Goal: Transaction & Acquisition: Purchase product/service

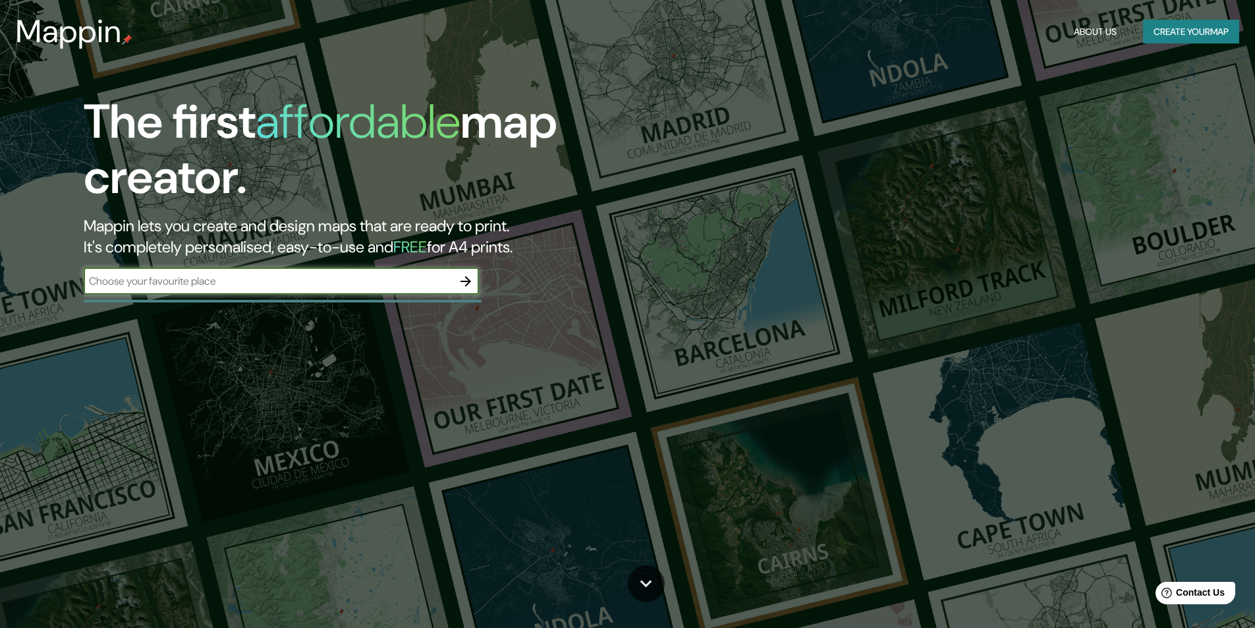
click at [309, 285] on input "text" at bounding box center [268, 280] width 369 height 15
click at [464, 282] on icon "button" at bounding box center [466, 281] width 16 height 16
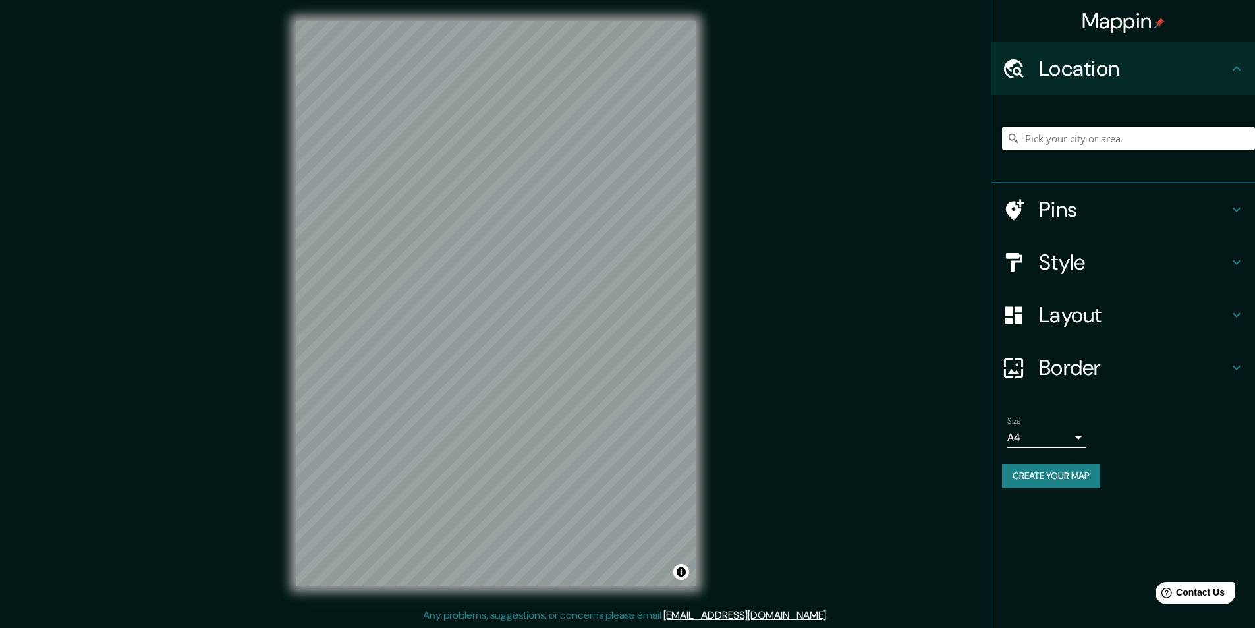
click at [1084, 144] on input "Pick your city or area" at bounding box center [1128, 138] width 253 height 24
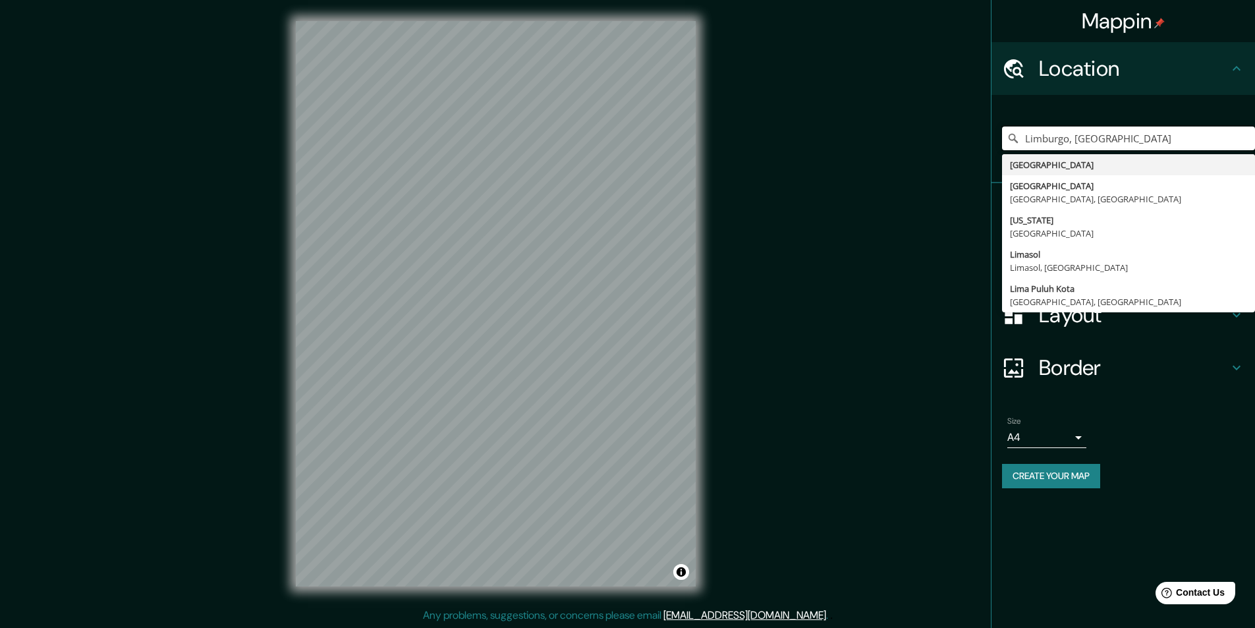
type input "Limburgo, [GEOGRAPHIC_DATA]"
click at [1142, 138] on input "Limburgo, [GEOGRAPHIC_DATA]" at bounding box center [1128, 138] width 253 height 24
drag, startPoint x: 1143, startPoint y: 138, endPoint x: 978, endPoint y: 141, distance: 164.7
click at [978, 141] on div "Mappin Location [GEOGRAPHIC_DATA], [GEOGRAPHIC_DATA] [GEOGRAPHIC_DATA] [GEOGRAP…" at bounding box center [627, 314] width 1255 height 628
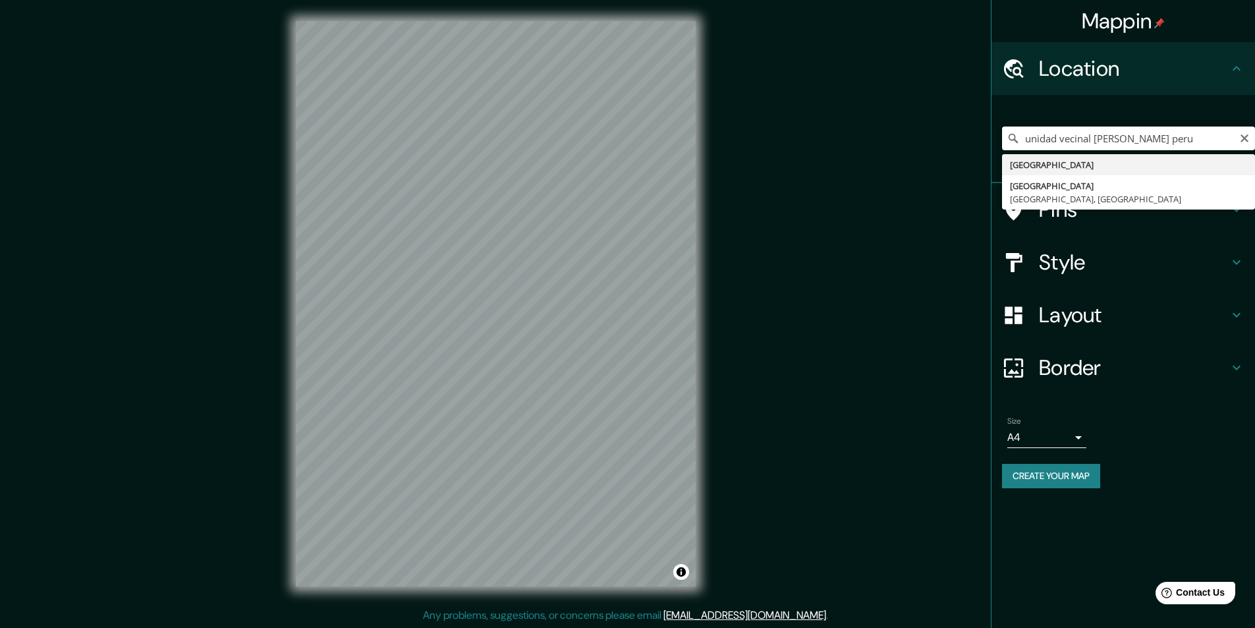
type input "unidad vecinal [PERSON_NAME] peru"
drag, startPoint x: 960, startPoint y: 132, endPoint x: 918, endPoint y: 143, distance: 42.8
click at [918, 143] on div "Mappin Location unidad vecinal [PERSON_NAME] [GEOGRAPHIC_DATA] [GEOGRAPHIC_DATA…" at bounding box center [627, 314] width 1255 height 628
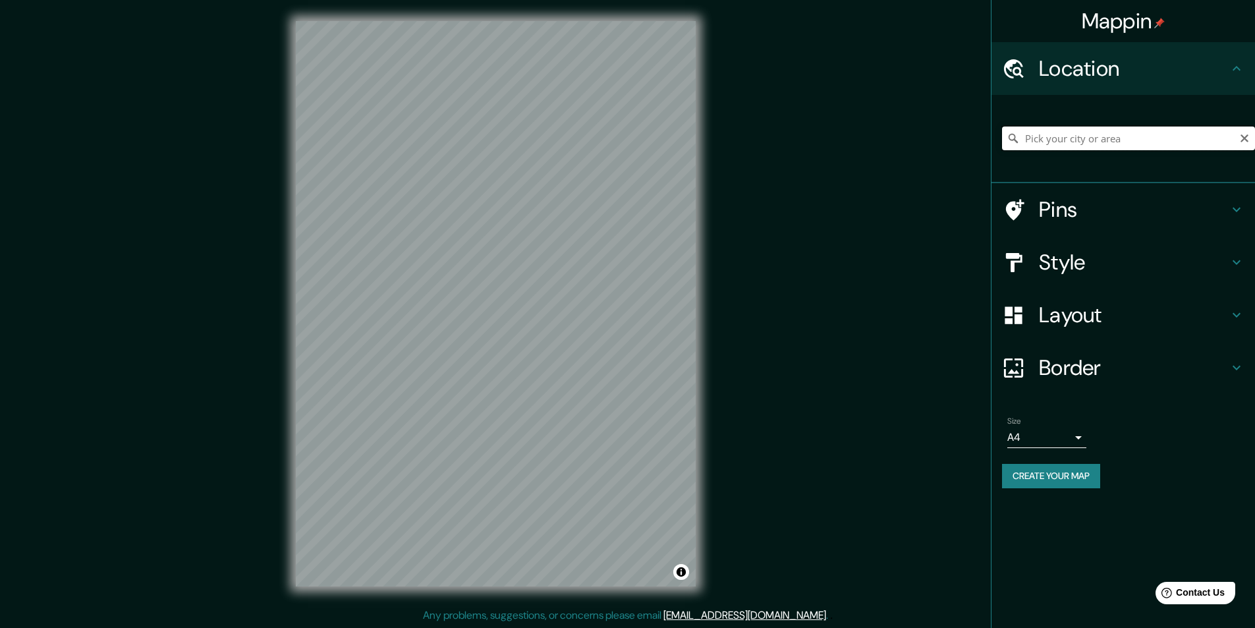
paste input "-12.072548189486035, -77.02372904143408"
type input "-12.072548189486035, -77.02372904143408"
click at [1051, 211] on h4 "Pins" at bounding box center [1134, 209] width 190 height 26
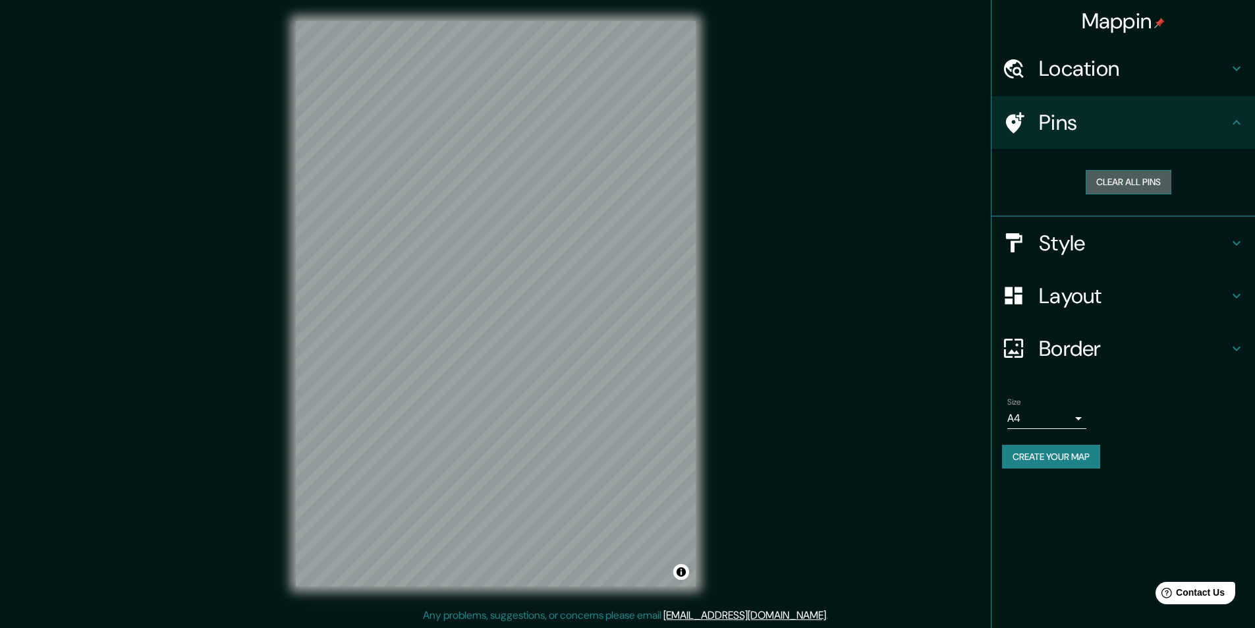
click at [1125, 184] on button "Clear all pins" at bounding box center [1129, 182] width 86 height 24
click at [1156, 82] on div "Location" at bounding box center [1123, 68] width 264 height 53
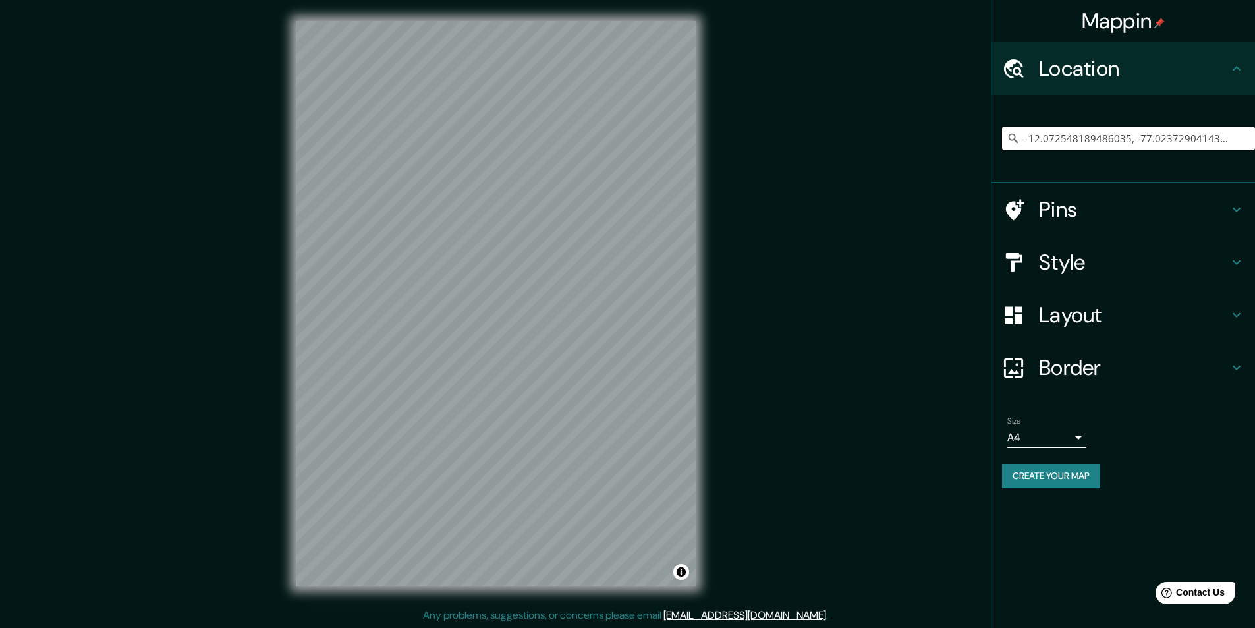
click at [1132, 144] on input "-12.072548189486035, -77.02372904143408" at bounding box center [1128, 138] width 253 height 24
drag, startPoint x: 1234, startPoint y: 138, endPoint x: 979, endPoint y: 144, distance: 255.0
click at [979, 144] on div "Mappin Location [GEOGRAPHIC_DATA] Pins Style Layout Border Choose a border. Hin…" at bounding box center [627, 314] width 1255 height 628
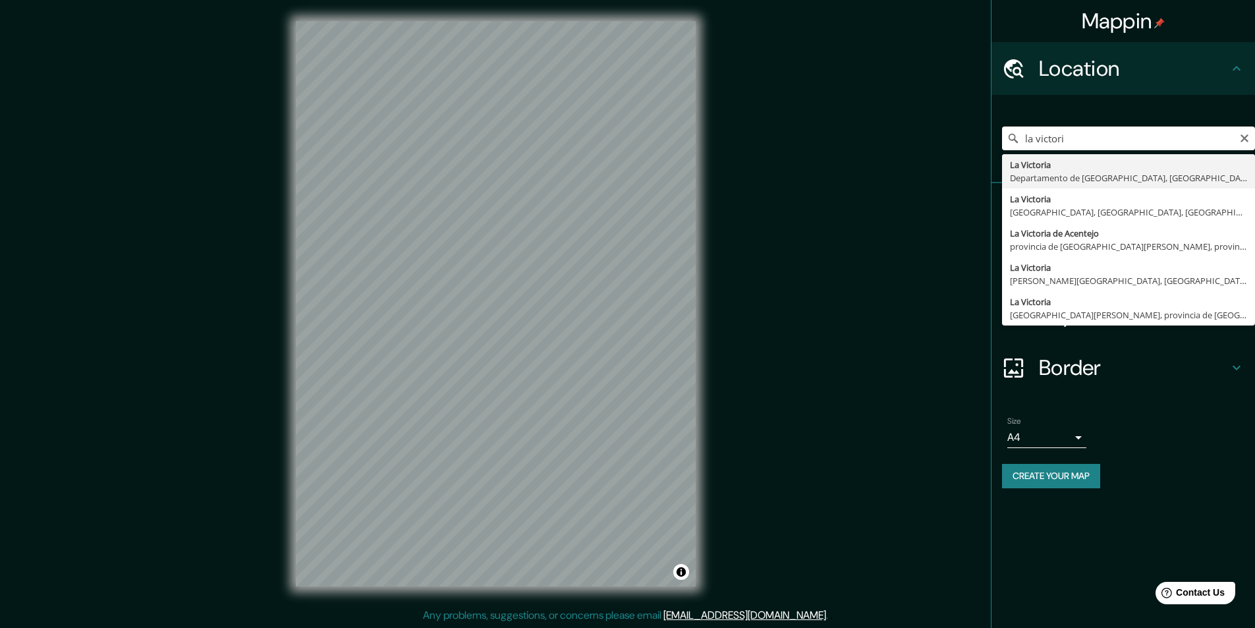
type input "[GEOGRAPHIC_DATA], Departamento de [GEOGRAPHIC_DATA], [GEOGRAPHIC_DATA]"
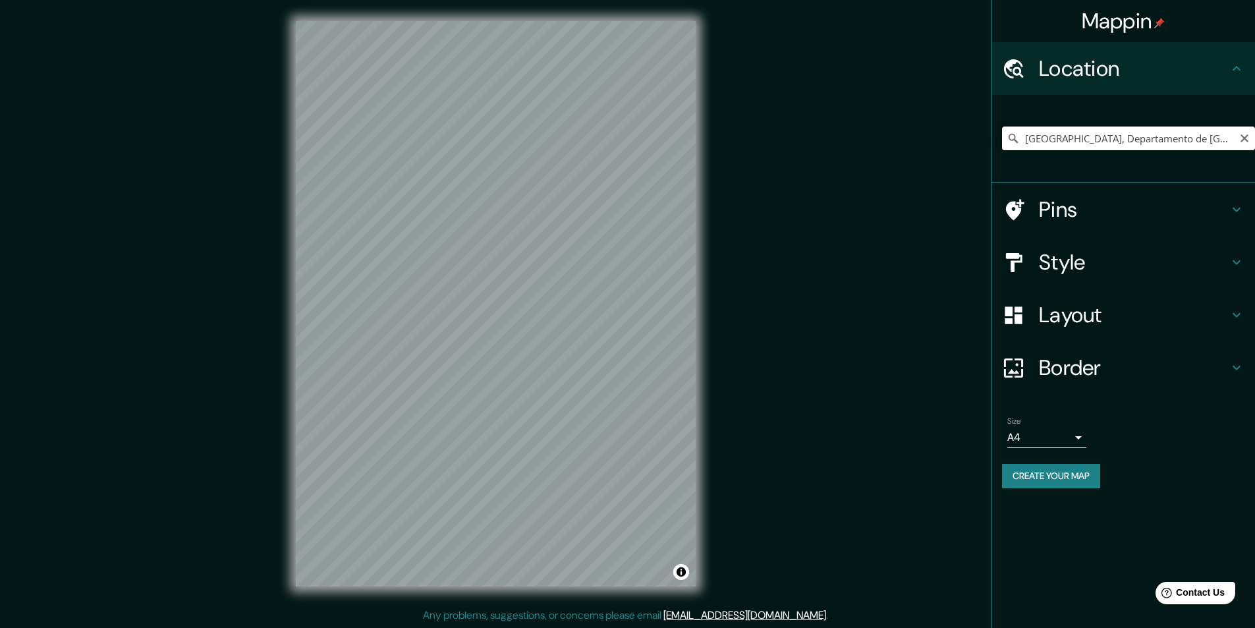
click at [1176, 136] on input "[GEOGRAPHIC_DATA], Departamento de [GEOGRAPHIC_DATA], [GEOGRAPHIC_DATA]" at bounding box center [1128, 138] width 253 height 24
click at [1175, 136] on input "[GEOGRAPHIC_DATA], Departamento de [GEOGRAPHIC_DATA], [GEOGRAPHIC_DATA]" at bounding box center [1128, 138] width 253 height 24
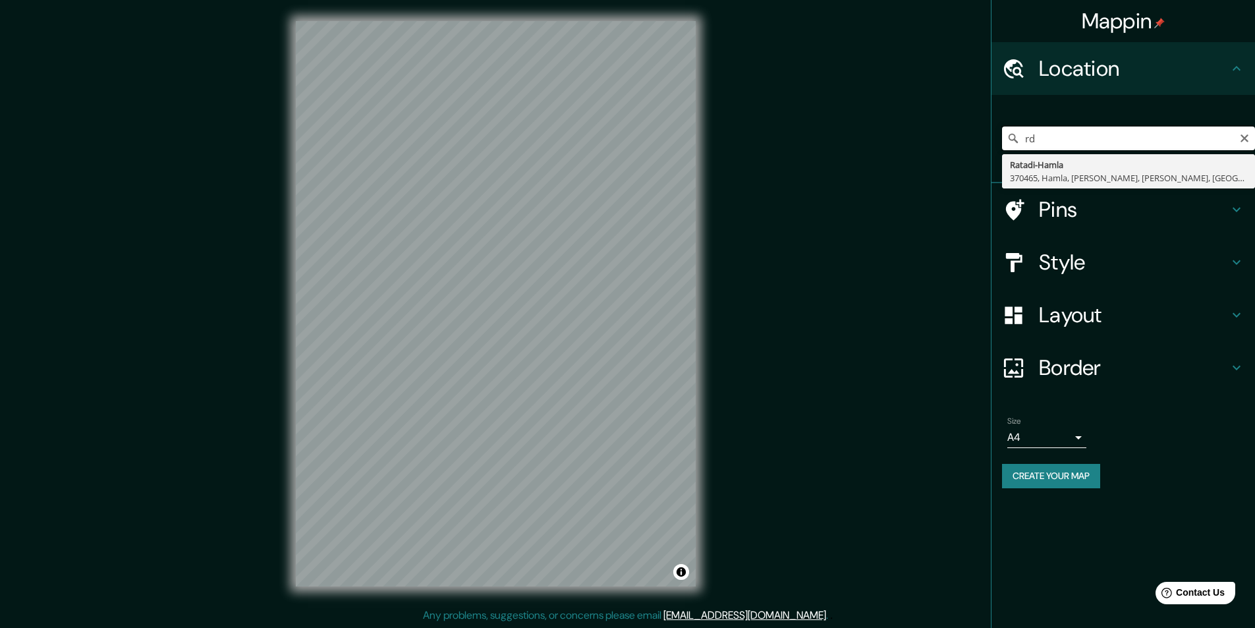
type input "r"
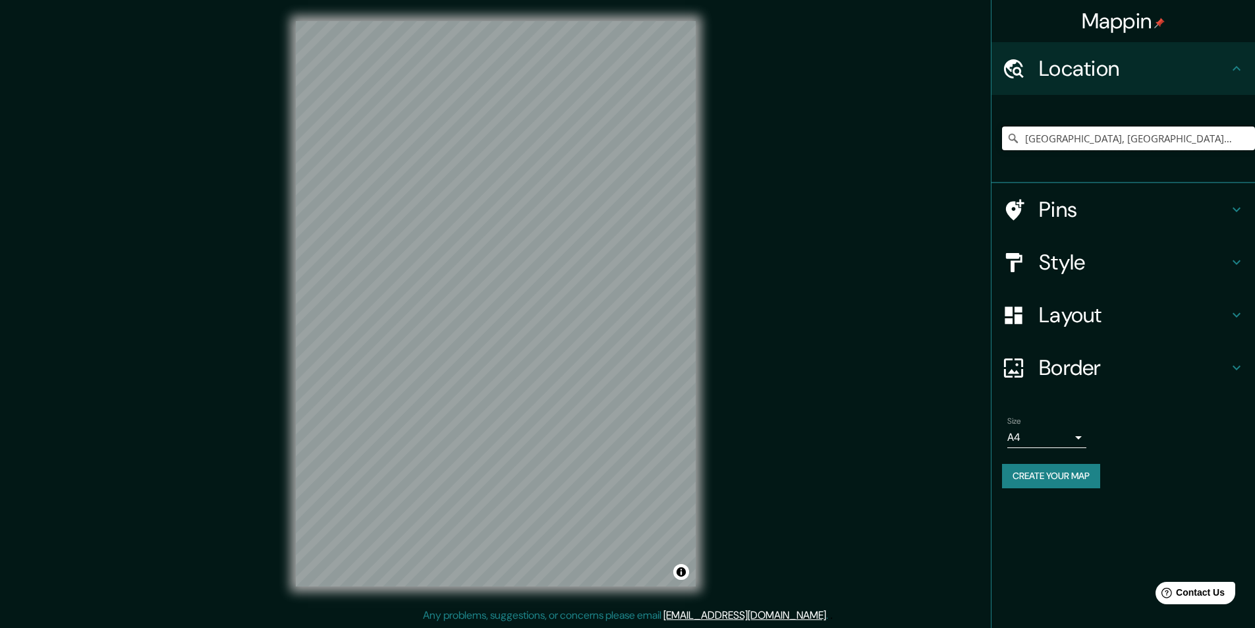
type input "[GEOGRAPHIC_DATA], [GEOGRAPHIC_DATA], [GEOGRAPHIC_DATA], [GEOGRAPHIC_DATA]"
click at [1044, 202] on h4 "Pins" at bounding box center [1134, 209] width 190 height 26
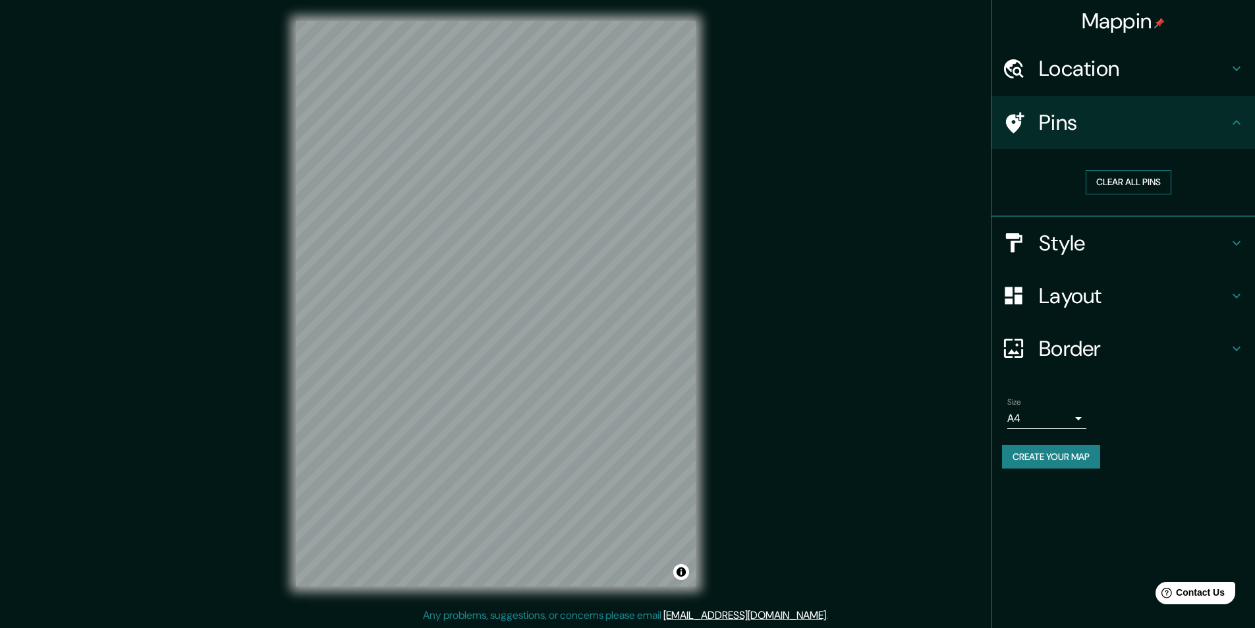
click at [1117, 173] on button "Clear all pins" at bounding box center [1129, 182] width 86 height 24
click at [1113, 177] on button "Clear all pins" at bounding box center [1129, 182] width 86 height 24
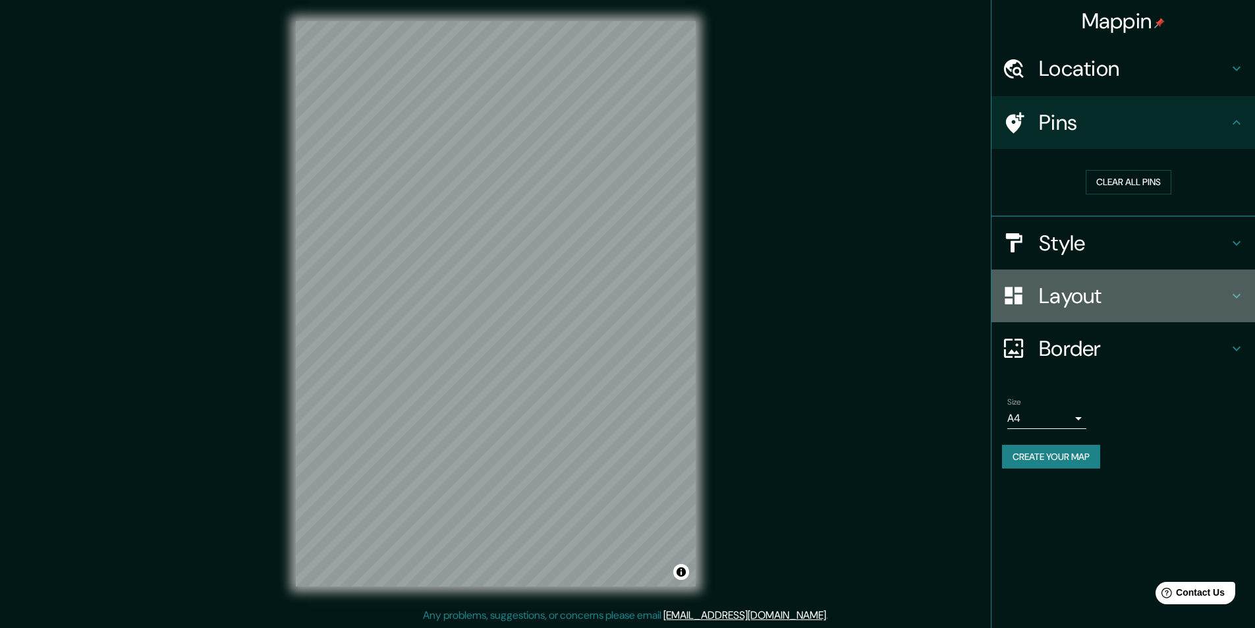
click at [1115, 294] on h4 "Layout" at bounding box center [1134, 296] width 190 height 26
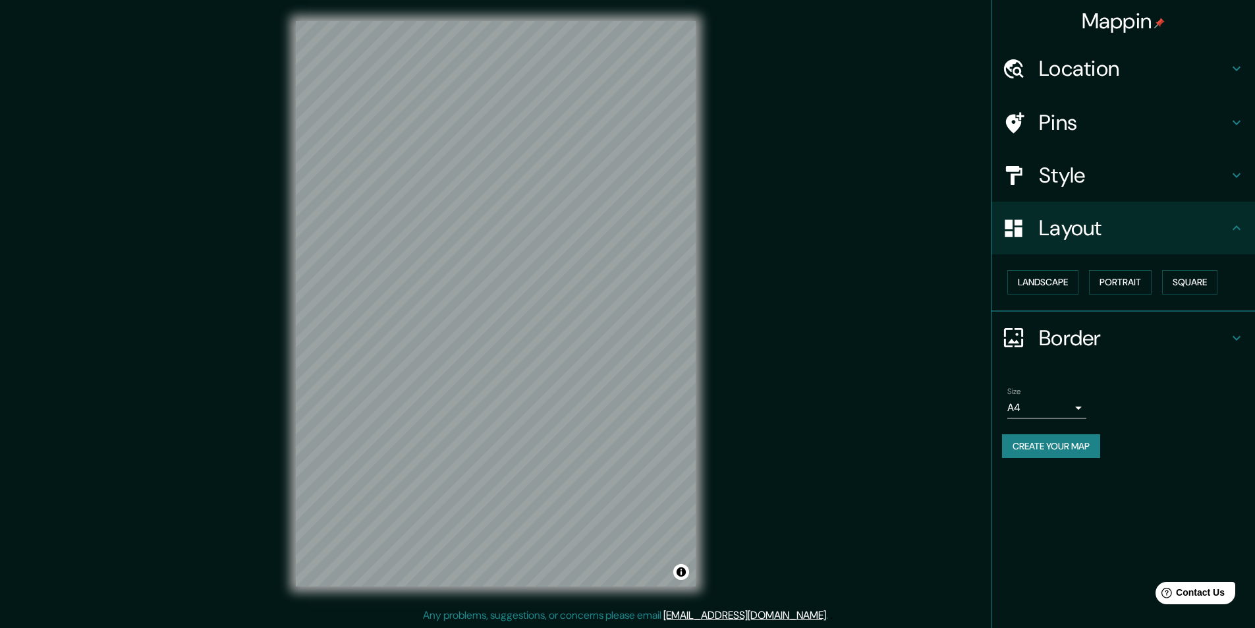
click at [1171, 58] on h4 "Location" at bounding box center [1134, 68] width 190 height 26
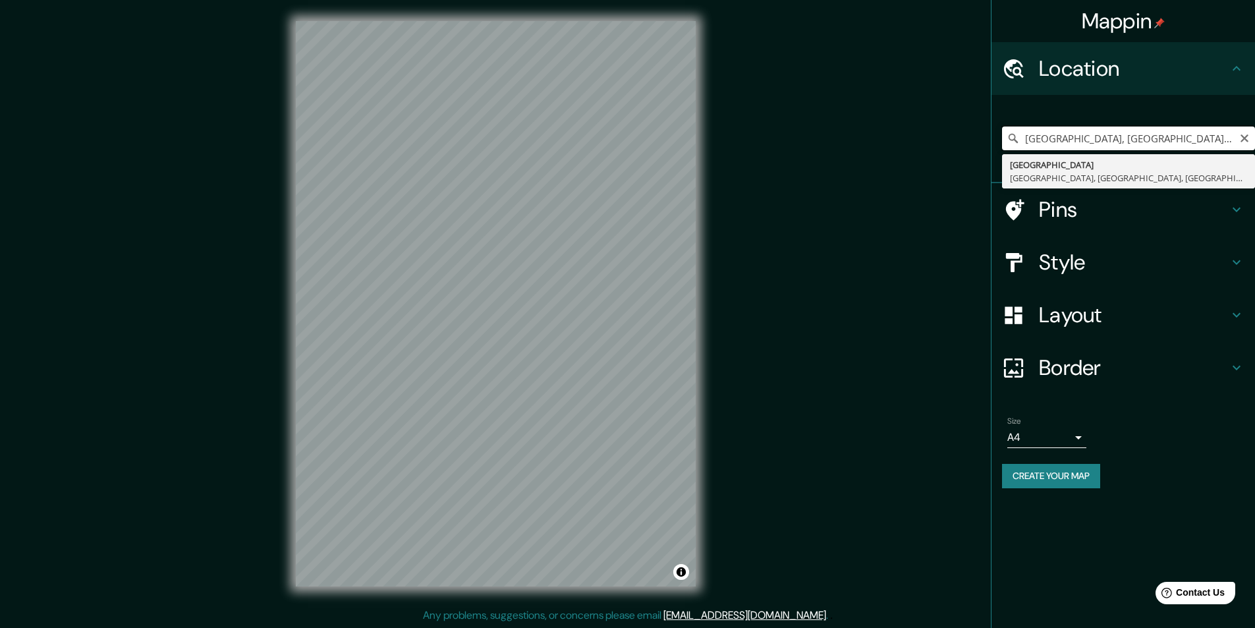
click at [1115, 134] on input "[GEOGRAPHIC_DATA], [GEOGRAPHIC_DATA], [GEOGRAPHIC_DATA], [GEOGRAPHIC_DATA]" at bounding box center [1128, 138] width 253 height 24
click at [1117, 136] on input "[GEOGRAPHIC_DATA], [GEOGRAPHIC_DATA], [GEOGRAPHIC_DATA], [GEOGRAPHIC_DATA]" at bounding box center [1128, 138] width 253 height 24
click at [1120, 140] on input "[GEOGRAPHIC_DATA], [GEOGRAPHIC_DATA], [GEOGRAPHIC_DATA], [GEOGRAPHIC_DATA]" at bounding box center [1128, 138] width 253 height 24
click at [1122, 140] on input "[GEOGRAPHIC_DATA], [GEOGRAPHIC_DATA], [GEOGRAPHIC_DATA], [GEOGRAPHIC_DATA]" at bounding box center [1128, 138] width 253 height 24
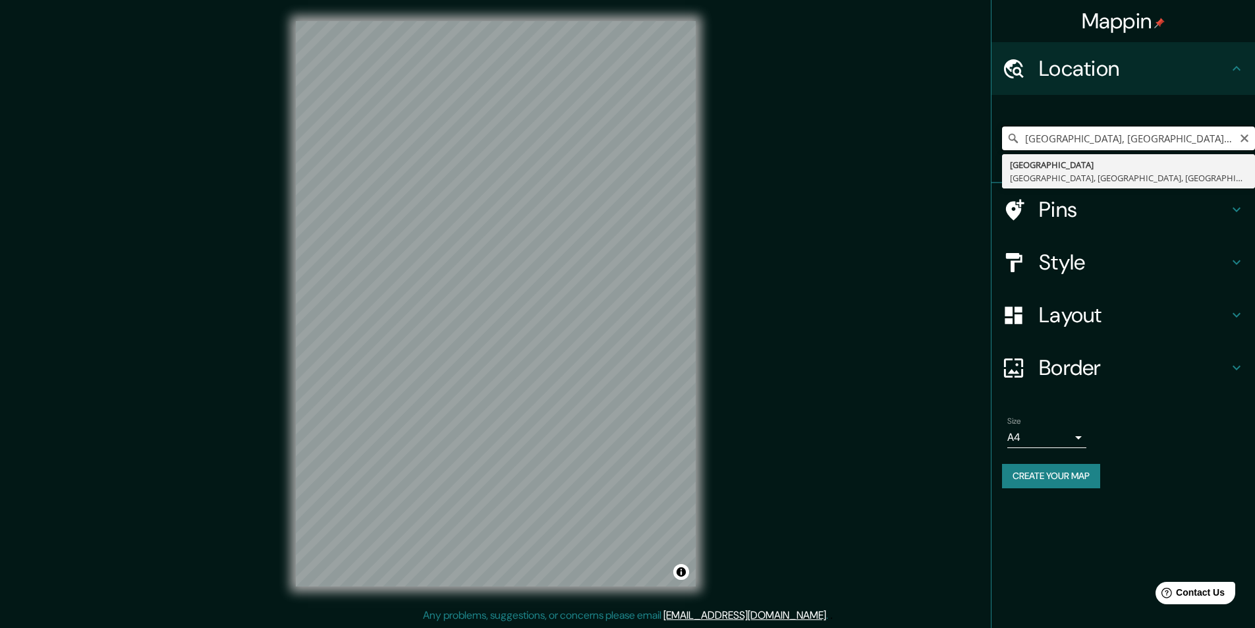
click at [1122, 140] on input "[GEOGRAPHIC_DATA], [GEOGRAPHIC_DATA], [GEOGRAPHIC_DATA], [GEOGRAPHIC_DATA]" at bounding box center [1128, 138] width 253 height 24
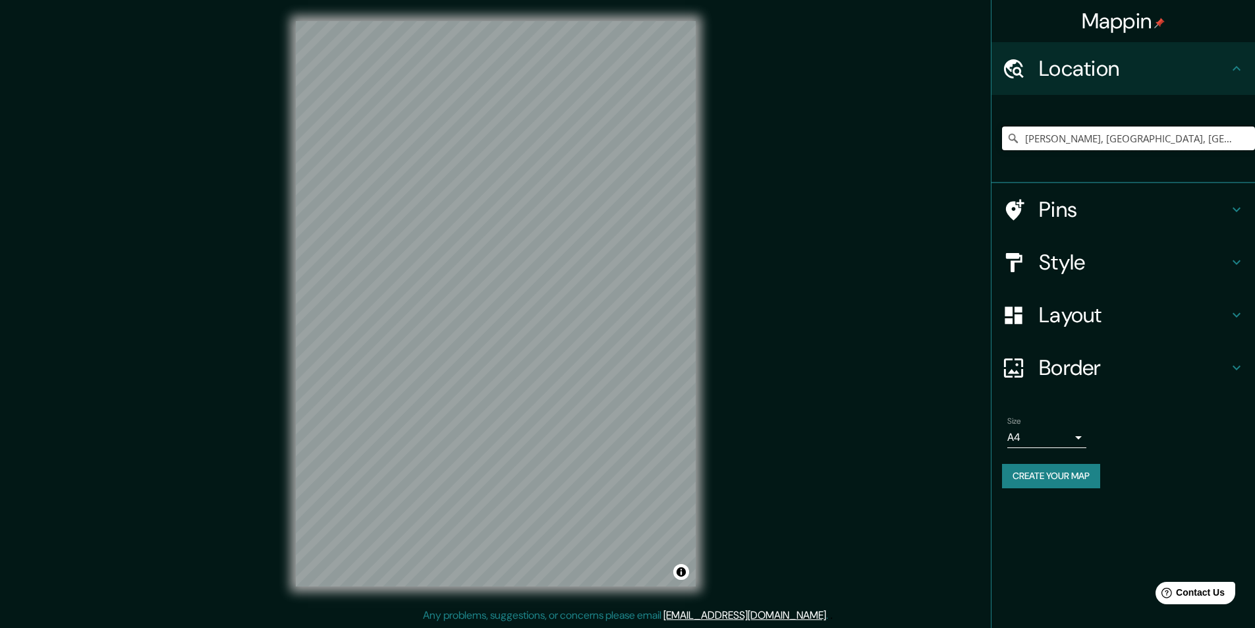
type input "[PERSON_NAME], [GEOGRAPHIC_DATA], [GEOGRAPHIC_DATA], [GEOGRAPHIC_DATA]"
drag, startPoint x: 1063, startPoint y: 132, endPoint x: 1063, endPoint y: 146, distance: 14.5
click at [1063, 141] on input "[PERSON_NAME], [GEOGRAPHIC_DATA], [GEOGRAPHIC_DATA], [GEOGRAPHIC_DATA]" at bounding box center [1128, 138] width 253 height 24
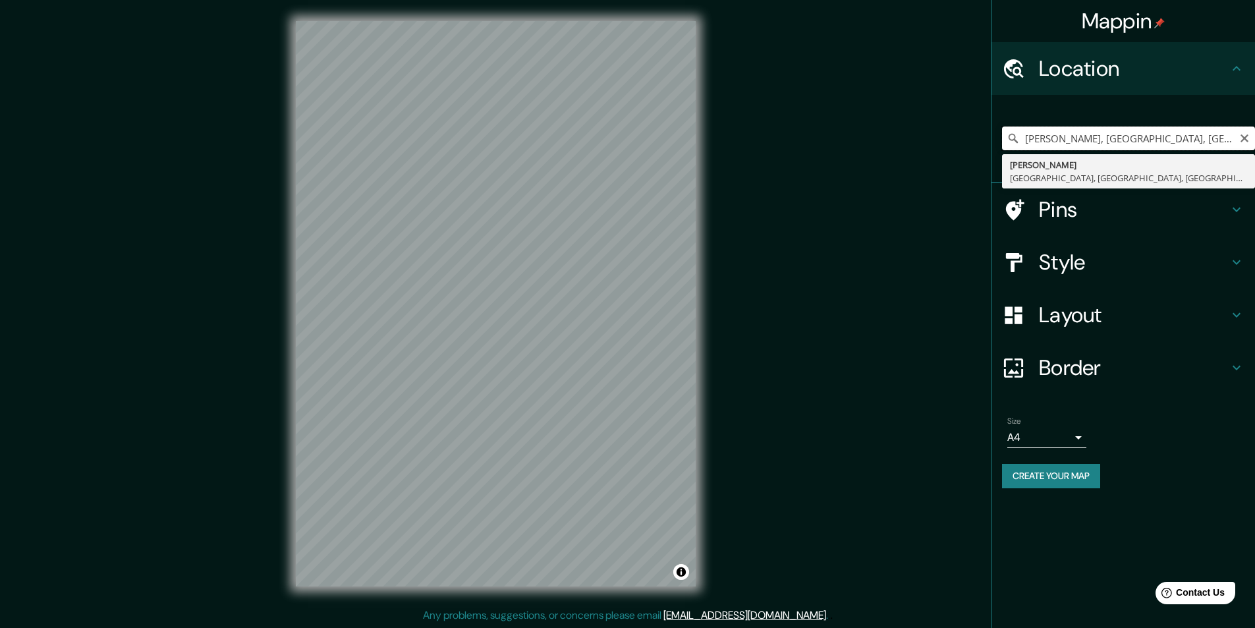
click at [1063, 146] on input "[PERSON_NAME], [GEOGRAPHIC_DATA], [GEOGRAPHIC_DATA], [GEOGRAPHIC_DATA]" at bounding box center [1128, 138] width 253 height 24
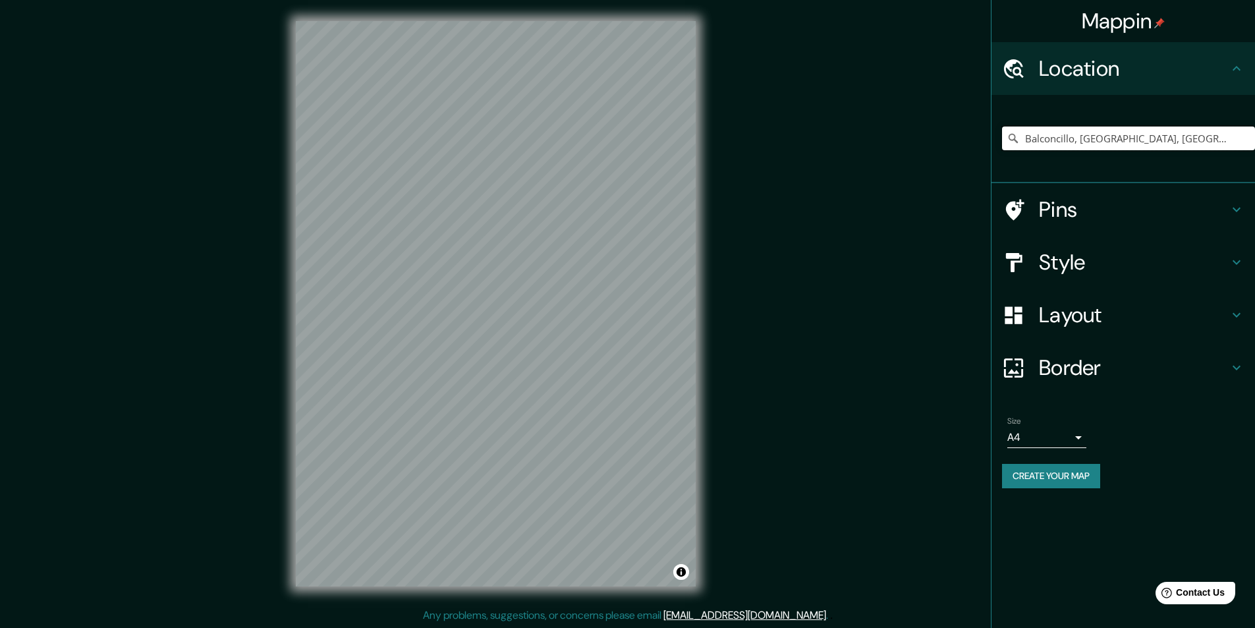
type input "Balconcillo, [GEOGRAPHIC_DATA], [GEOGRAPHIC_DATA], [GEOGRAPHIC_DATA]"
drag, startPoint x: 1069, startPoint y: 120, endPoint x: 1067, endPoint y: 139, distance: 19.3
click at [1067, 132] on div "[GEOGRAPHIC_DATA], [GEOGRAPHIC_DATA], [GEOGRAPHIC_DATA], [GEOGRAPHIC_DATA] Balc…" at bounding box center [1128, 138] width 253 height 66
click at [1067, 138] on input "Balconcillo, [GEOGRAPHIC_DATA], [GEOGRAPHIC_DATA], [GEOGRAPHIC_DATA]" at bounding box center [1128, 138] width 253 height 24
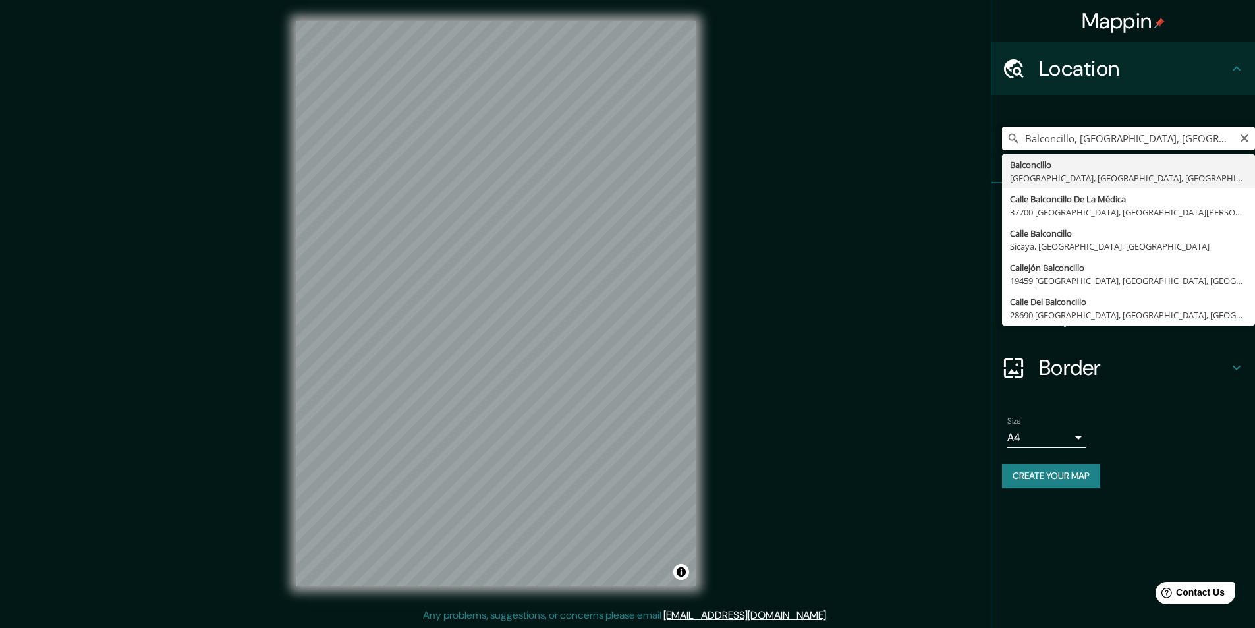
click at [1067, 138] on input "Balconcillo, [GEOGRAPHIC_DATA], [GEOGRAPHIC_DATA], [GEOGRAPHIC_DATA]" at bounding box center [1128, 138] width 253 height 24
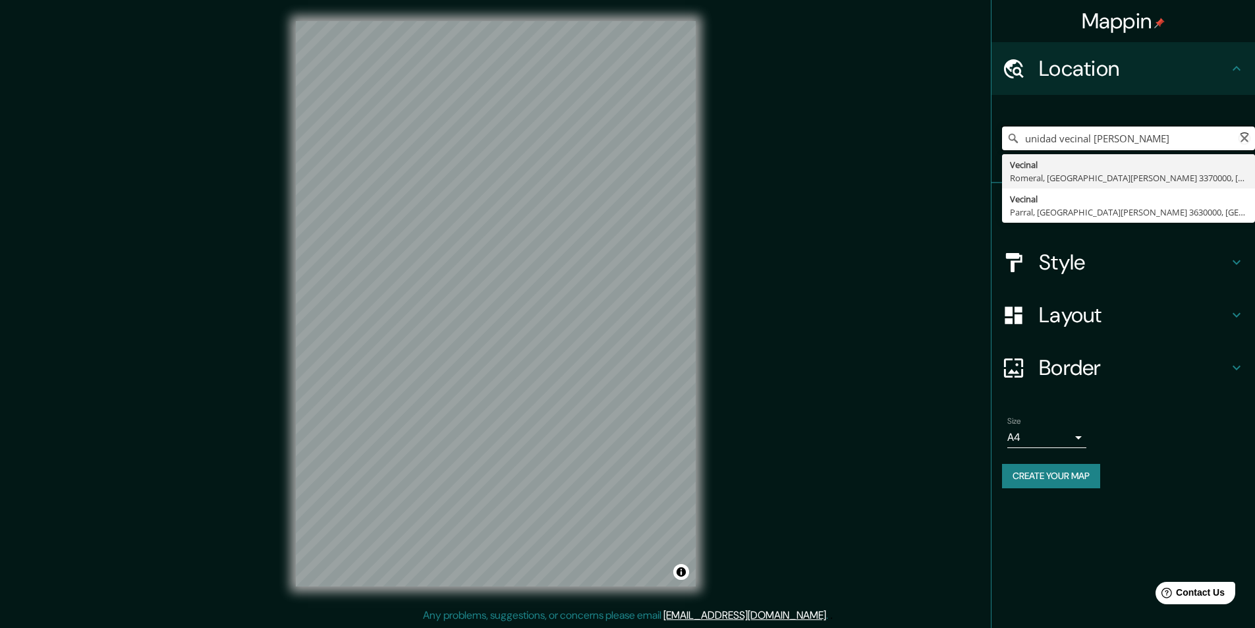
type input "Vecinal, [GEOGRAPHIC_DATA], [GEOGRAPHIC_DATA][PERSON_NAME] 3370000, [GEOGRAPHIC…"
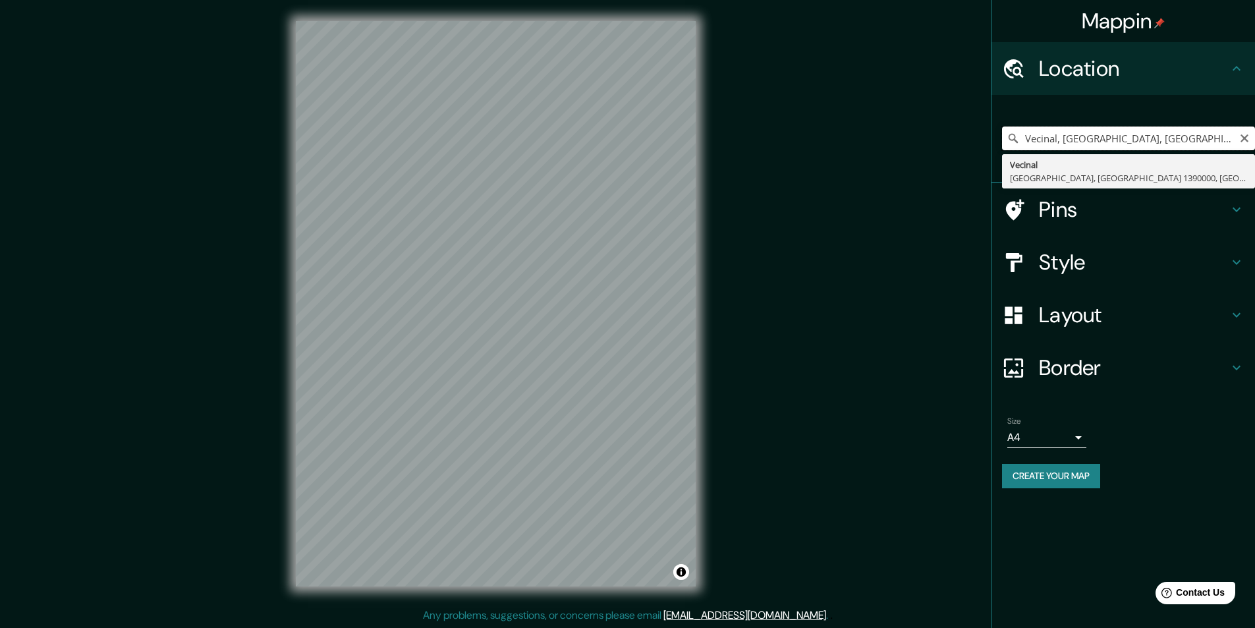
scroll to position [0, 24]
drag, startPoint x: 1038, startPoint y: 140, endPoint x: 1264, endPoint y: 132, distance: 226.7
click at [1254, 132] on html "Mappin Location [GEOGRAPHIC_DATA], [GEOGRAPHIC_DATA], [GEOGRAPHIC_DATA][PERSON_…" at bounding box center [627, 314] width 1255 height 628
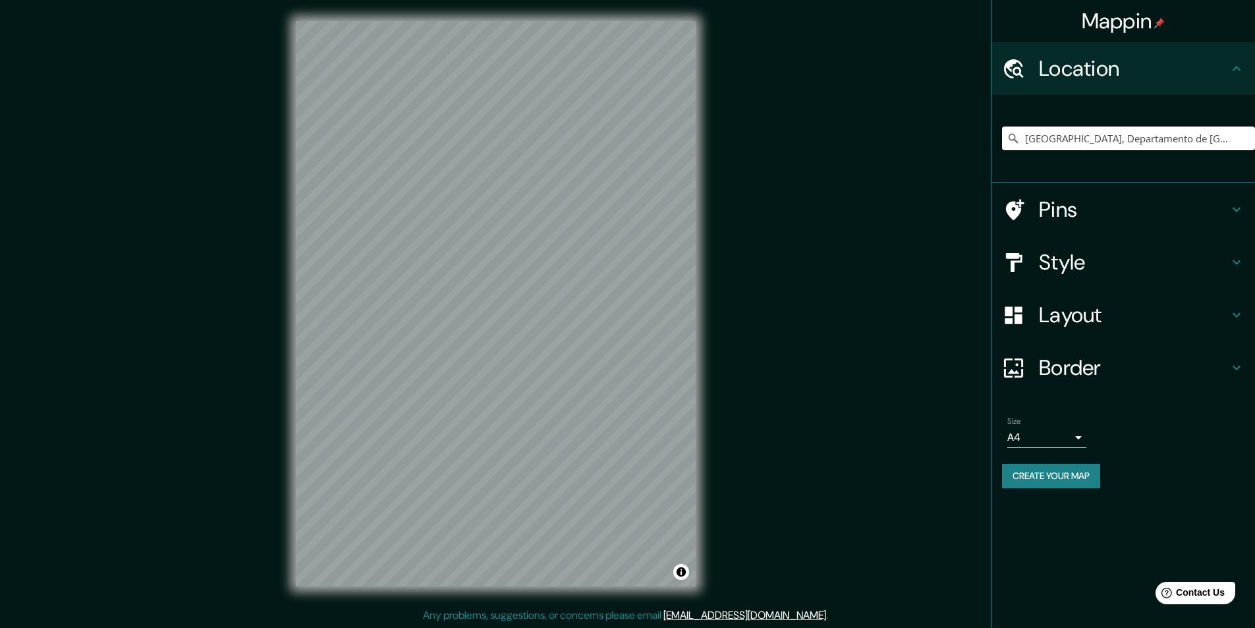
type input "[GEOGRAPHIC_DATA], Departamento de [GEOGRAPHIC_DATA], [GEOGRAPHIC_DATA]"
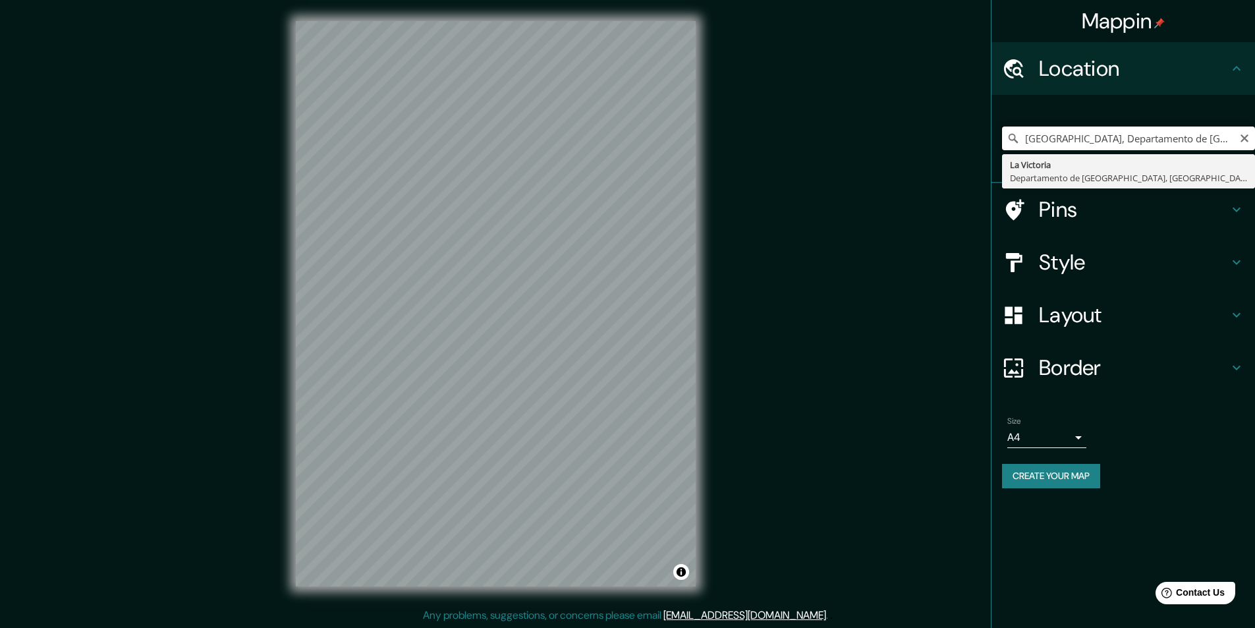
click at [1102, 137] on input "[GEOGRAPHIC_DATA], Departamento de [GEOGRAPHIC_DATA], [GEOGRAPHIC_DATA]" at bounding box center [1128, 138] width 253 height 24
click at [1105, 138] on input "[GEOGRAPHIC_DATA], Departamento de [GEOGRAPHIC_DATA], [GEOGRAPHIC_DATA]" at bounding box center [1128, 138] width 253 height 24
click at [1107, 138] on input "[GEOGRAPHIC_DATA], Departamento de [GEOGRAPHIC_DATA], [GEOGRAPHIC_DATA]" at bounding box center [1128, 138] width 253 height 24
click at [1107, 139] on input "[GEOGRAPHIC_DATA], Departamento de [GEOGRAPHIC_DATA], [GEOGRAPHIC_DATA]" at bounding box center [1128, 138] width 253 height 24
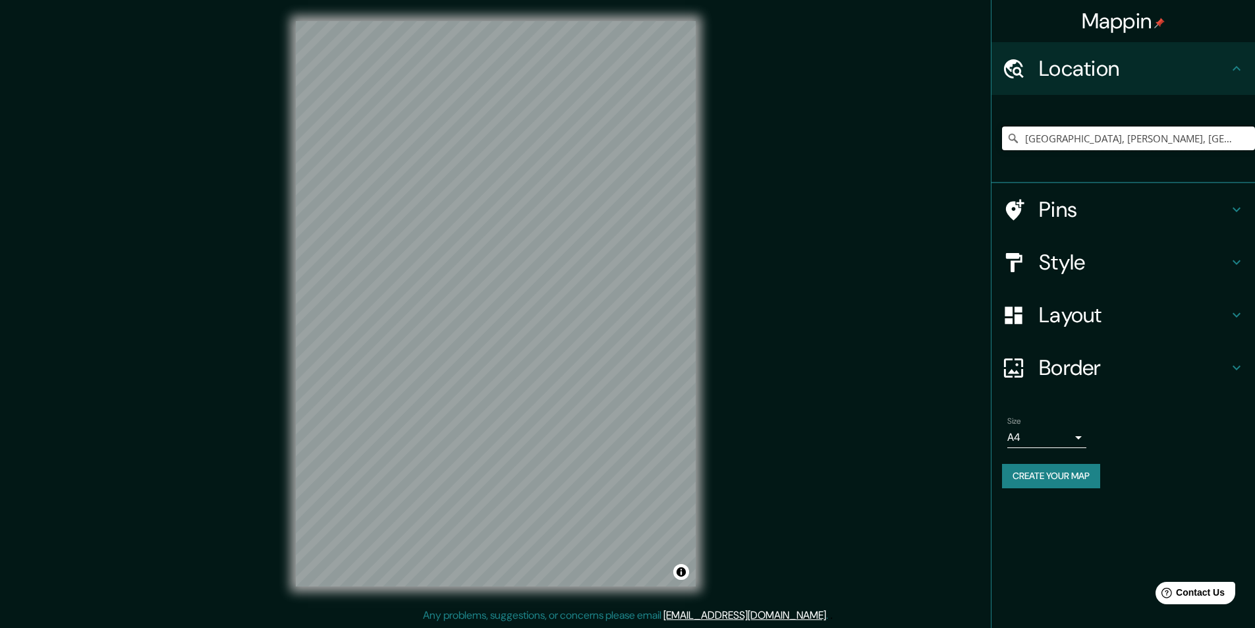
type input "[GEOGRAPHIC_DATA], [PERSON_NAME], [GEOGRAPHIC_DATA], [GEOGRAPHIC_DATA]"
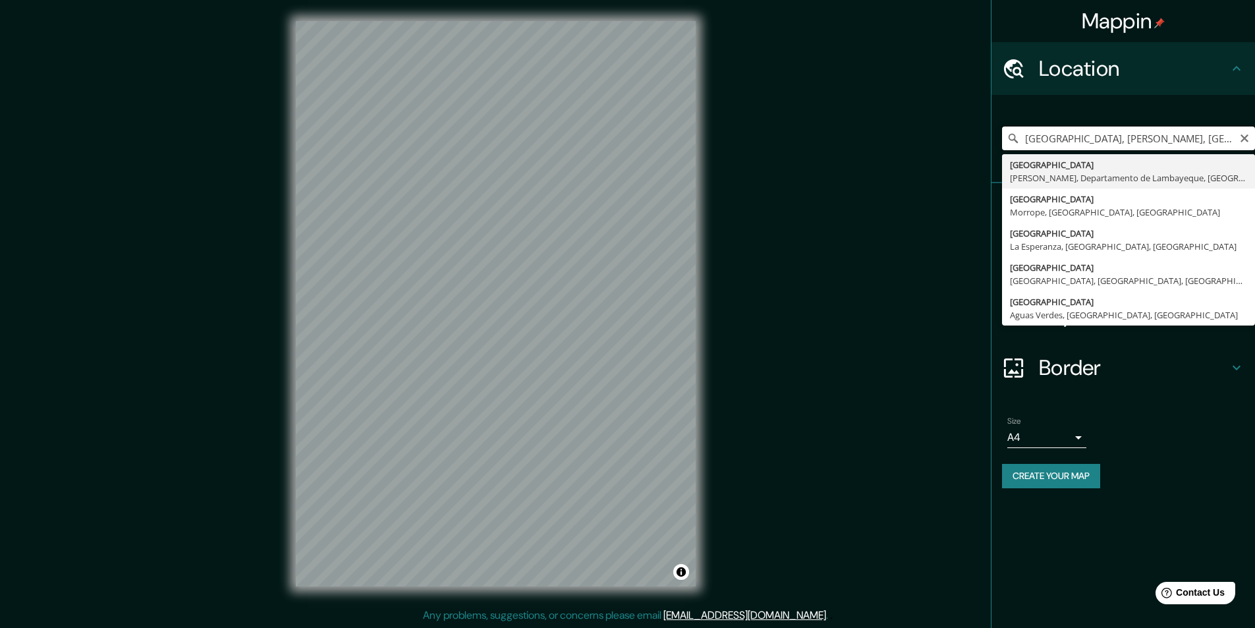
click at [1048, 144] on input "[GEOGRAPHIC_DATA], [PERSON_NAME], [GEOGRAPHIC_DATA], [GEOGRAPHIC_DATA]" at bounding box center [1128, 138] width 253 height 24
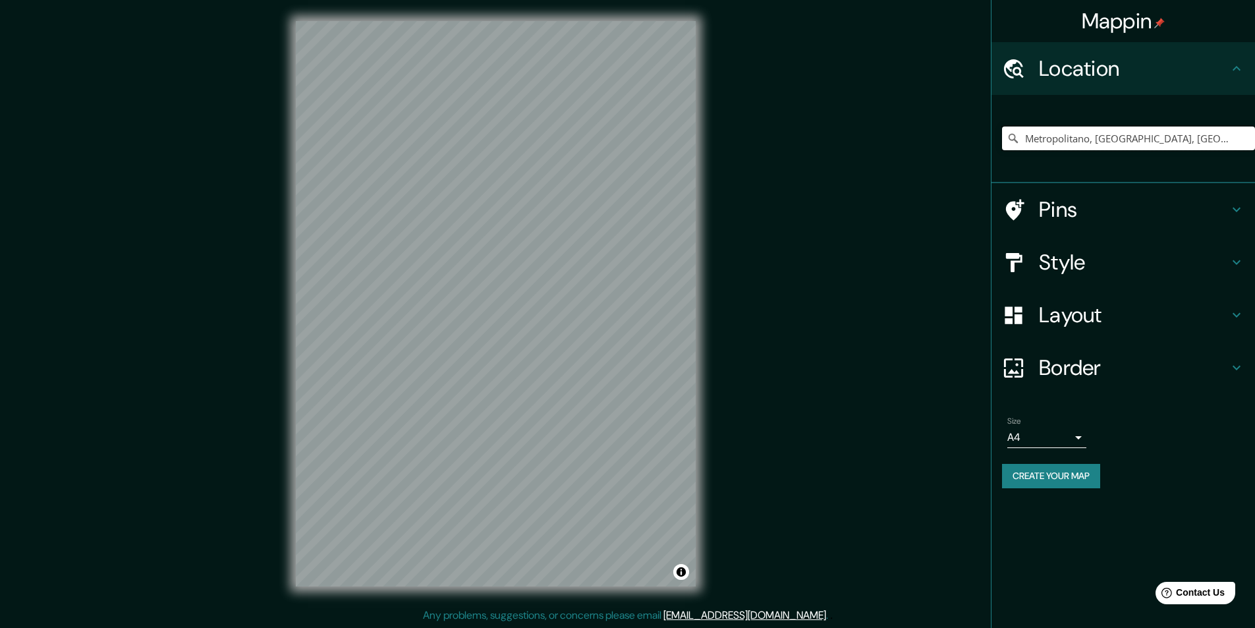
type input "Metropolitano, [GEOGRAPHIC_DATA], [GEOGRAPHIC_DATA], [GEOGRAPHIC_DATA]"
click at [567, 265] on div at bounding box center [568, 263] width 11 height 11
click at [1186, 278] on div "Style" at bounding box center [1123, 262] width 264 height 53
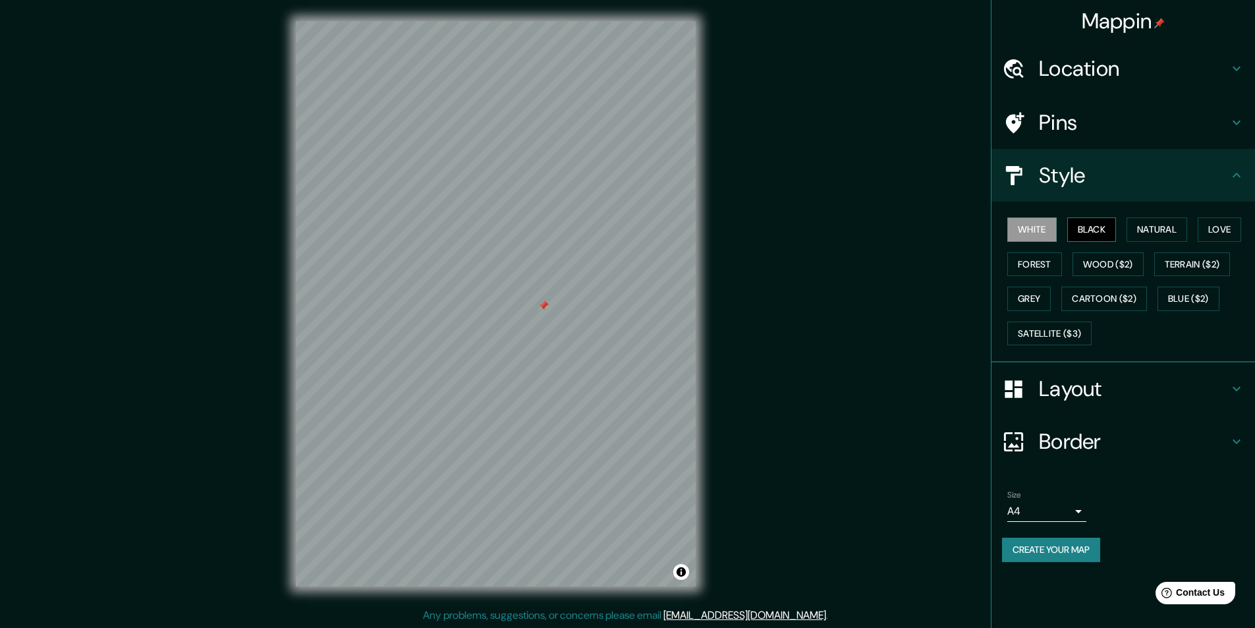
click at [1100, 235] on button "Black" at bounding box center [1091, 229] width 49 height 24
click at [756, 604] on div "Mappin Location [GEOGRAPHIC_DATA], [GEOGRAPHIC_DATA], [GEOGRAPHIC_DATA], [GEOGR…" at bounding box center [627, 314] width 1255 height 628
click at [1135, 69] on h4 "Location" at bounding box center [1134, 68] width 190 height 26
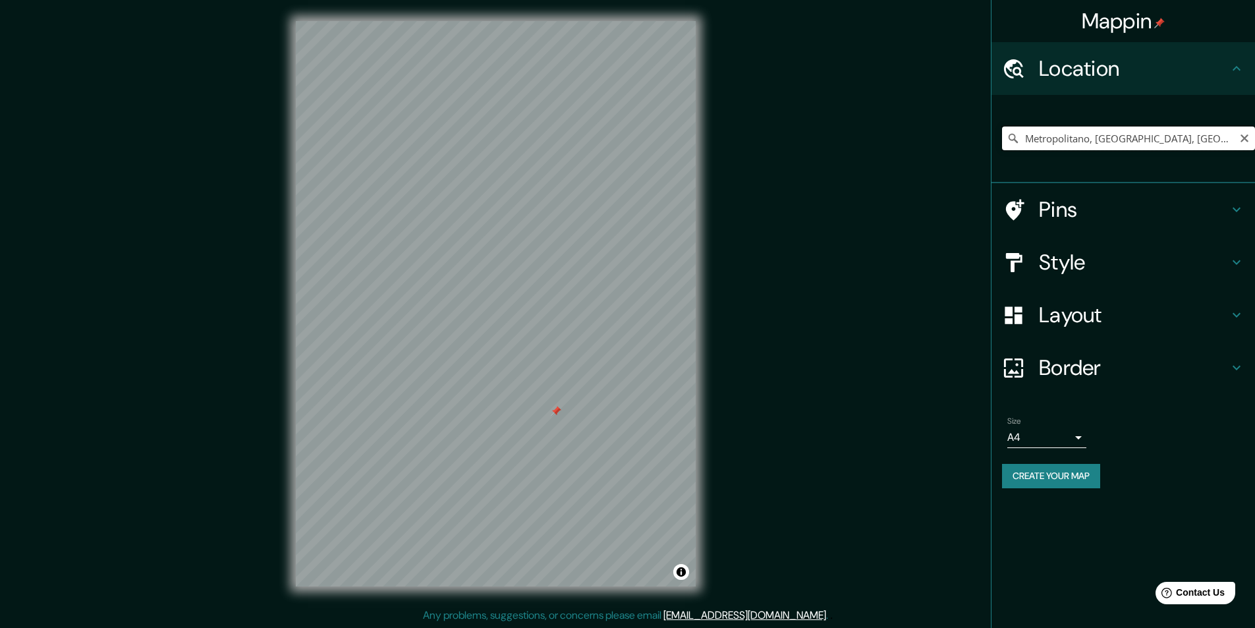
click at [1145, 137] on input "Metropolitano, [GEOGRAPHIC_DATA], [GEOGRAPHIC_DATA], [GEOGRAPHIC_DATA]" at bounding box center [1128, 138] width 253 height 24
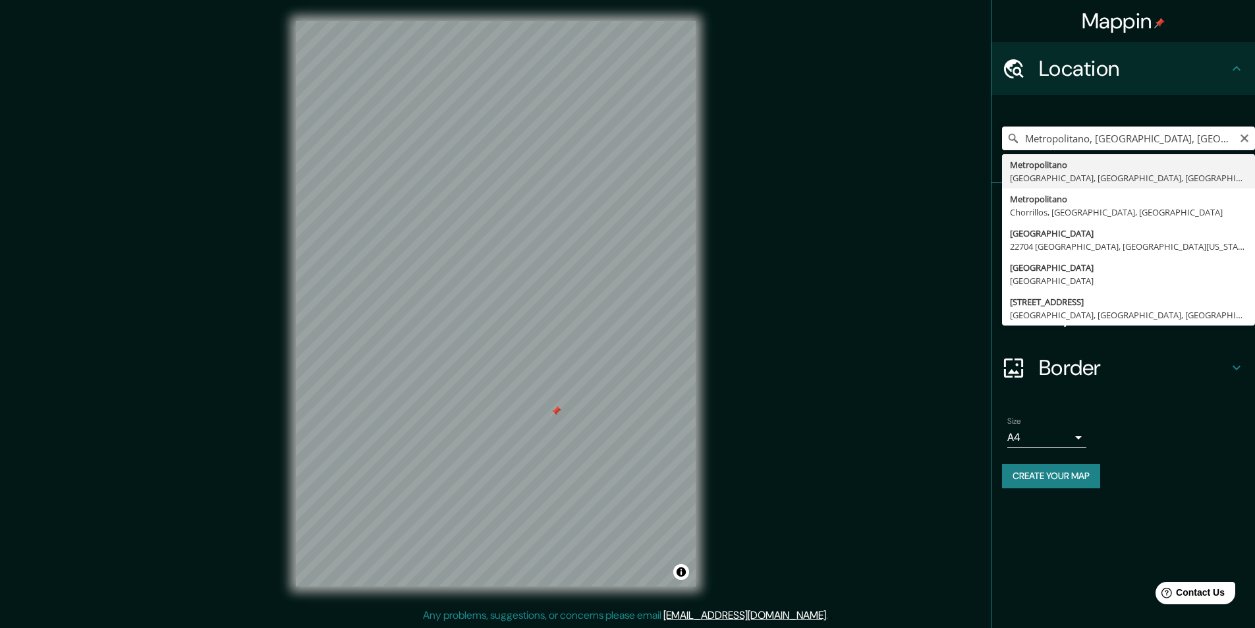
click at [1145, 137] on input "Metropolitano, [GEOGRAPHIC_DATA], [GEOGRAPHIC_DATA], [GEOGRAPHIC_DATA]" at bounding box center [1128, 138] width 253 height 24
click at [1146, 137] on input "Metropolitano, [GEOGRAPHIC_DATA], [GEOGRAPHIC_DATA], [GEOGRAPHIC_DATA]" at bounding box center [1128, 138] width 253 height 24
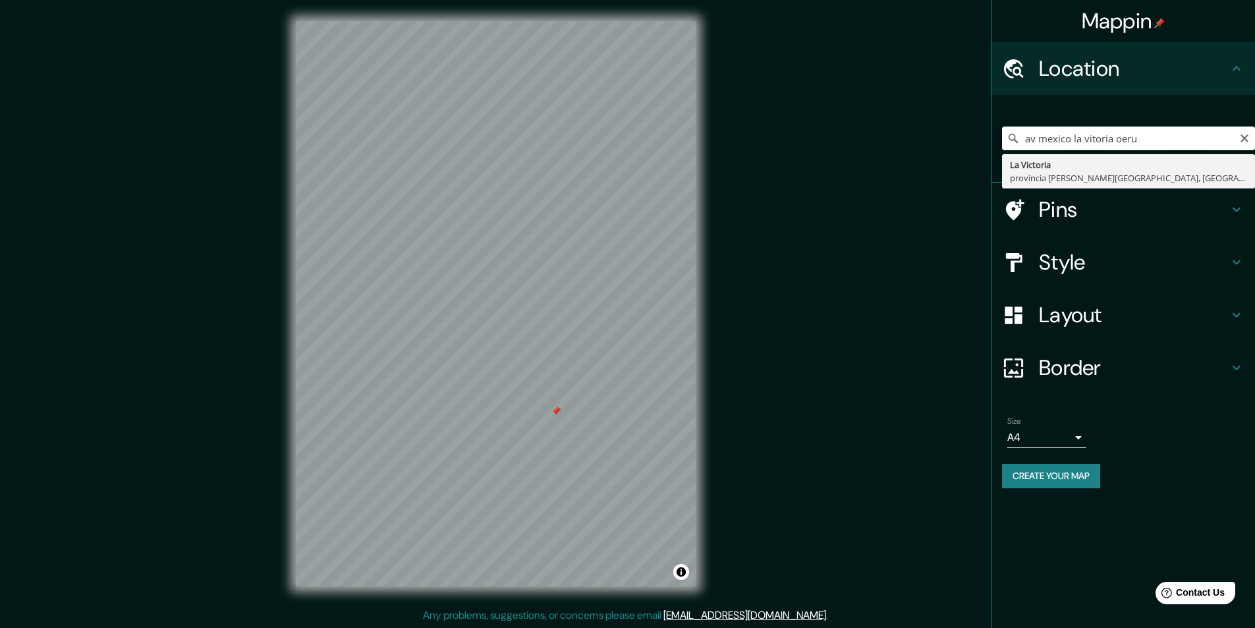
type input "[GEOGRAPHIC_DATA], [GEOGRAPHIC_DATA][PERSON_NAME], [GEOGRAPHIC_DATA]"
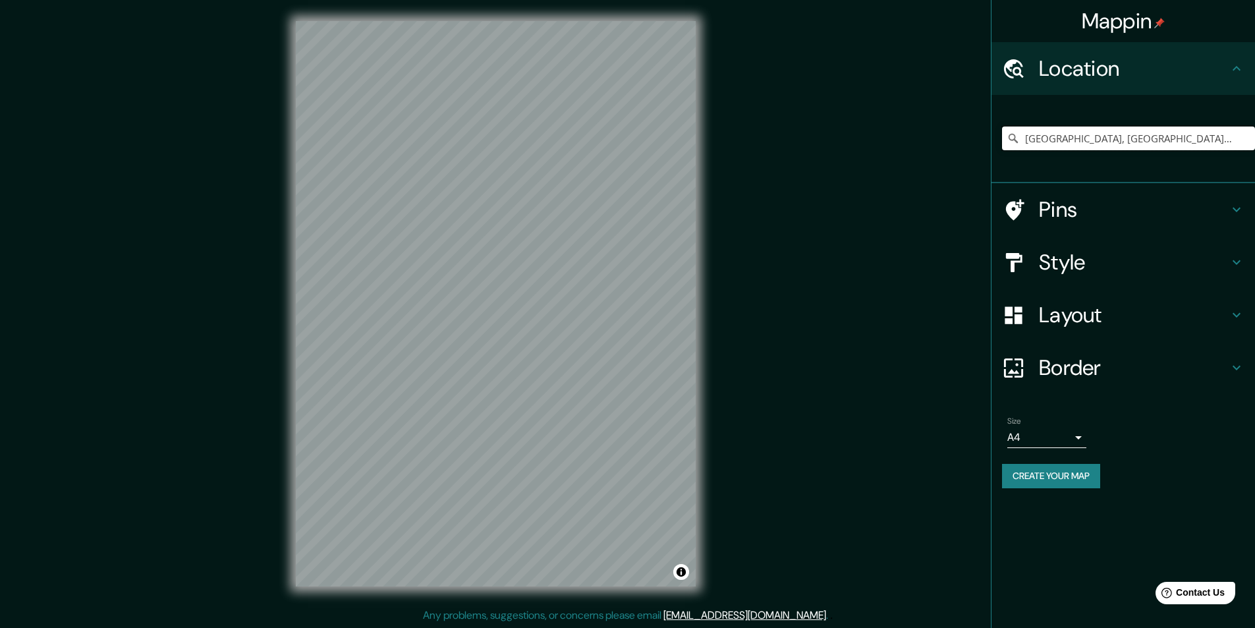
drag, startPoint x: 1212, startPoint y: 143, endPoint x: 943, endPoint y: 159, distance: 269.3
click at [942, 161] on div "Mappin Location [GEOGRAPHIC_DATA], [GEOGRAPHIC_DATA][PERSON_NAME], [GEOGRAPHIC_…" at bounding box center [627, 314] width 1255 height 628
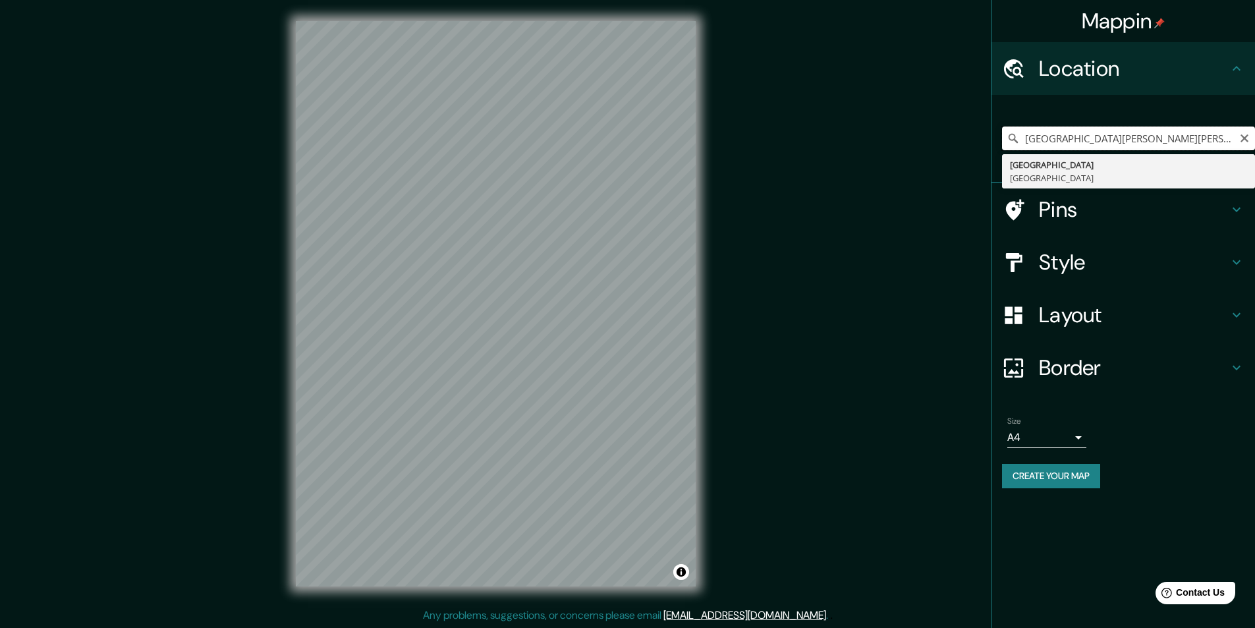
type input "[GEOGRAPHIC_DATA][PERSON_NAME][PERSON_NAME], [GEOGRAPHIC_DATA], [GEOGRAPHIC_DAT…"
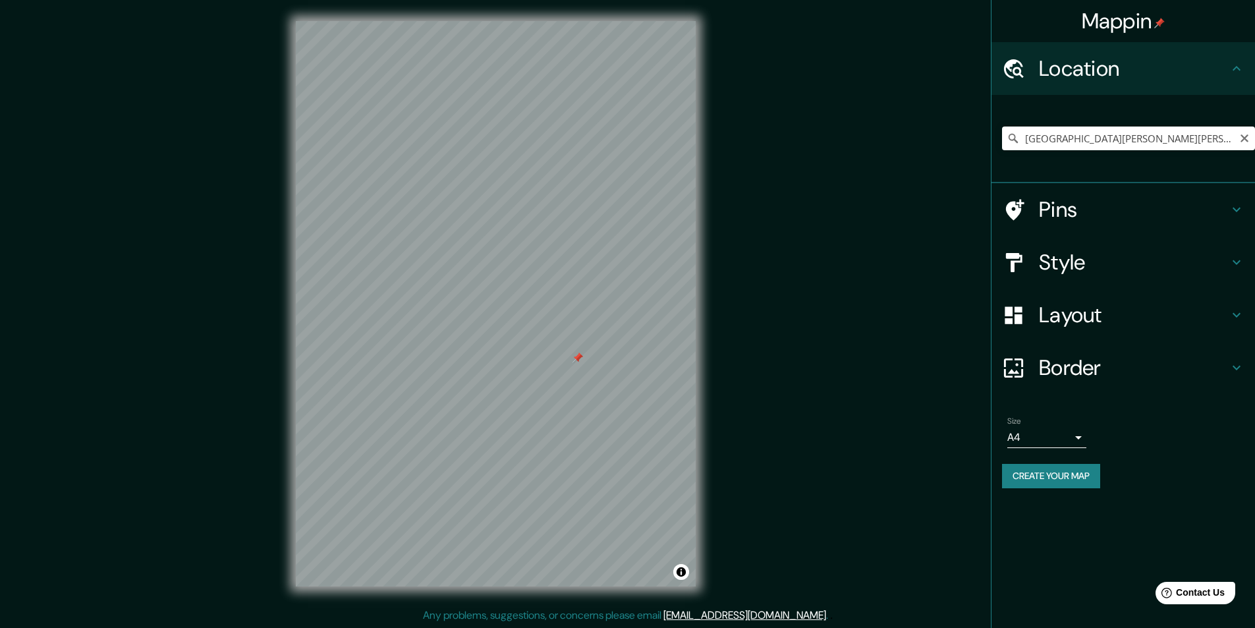
click at [1045, 369] on h4 "Border" at bounding box center [1134, 367] width 190 height 26
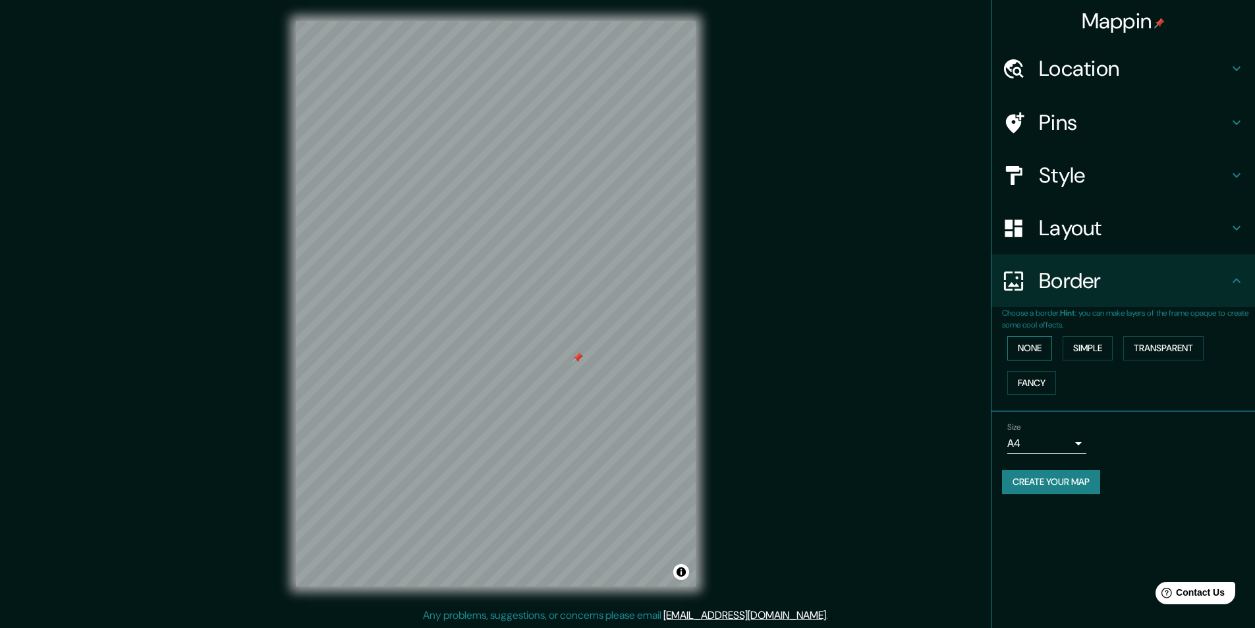
click at [1038, 346] on button "None" at bounding box center [1029, 348] width 45 height 24
click at [1090, 347] on button "Simple" at bounding box center [1088, 348] width 50 height 24
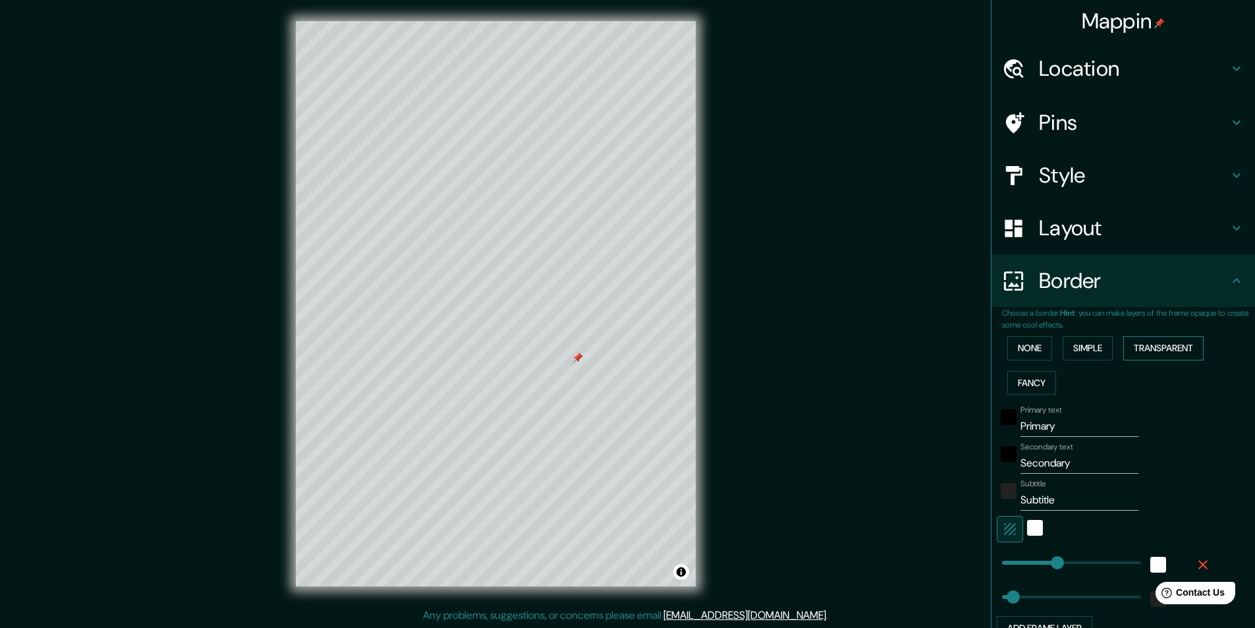
click at [1163, 347] on button "Transparent" at bounding box center [1163, 348] width 80 height 24
click at [1014, 379] on button "Fancy" at bounding box center [1031, 383] width 49 height 24
click at [1020, 350] on button "None" at bounding box center [1029, 348] width 45 height 24
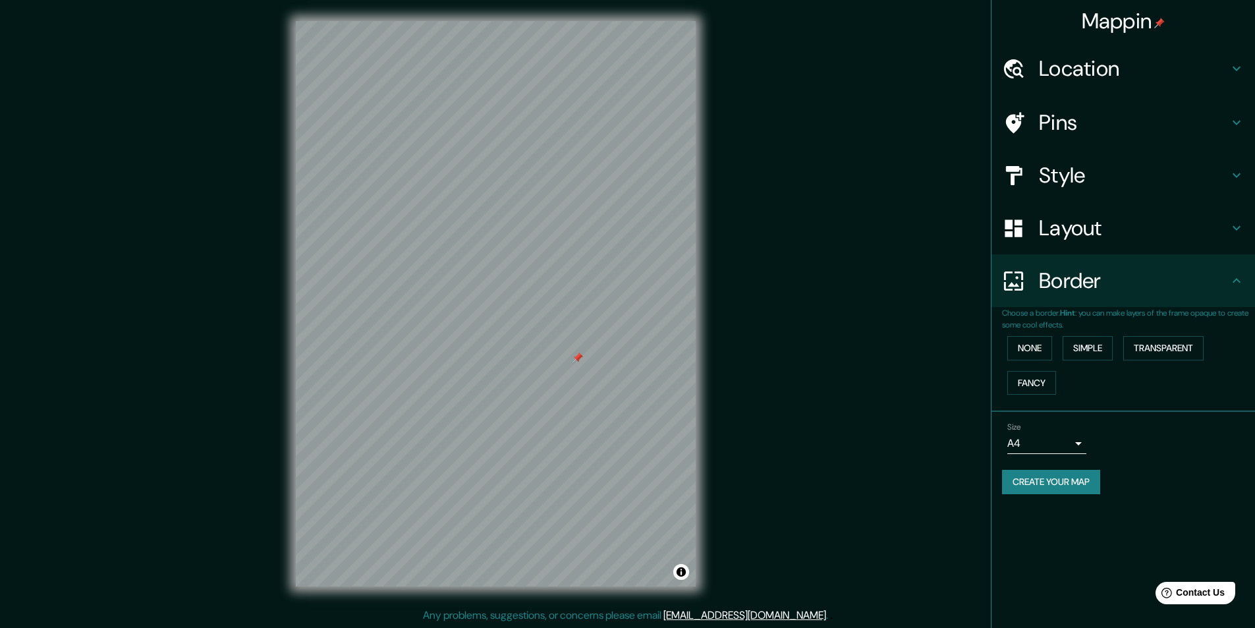
click at [1080, 234] on h4 "Layout" at bounding box center [1134, 228] width 190 height 26
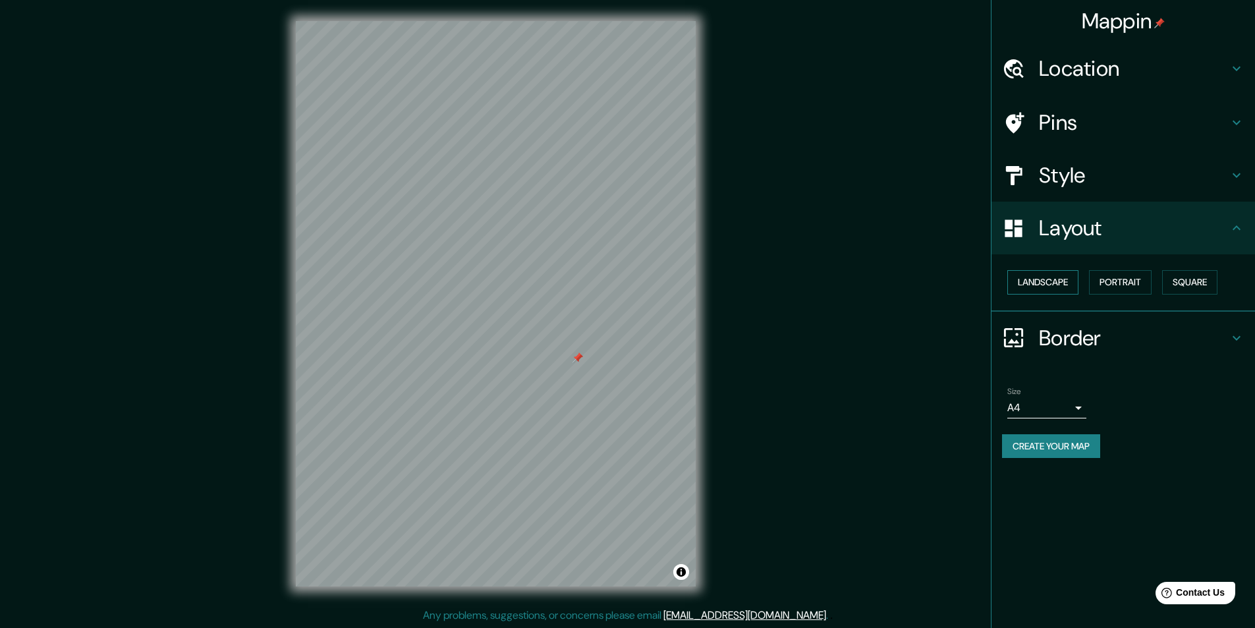
click at [1046, 279] on button "Landscape" at bounding box center [1042, 282] width 71 height 24
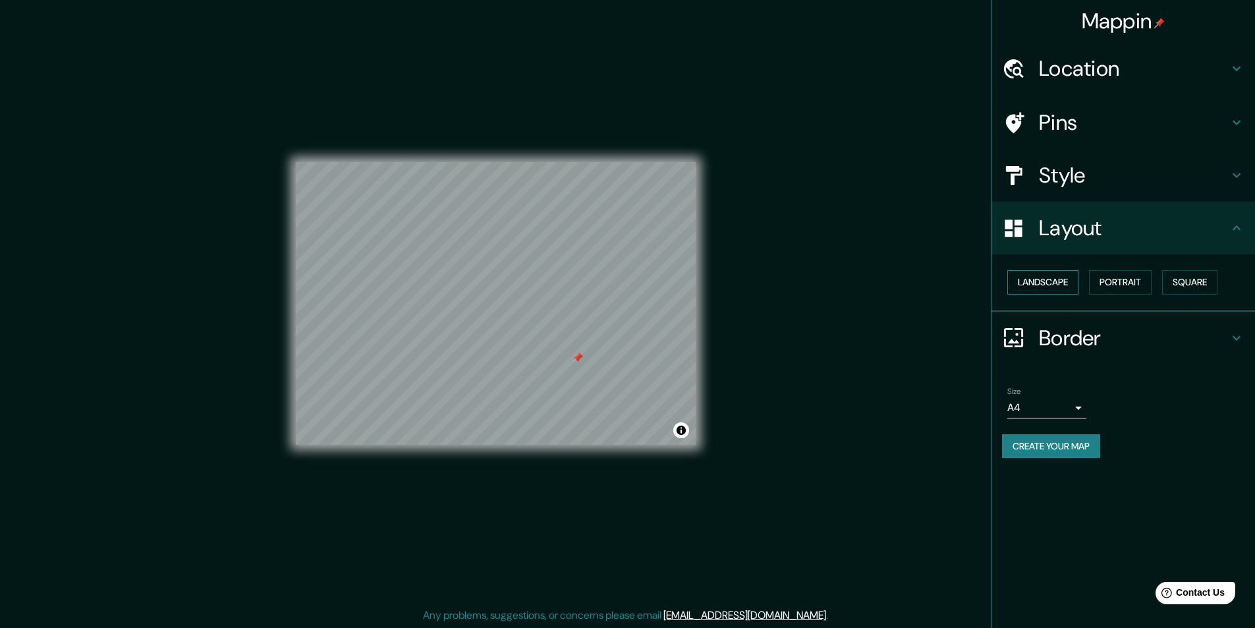
click at [1049, 280] on button "Landscape" at bounding box center [1042, 282] width 71 height 24
click at [1115, 279] on button "Portrait" at bounding box center [1120, 282] width 63 height 24
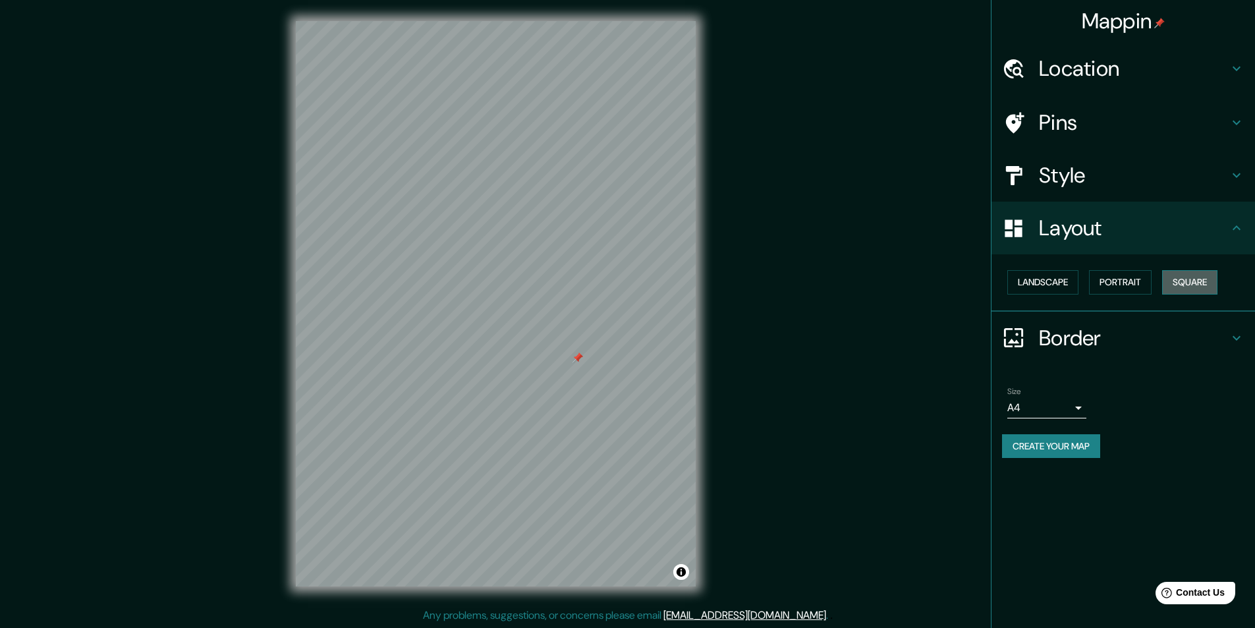
click at [1198, 286] on button "Square" at bounding box center [1189, 282] width 55 height 24
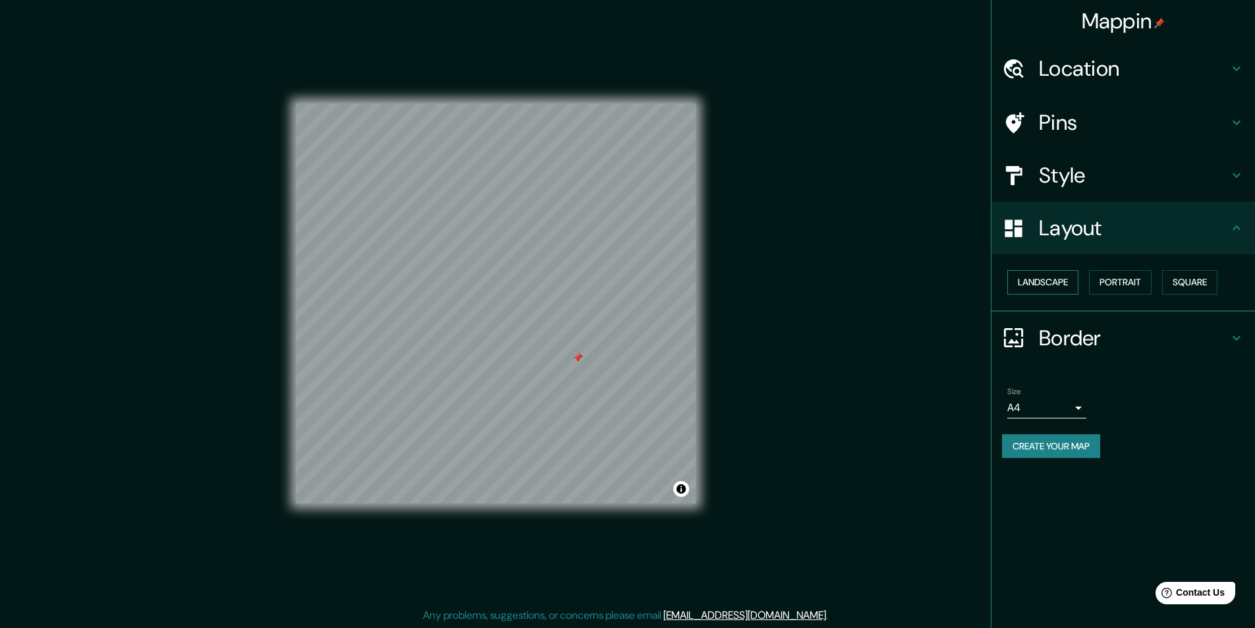
click at [1039, 274] on button "Landscape" at bounding box center [1042, 282] width 71 height 24
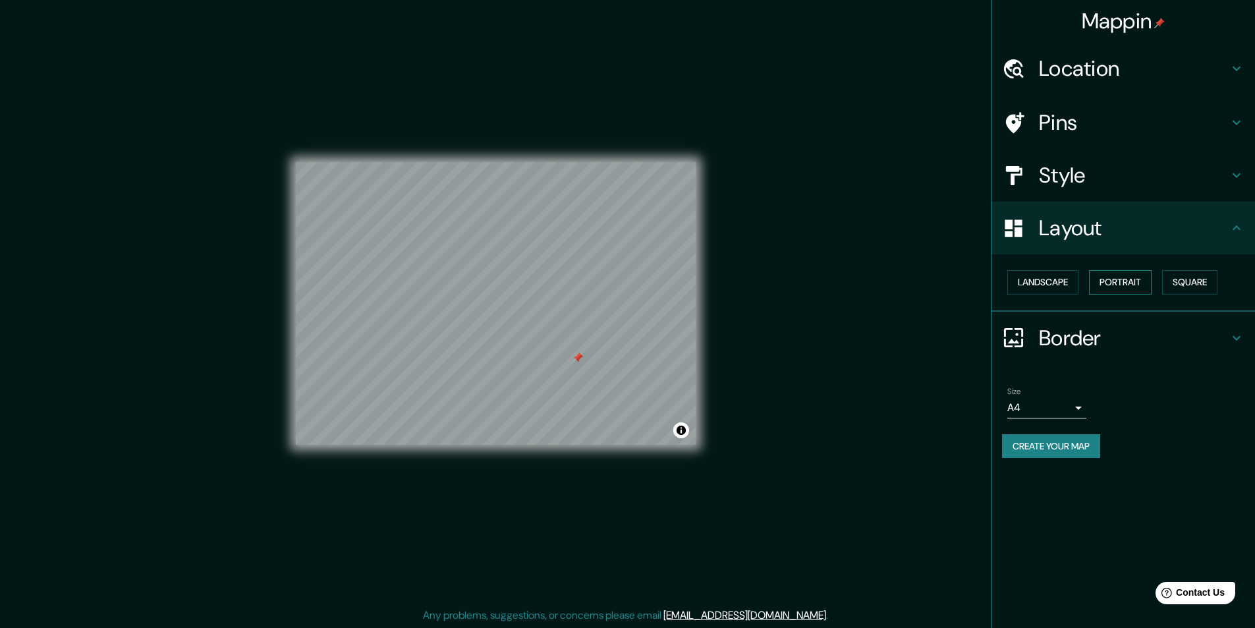
click at [1102, 270] on button "Portrait" at bounding box center [1120, 282] width 63 height 24
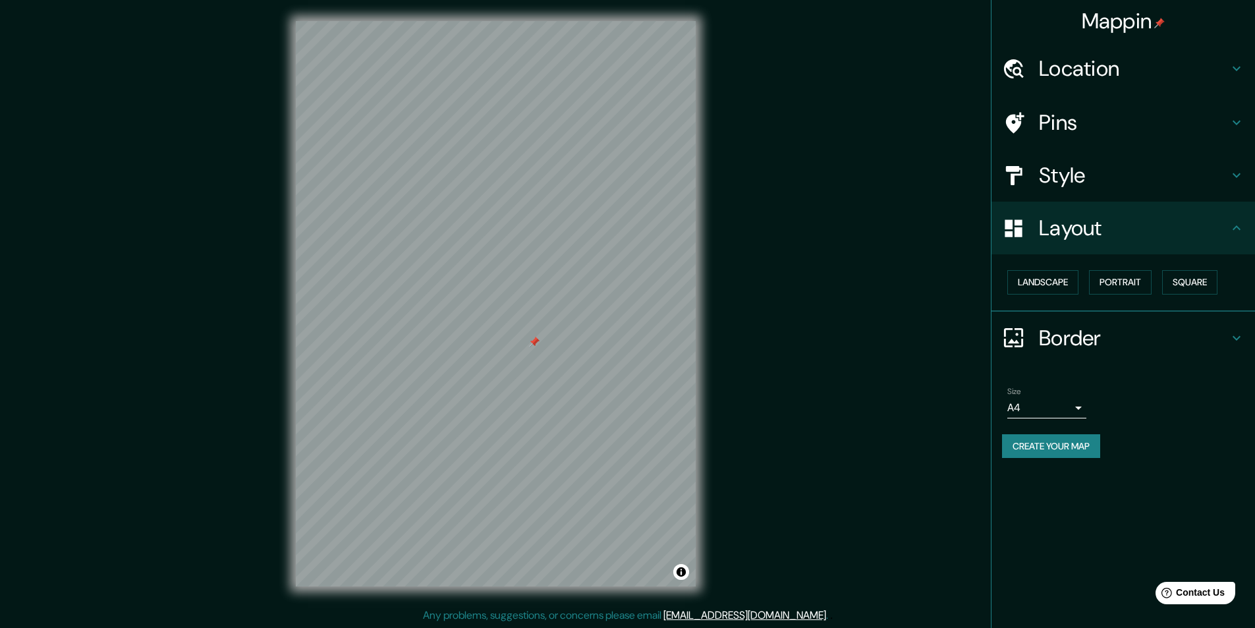
click at [1059, 178] on h4 "Style" at bounding box center [1134, 175] width 190 height 26
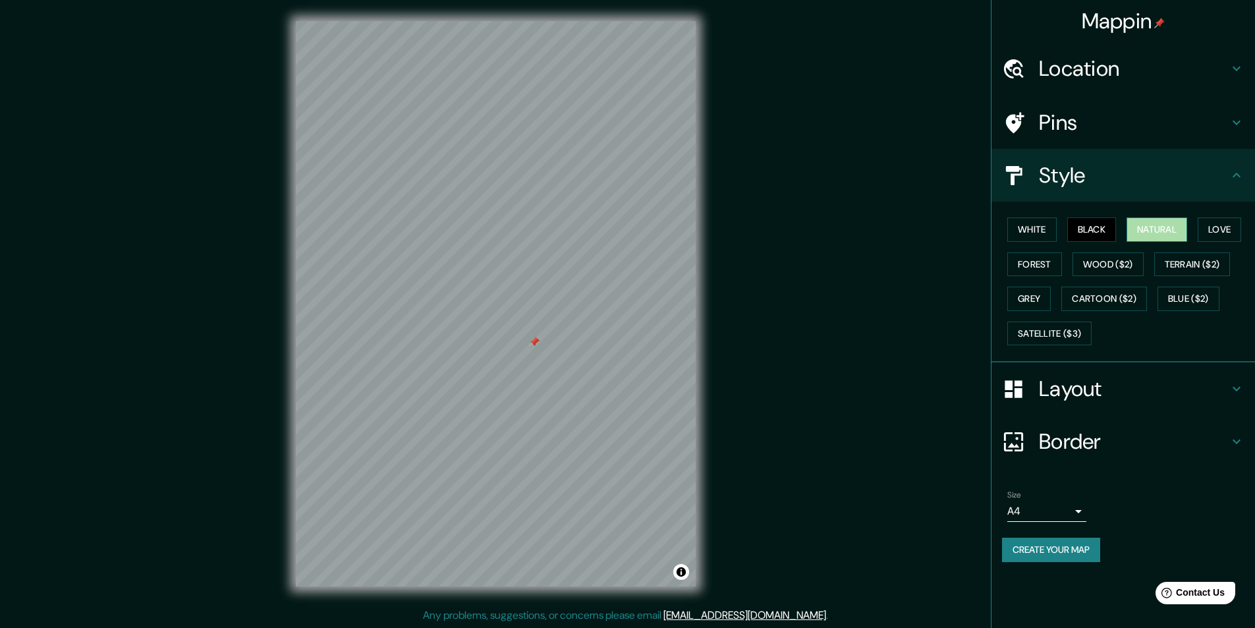
click at [1134, 231] on button "Natural" at bounding box center [1157, 229] width 61 height 24
click at [1098, 72] on h4 "Location" at bounding box center [1134, 68] width 190 height 26
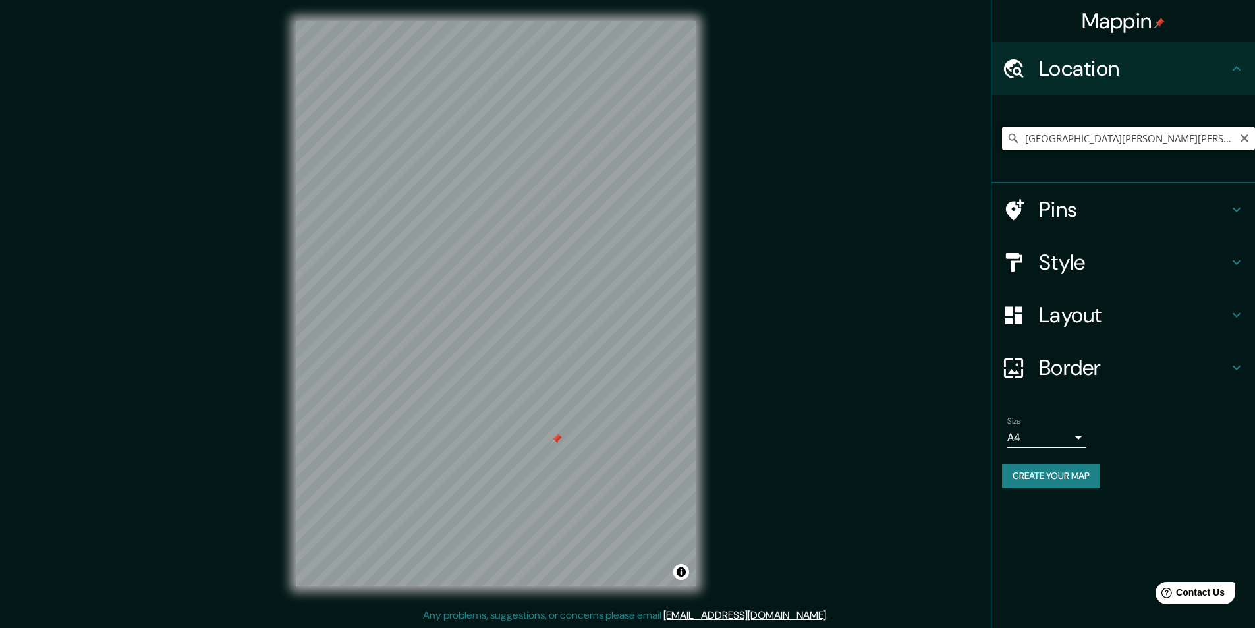
click at [1143, 142] on input "[GEOGRAPHIC_DATA][PERSON_NAME][PERSON_NAME], [GEOGRAPHIC_DATA], [GEOGRAPHIC_DAT…" at bounding box center [1128, 138] width 253 height 24
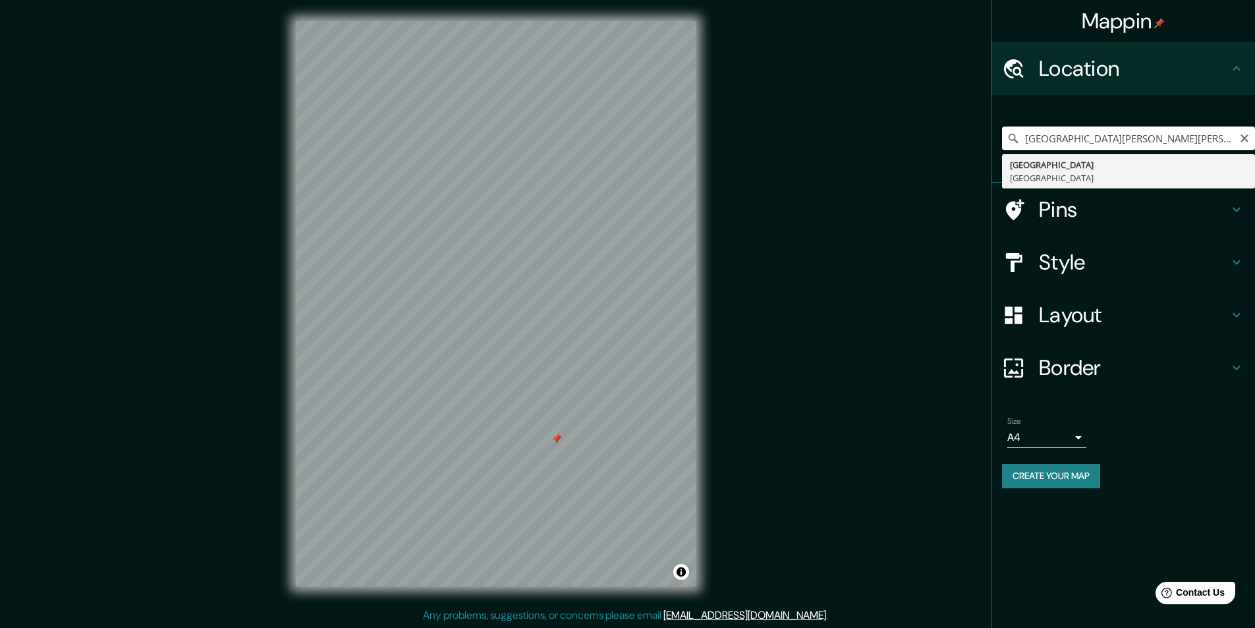
click at [1143, 142] on input "[GEOGRAPHIC_DATA][PERSON_NAME][PERSON_NAME], [GEOGRAPHIC_DATA], [GEOGRAPHIC_DAT…" at bounding box center [1128, 138] width 253 height 24
click at [1144, 142] on input "[GEOGRAPHIC_DATA][PERSON_NAME][PERSON_NAME], [GEOGRAPHIC_DATA], [GEOGRAPHIC_DAT…" at bounding box center [1128, 138] width 253 height 24
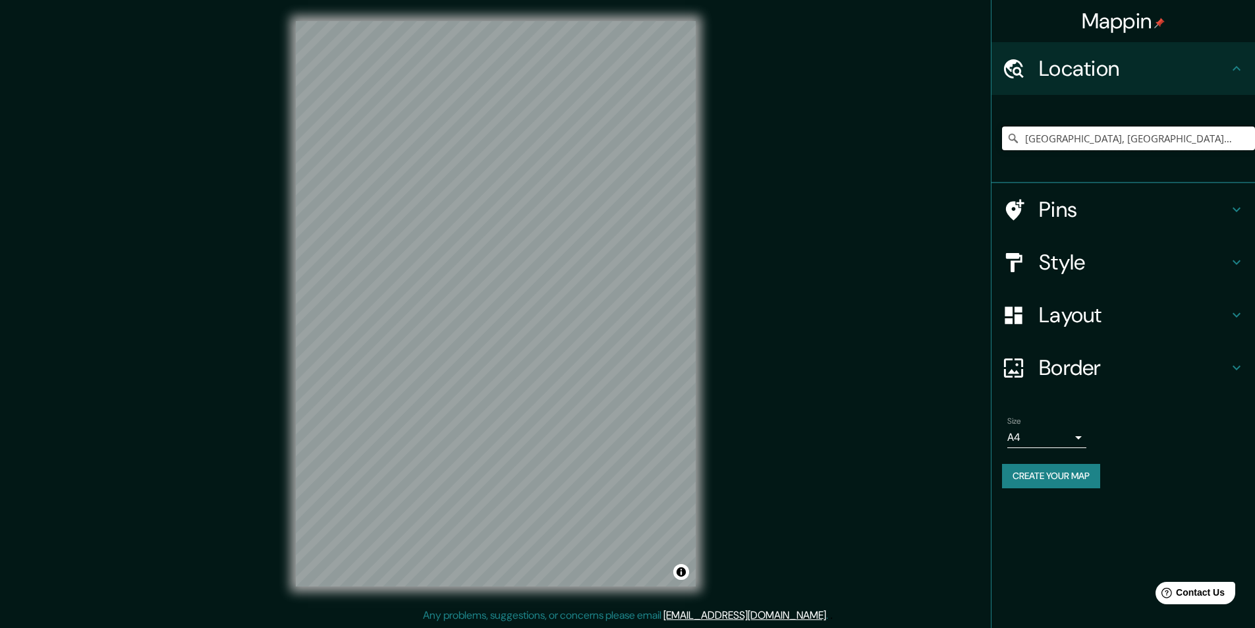
type input "[GEOGRAPHIC_DATA], [GEOGRAPHIC_DATA][US_STATE], [GEOGRAPHIC_DATA]"
drag, startPoint x: 1020, startPoint y: 133, endPoint x: 1183, endPoint y: 154, distance: 164.1
click at [1212, 146] on div "[GEOGRAPHIC_DATA], [GEOGRAPHIC_DATA][US_STATE], [GEOGRAPHIC_DATA] [GEOGRAPHIC_D…" at bounding box center [1128, 138] width 253 height 24
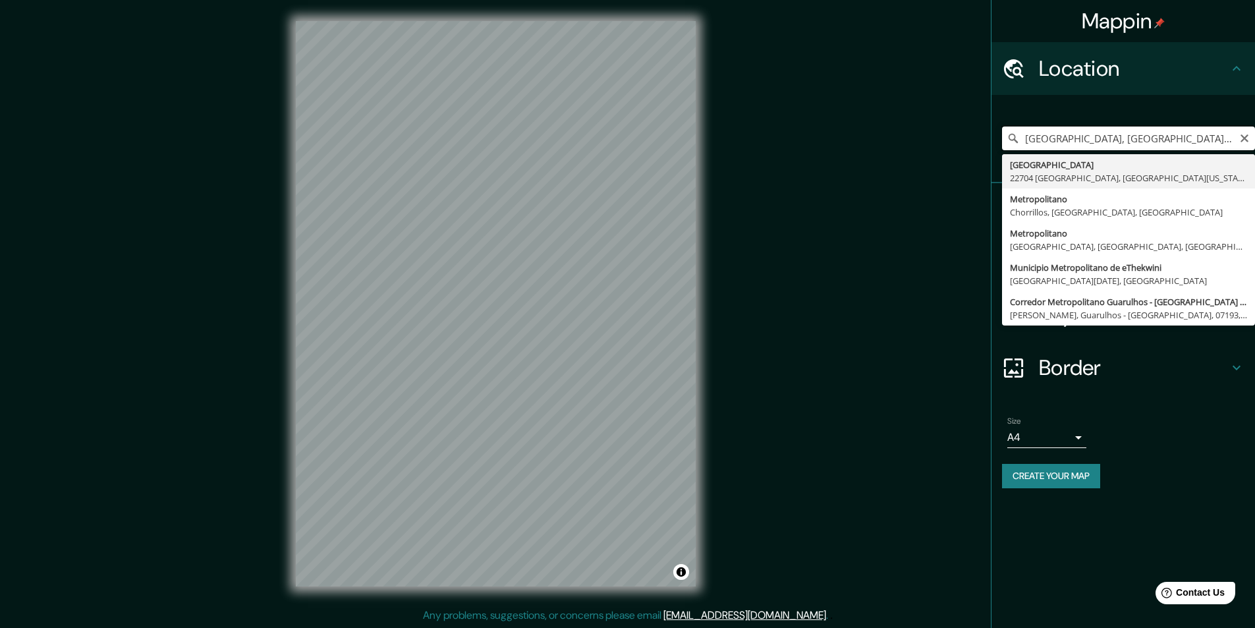
click at [1202, 141] on input "[GEOGRAPHIC_DATA], [GEOGRAPHIC_DATA][US_STATE], [GEOGRAPHIC_DATA]" at bounding box center [1128, 138] width 253 height 24
click at [1203, 141] on input "[GEOGRAPHIC_DATA], [GEOGRAPHIC_DATA][US_STATE], [GEOGRAPHIC_DATA]" at bounding box center [1128, 138] width 253 height 24
click at [1204, 141] on input "[GEOGRAPHIC_DATA], [GEOGRAPHIC_DATA][US_STATE], [GEOGRAPHIC_DATA]" at bounding box center [1128, 138] width 253 height 24
click at [1204, 140] on input "[GEOGRAPHIC_DATA], [GEOGRAPHIC_DATA][US_STATE], [GEOGRAPHIC_DATA]" at bounding box center [1128, 138] width 253 height 24
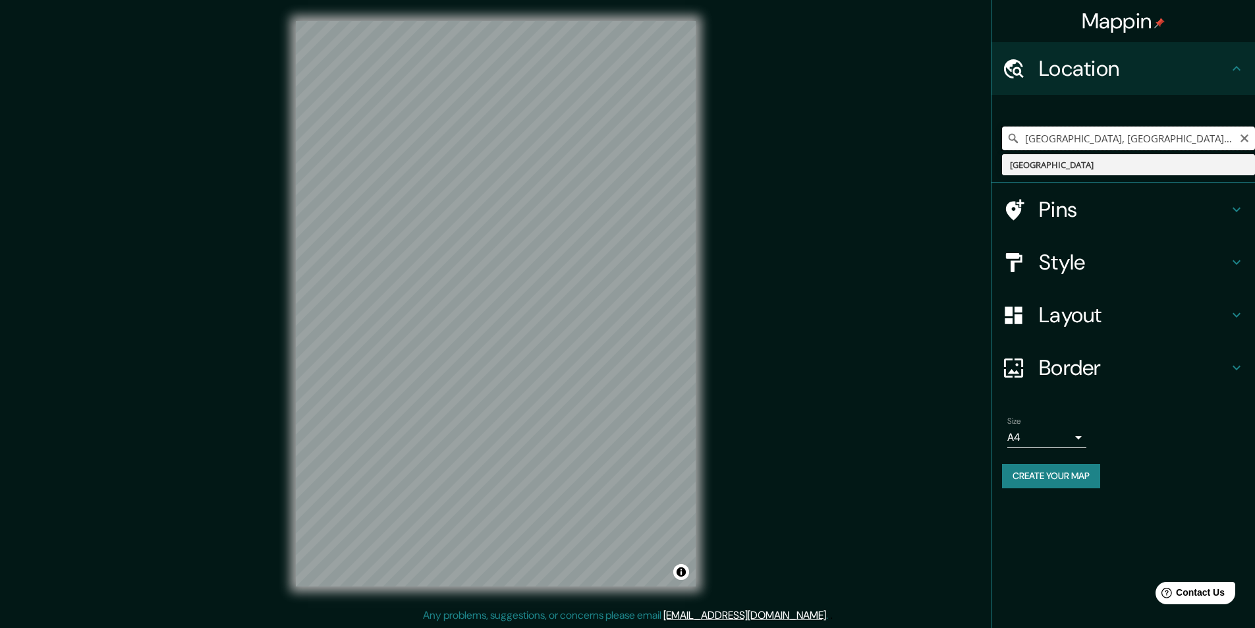
type input "[GEOGRAPHIC_DATA], [GEOGRAPHIC_DATA] 8820000, [GEOGRAPHIC_DATA]"
click at [1168, 136] on input "[GEOGRAPHIC_DATA], [GEOGRAPHIC_DATA] 8820000, [GEOGRAPHIC_DATA]" at bounding box center [1128, 138] width 253 height 24
click at [1242, 138] on icon "Clear" at bounding box center [1244, 138] width 11 height 11
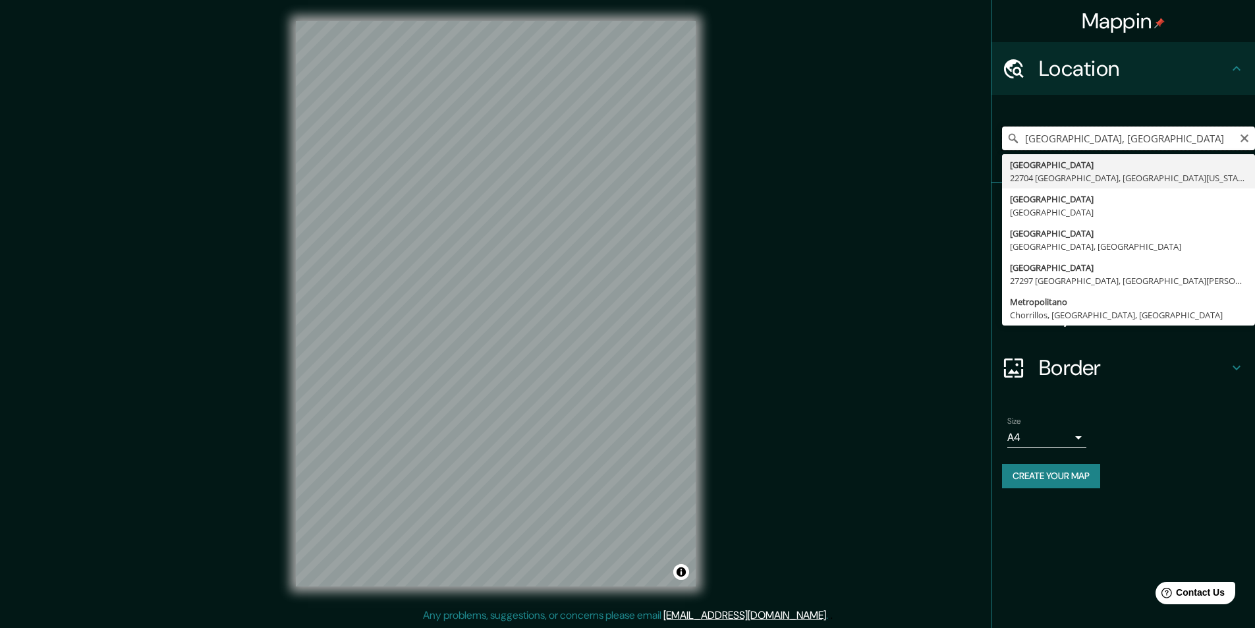
click at [1216, 132] on input "[GEOGRAPHIC_DATA], [GEOGRAPHIC_DATA]" at bounding box center [1128, 138] width 253 height 24
type input "Metropolitano, [GEOGRAPHIC_DATA], [GEOGRAPHIC_DATA], [GEOGRAPHIC_DATA]"
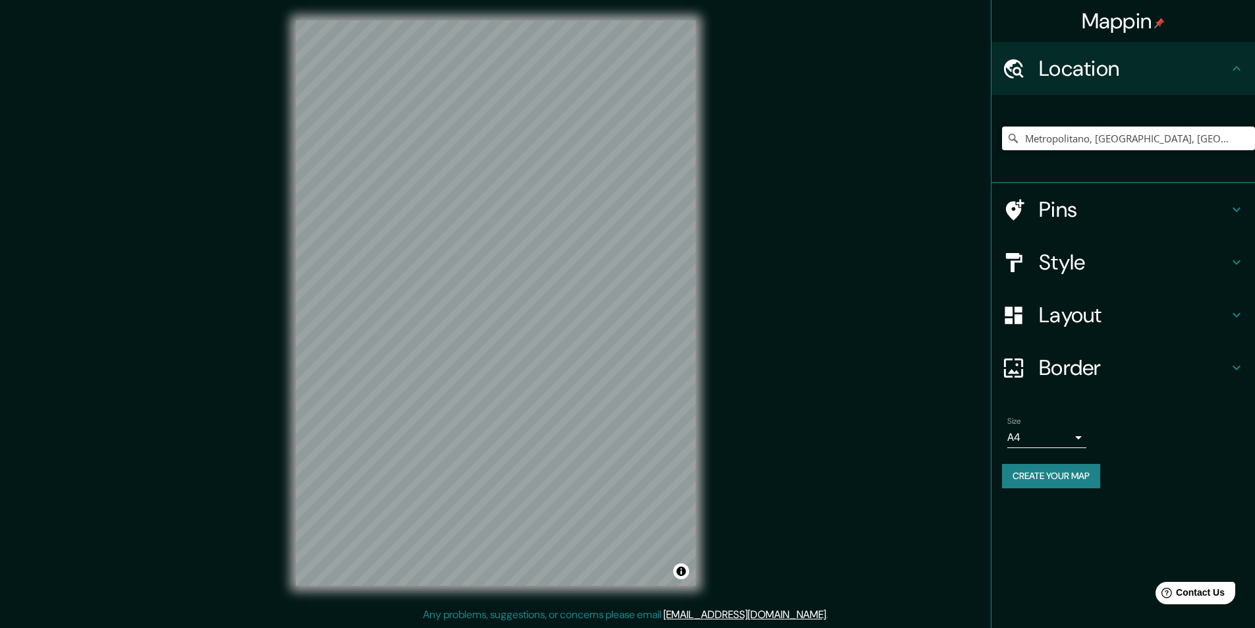
scroll to position [0, 0]
click at [287, 296] on div "© Mapbox © OpenStreetMap Improve this map" at bounding box center [496, 302] width 442 height 607
click at [1055, 134] on input "Metropolitano, [GEOGRAPHIC_DATA], [GEOGRAPHIC_DATA], [GEOGRAPHIC_DATA]" at bounding box center [1128, 138] width 253 height 24
click at [1056, 134] on input "Metropolitano, [GEOGRAPHIC_DATA], [GEOGRAPHIC_DATA], [GEOGRAPHIC_DATA]" at bounding box center [1128, 138] width 253 height 24
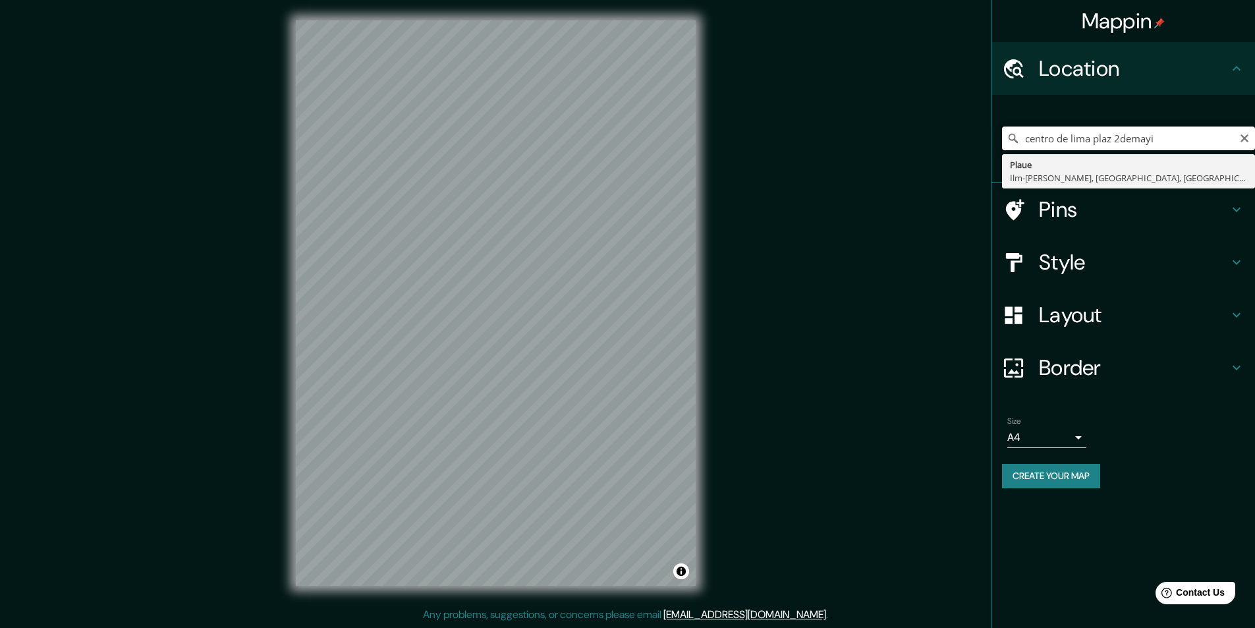
type input "Plaue, [GEOGRAPHIC_DATA][PERSON_NAME], [GEOGRAPHIC_DATA], [GEOGRAPHIC_DATA]"
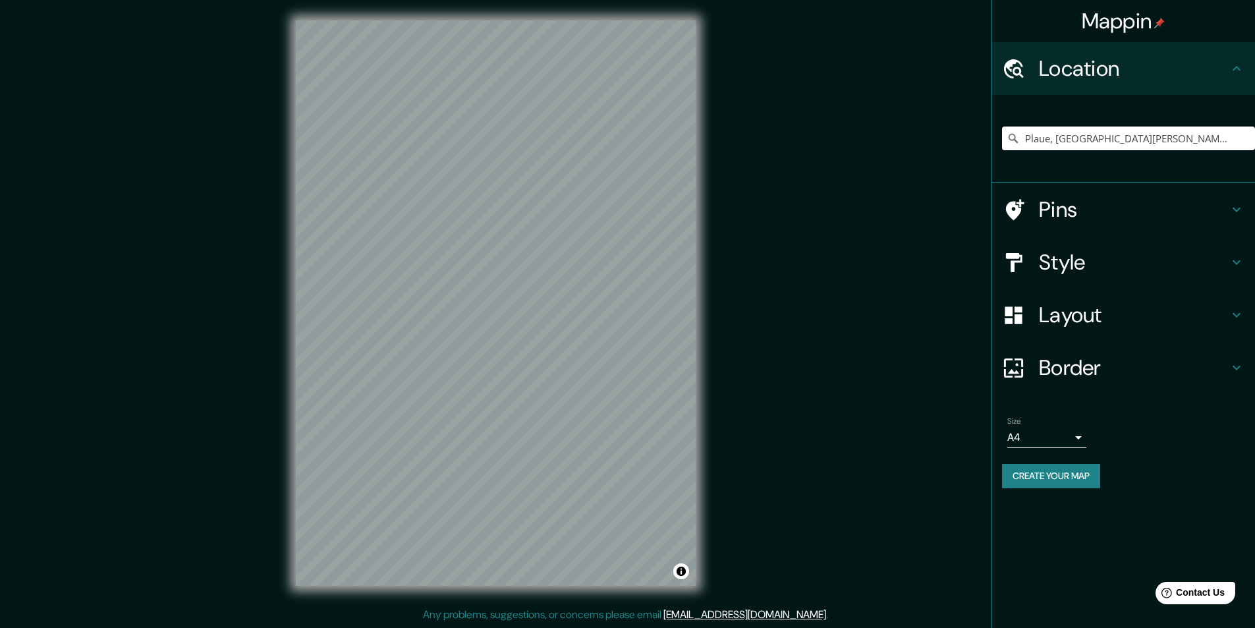
drag, startPoint x: 1204, startPoint y: 137, endPoint x: 962, endPoint y: 155, distance: 242.4
click at [962, 155] on div "Mappin Location [GEOGRAPHIC_DATA], [GEOGRAPHIC_DATA][PERSON_NAME], [GEOGRAPHIC_…" at bounding box center [627, 313] width 1255 height 628
type input "Prenzlau, [GEOGRAPHIC_DATA], [GEOGRAPHIC_DATA], [GEOGRAPHIC_DATA]"
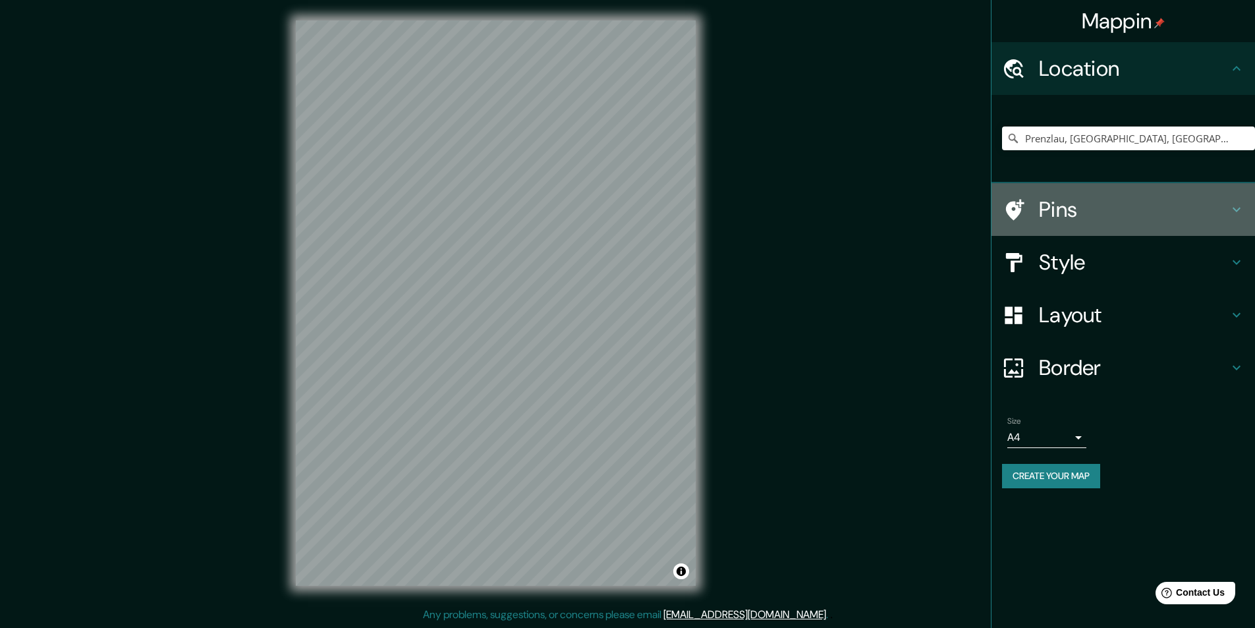
click at [1072, 214] on h4 "Pins" at bounding box center [1134, 209] width 190 height 26
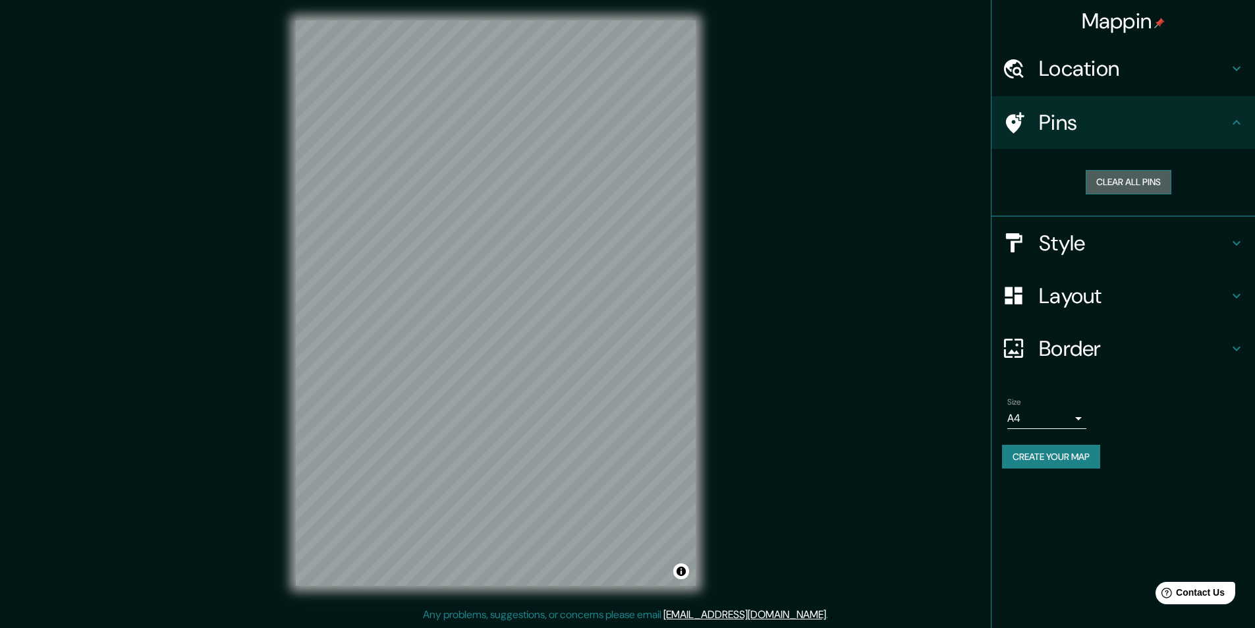
click at [1143, 171] on button "Clear all pins" at bounding box center [1129, 182] width 86 height 24
click at [1138, 174] on button "Clear all pins" at bounding box center [1129, 182] width 86 height 24
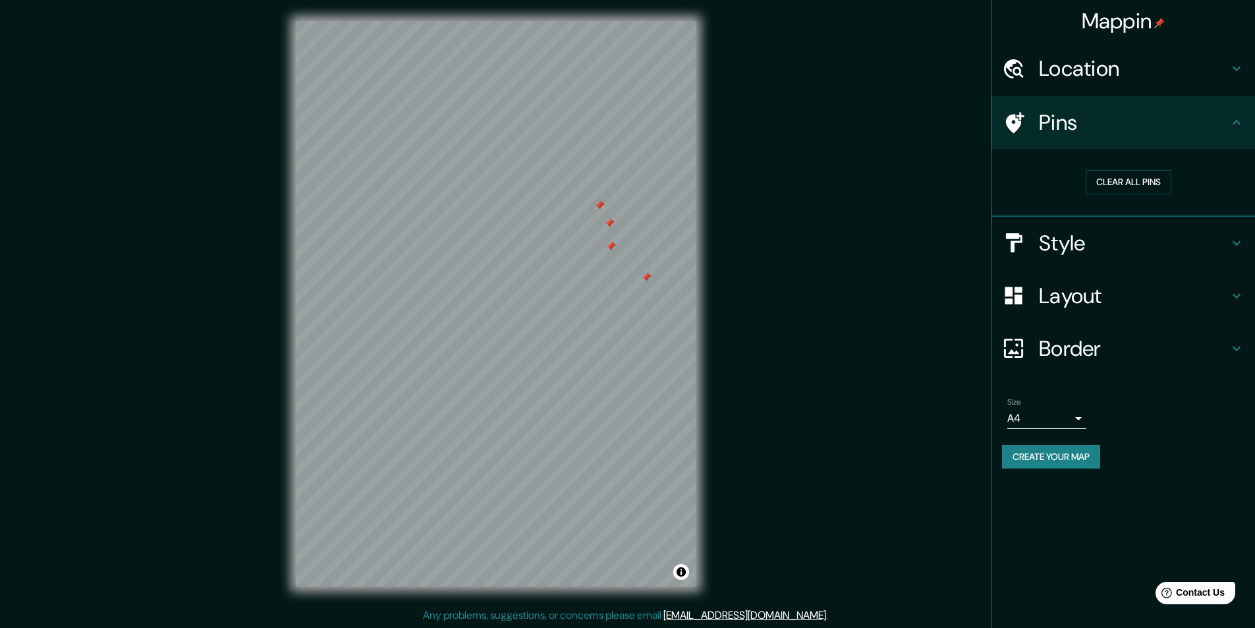
click at [1210, 72] on h4 "Location" at bounding box center [1134, 68] width 190 height 26
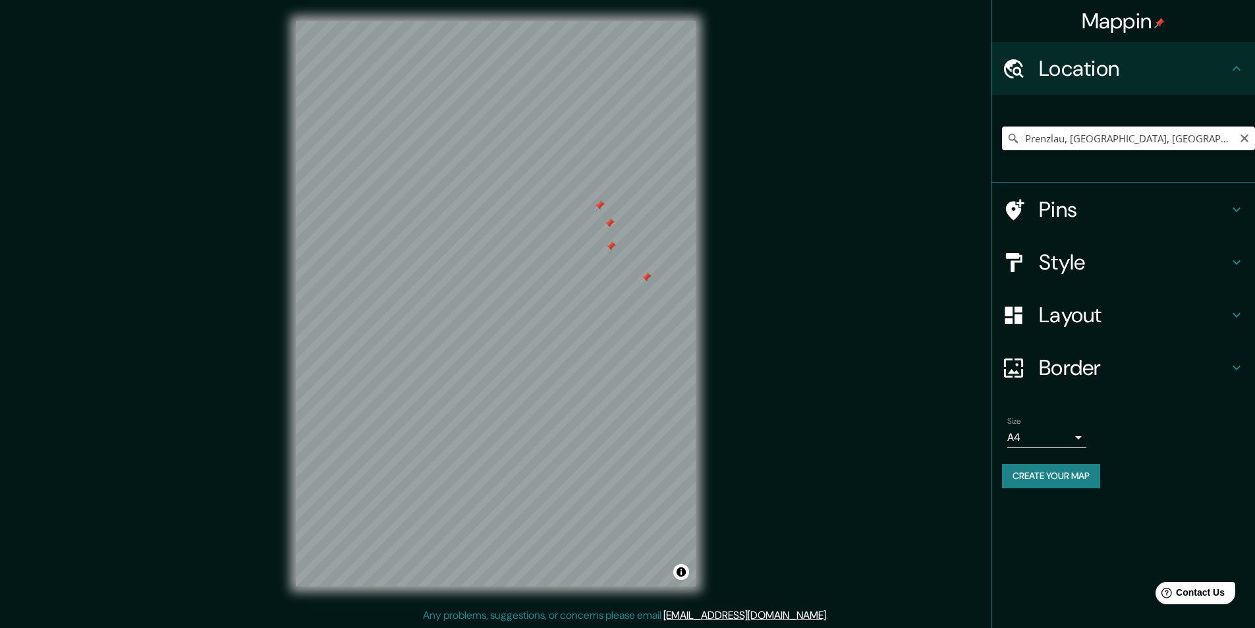
click at [1173, 132] on input "Prenzlau, [GEOGRAPHIC_DATA], [GEOGRAPHIC_DATA], [GEOGRAPHIC_DATA]" at bounding box center [1128, 138] width 253 height 24
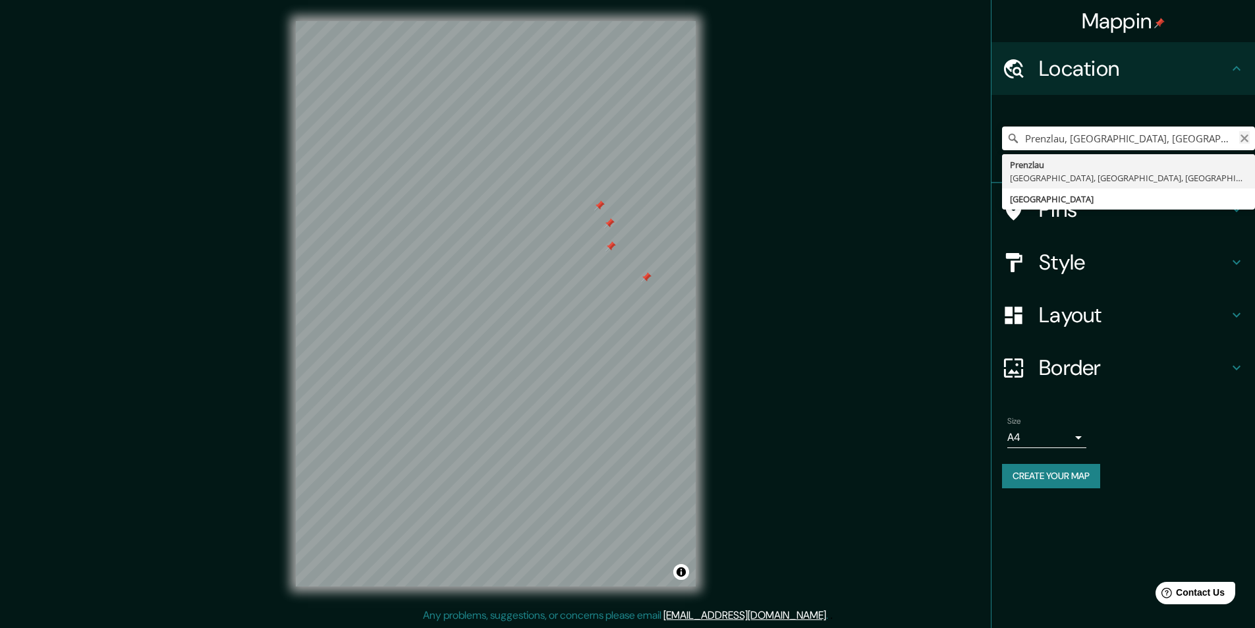
click at [1243, 140] on icon "Clear" at bounding box center [1244, 138] width 8 height 8
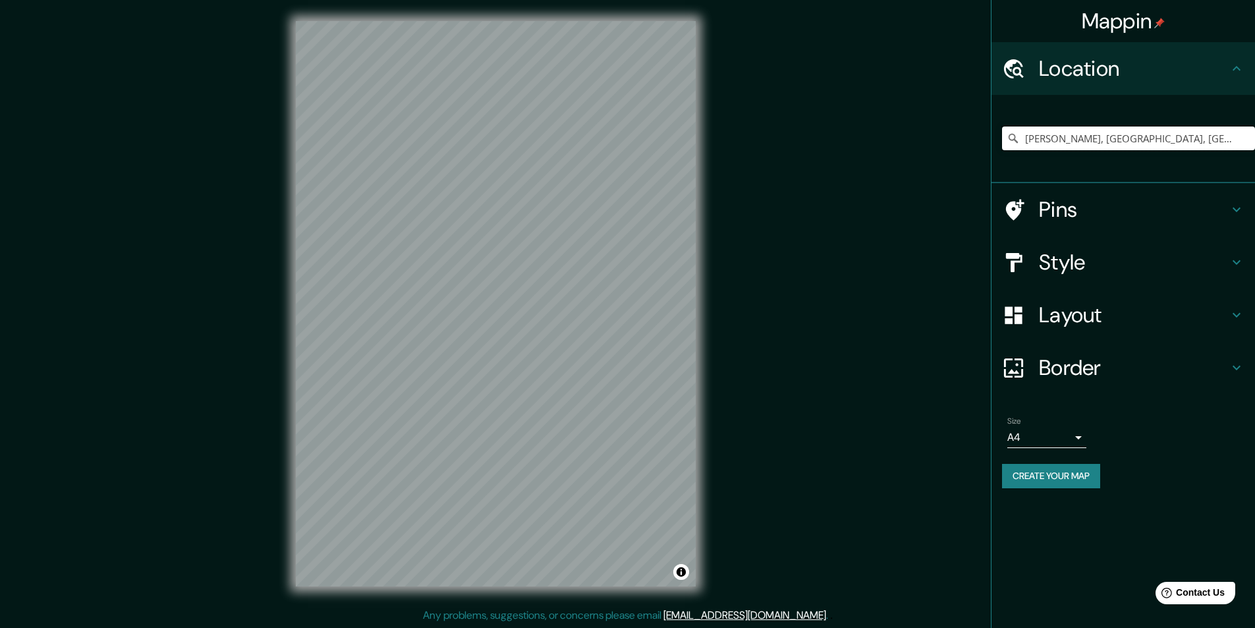
type input "[PERSON_NAME], [GEOGRAPHIC_DATA], [GEOGRAPHIC_DATA], [GEOGRAPHIC_DATA]"
click at [522, 588] on div "© Mapbox © OpenStreetMap Improve this map" at bounding box center [496, 303] width 442 height 607
click at [1057, 143] on input "[PERSON_NAME], [GEOGRAPHIC_DATA], [GEOGRAPHIC_DATA], [GEOGRAPHIC_DATA]" at bounding box center [1128, 138] width 253 height 24
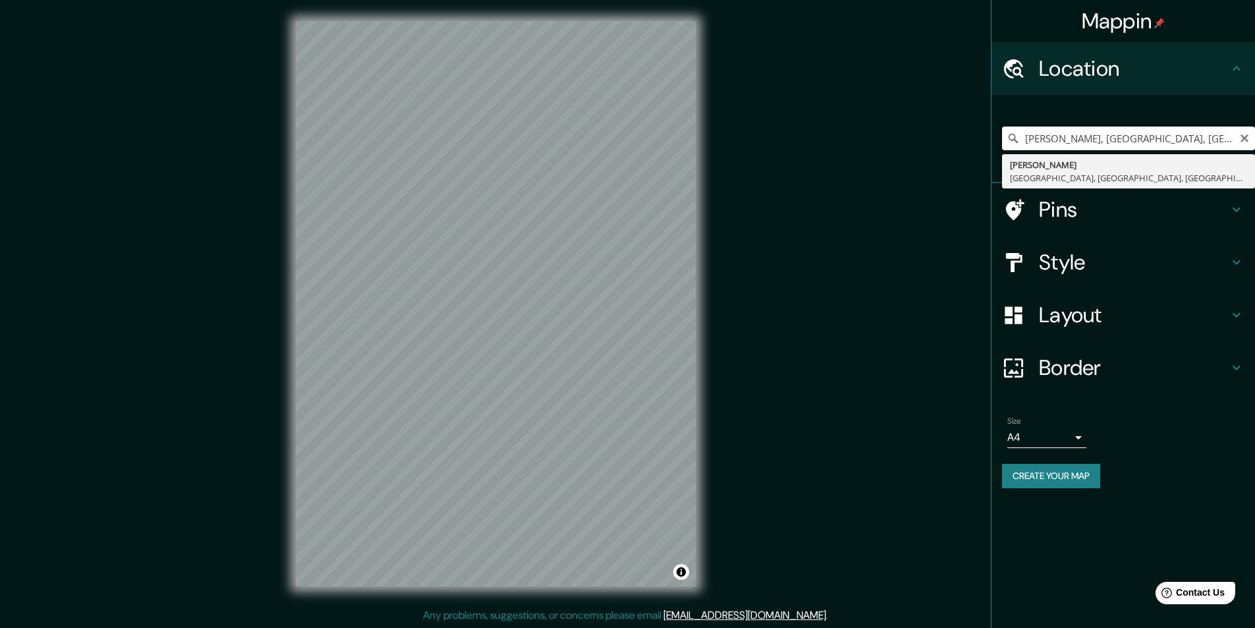
click at [1057, 143] on input "[PERSON_NAME], [GEOGRAPHIC_DATA], [GEOGRAPHIC_DATA], [GEOGRAPHIC_DATA]" at bounding box center [1128, 138] width 253 height 24
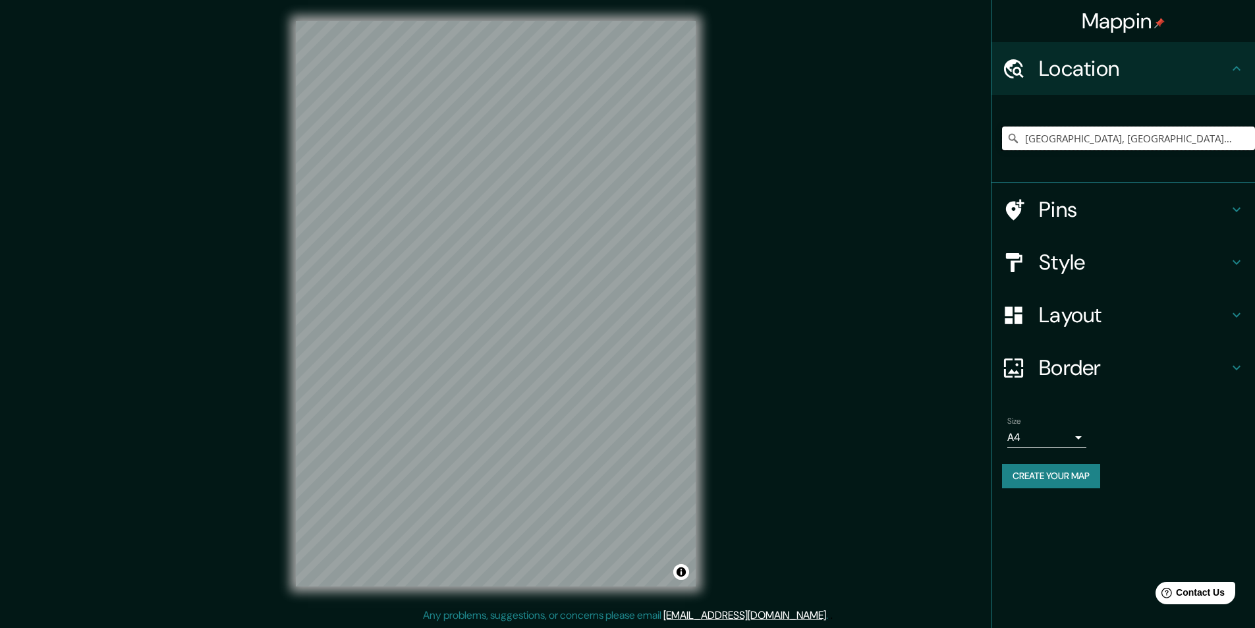
type input "[GEOGRAPHIC_DATA], [GEOGRAPHIC_DATA], [GEOGRAPHIC_DATA], [GEOGRAPHIC_DATA]"
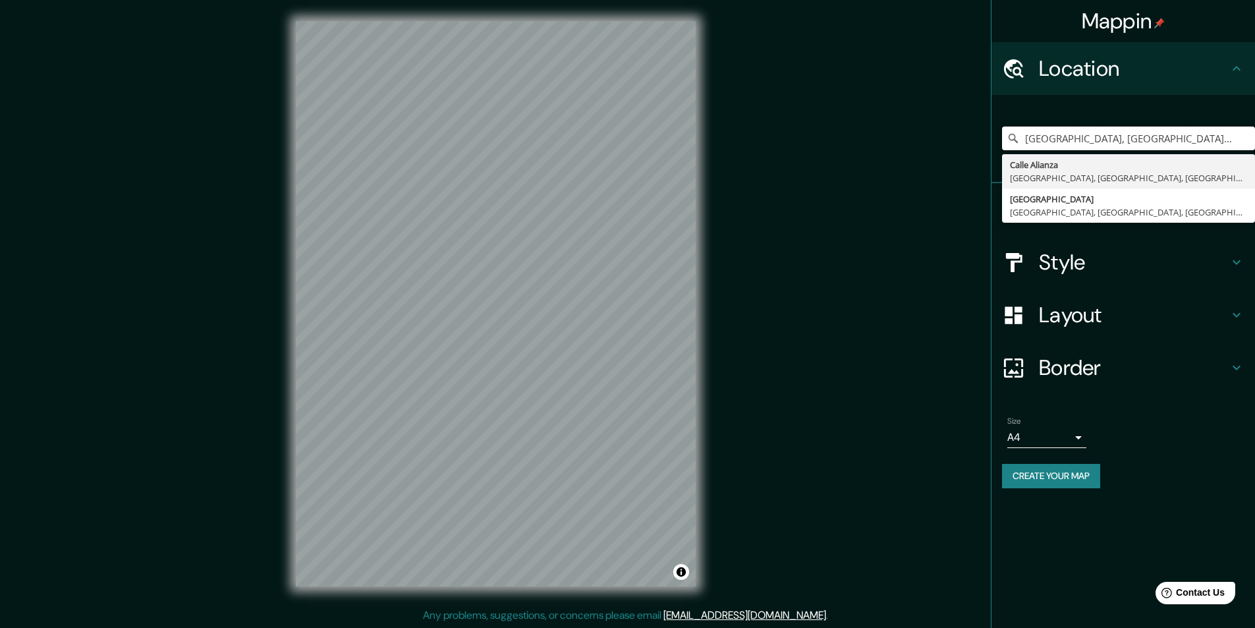
drag, startPoint x: 1042, startPoint y: 142, endPoint x: 1256, endPoint y: 165, distance: 215.4
click at [1254, 165] on html "Mappin Location [GEOGRAPHIC_DATA], [GEOGRAPHIC_DATA], [GEOGRAPHIC_DATA], [GEOGR…" at bounding box center [627, 314] width 1255 height 628
type input "[PERSON_NAME], [GEOGRAPHIC_DATA], [GEOGRAPHIC_DATA], [GEOGRAPHIC_DATA]"
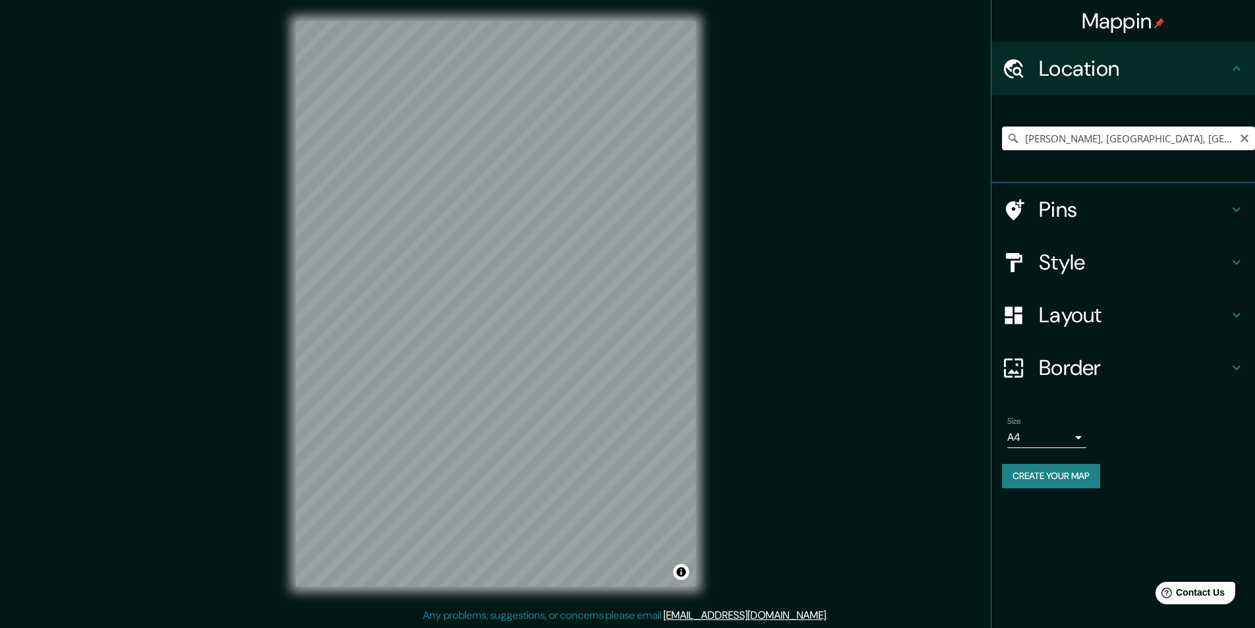
click at [1098, 142] on input "[PERSON_NAME], [GEOGRAPHIC_DATA], [GEOGRAPHIC_DATA], [GEOGRAPHIC_DATA]" at bounding box center [1128, 138] width 253 height 24
drag, startPoint x: 1027, startPoint y: 140, endPoint x: 1264, endPoint y: 148, distance: 237.3
click at [1254, 148] on html "Mappin Location [PERSON_NAME], [GEOGRAPHIC_DATA], [GEOGRAPHIC_DATA], [GEOGRAPHI…" at bounding box center [627, 314] width 1255 height 628
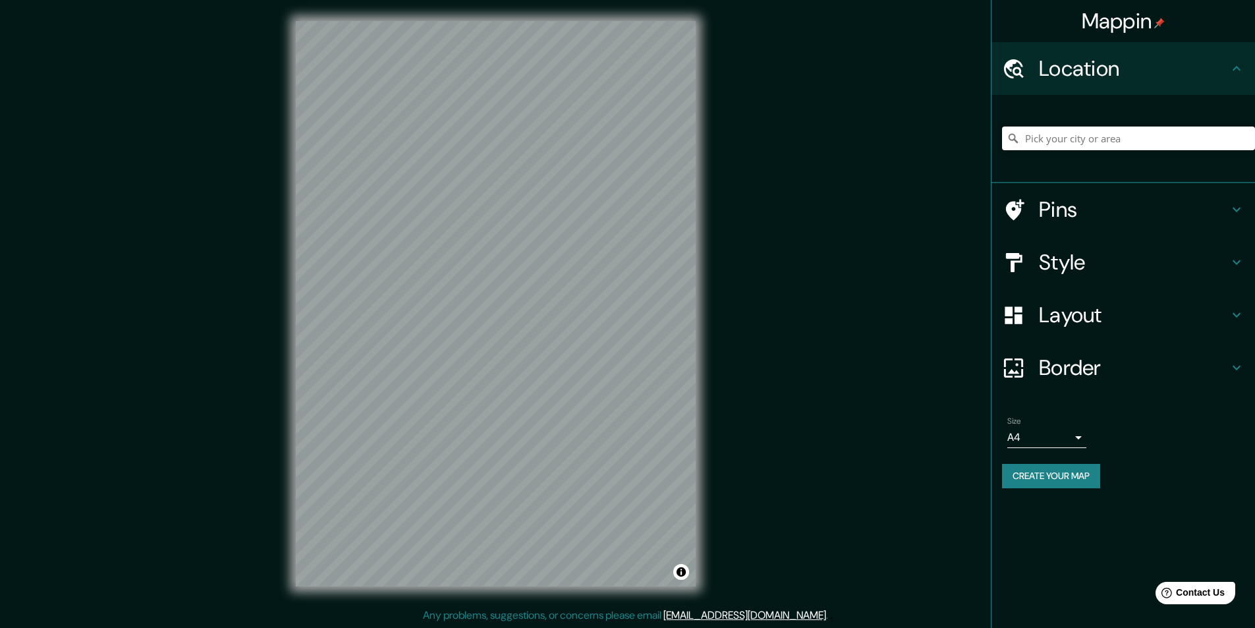
paste input "Complejo Deportivo IPD Piscina [PERSON_NAME]"
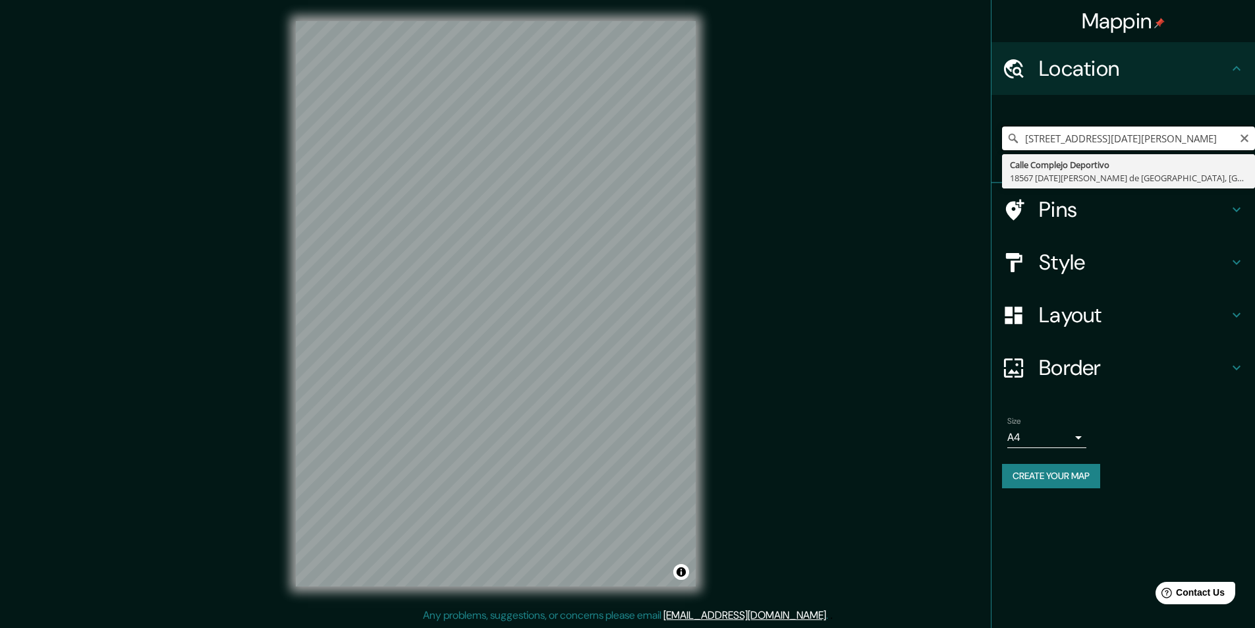
scroll to position [0, 215]
drag, startPoint x: 1026, startPoint y: 138, endPoint x: 1264, endPoint y: 107, distance: 239.8
click at [1254, 107] on html "Mappin Location [STREET_ADDRESS][DATE][PERSON_NAME] [GEOGRAPHIC_DATA] Deportivo…" at bounding box center [627, 314] width 1255 height 628
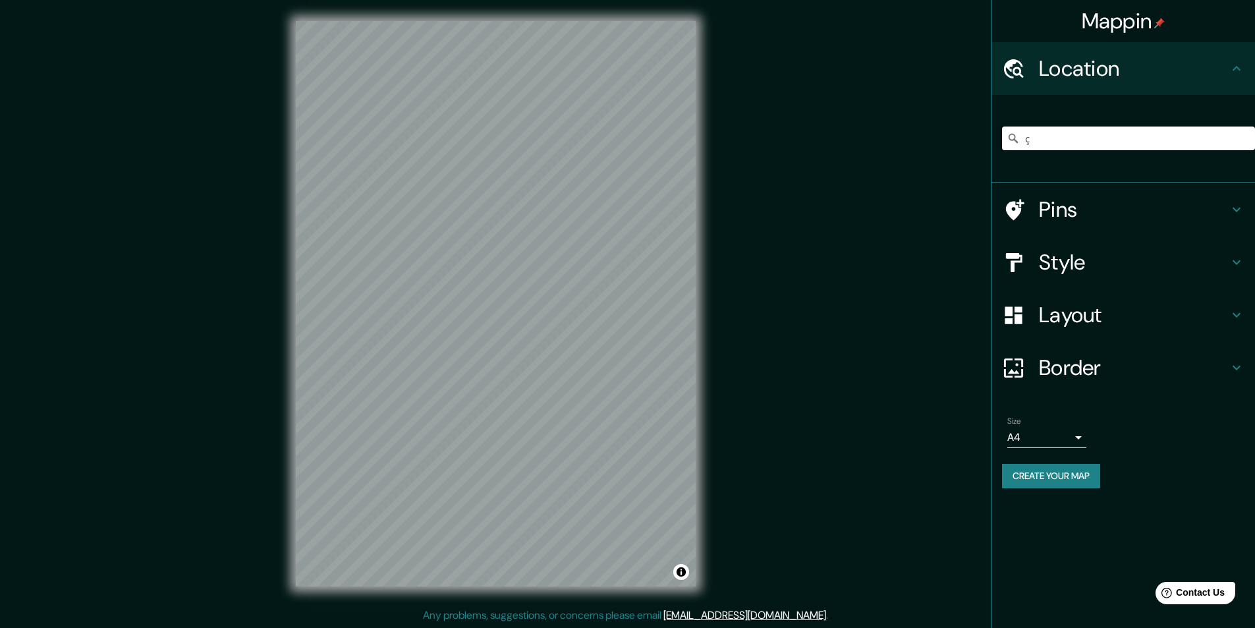
paste input "Parque Unión Panamericana 265"
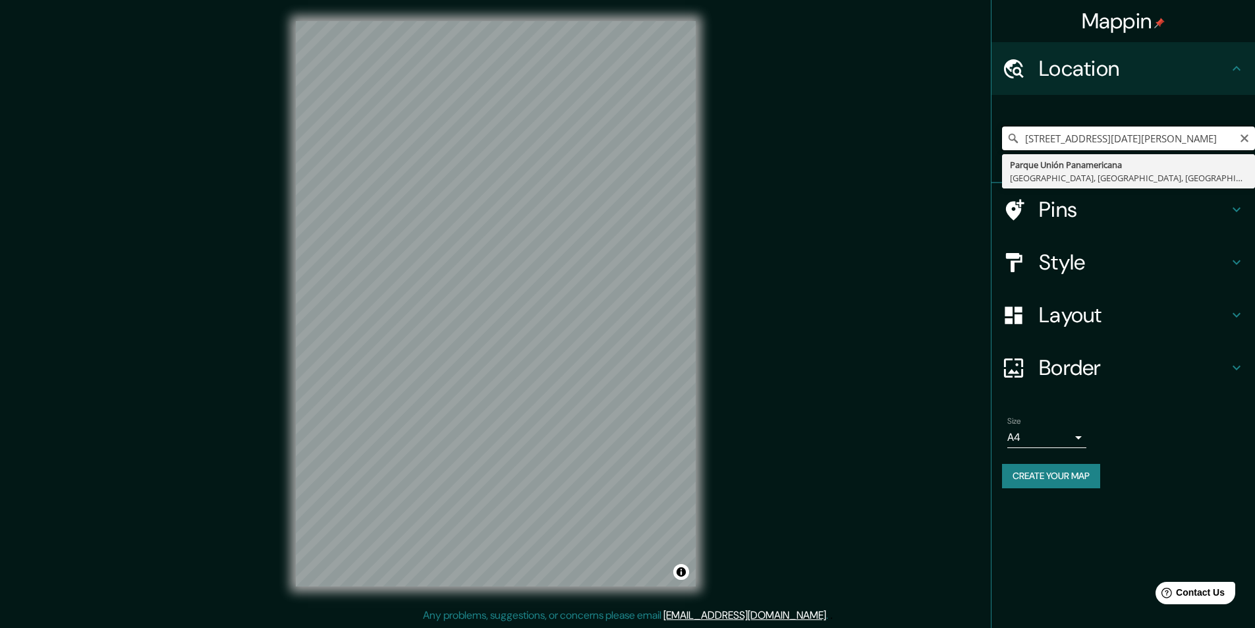
scroll to position [0, 215]
drag, startPoint x: 1035, startPoint y: 143, endPoint x: 1264, endPoint y: 155, distance: 229.6
click at [1254, 155] on html "Mappin Location [STREET_ADDRESS][DATE][PERSON_NAME] [GEOGRAPHIC_DATA] [GEOGRAPH…" at bounding box center [627, 314] width 1255 height 628
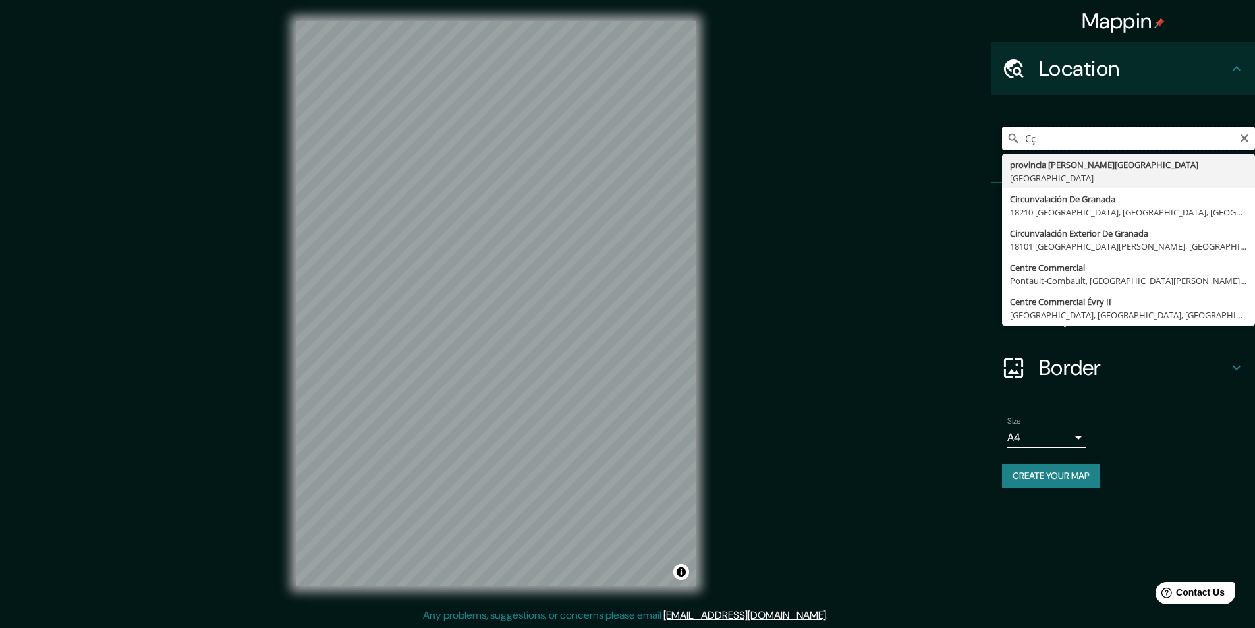
type input "C"
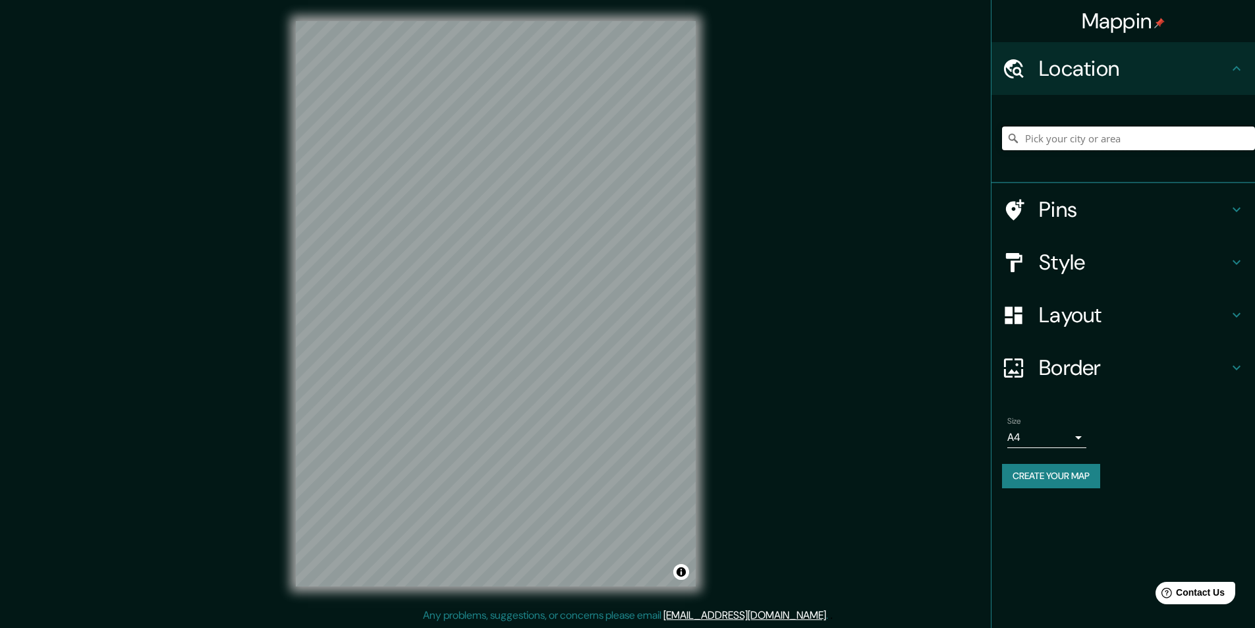
paste input "Parque Unión Panamericana 265"
type input "[GEOGRAPHIC_DATA], [GEOGRAPHIC_DATA], [GEOGRAPHIC_DATA], [GEOGRAPHIC_DATA]"
click at [1089, 376] on h4 "Border" at bounding box center [1134, 367] width 190 height 26
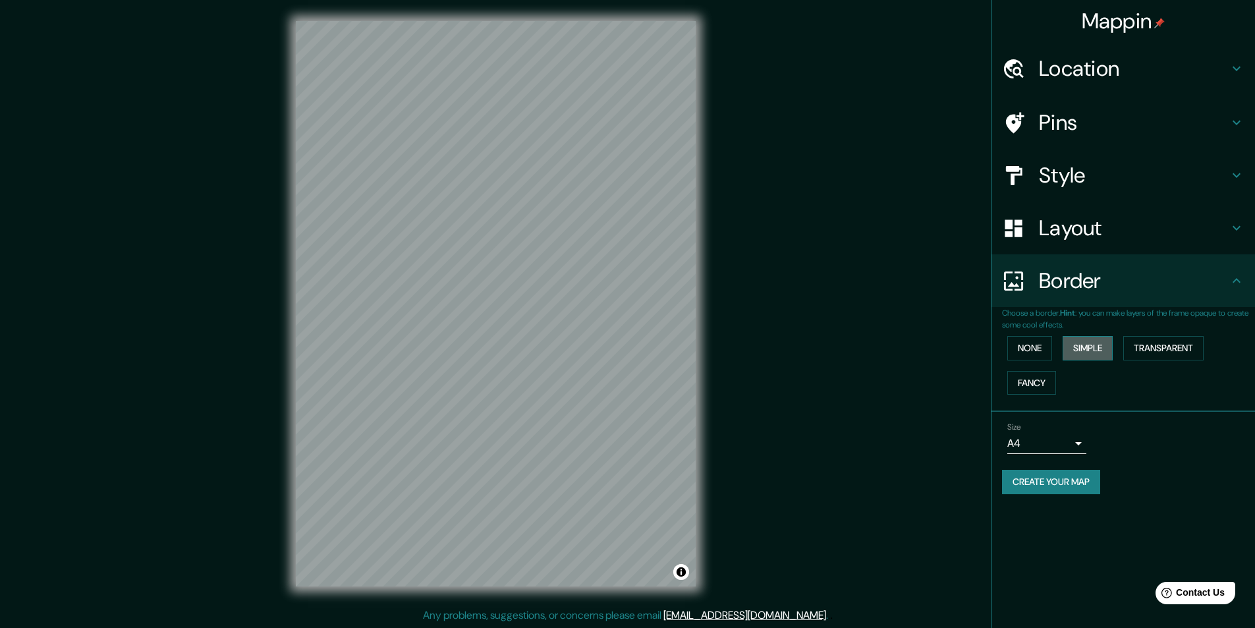
click at [1098, 343] on button "Simple" at bounding box center [1088, 348] width 50 height 24
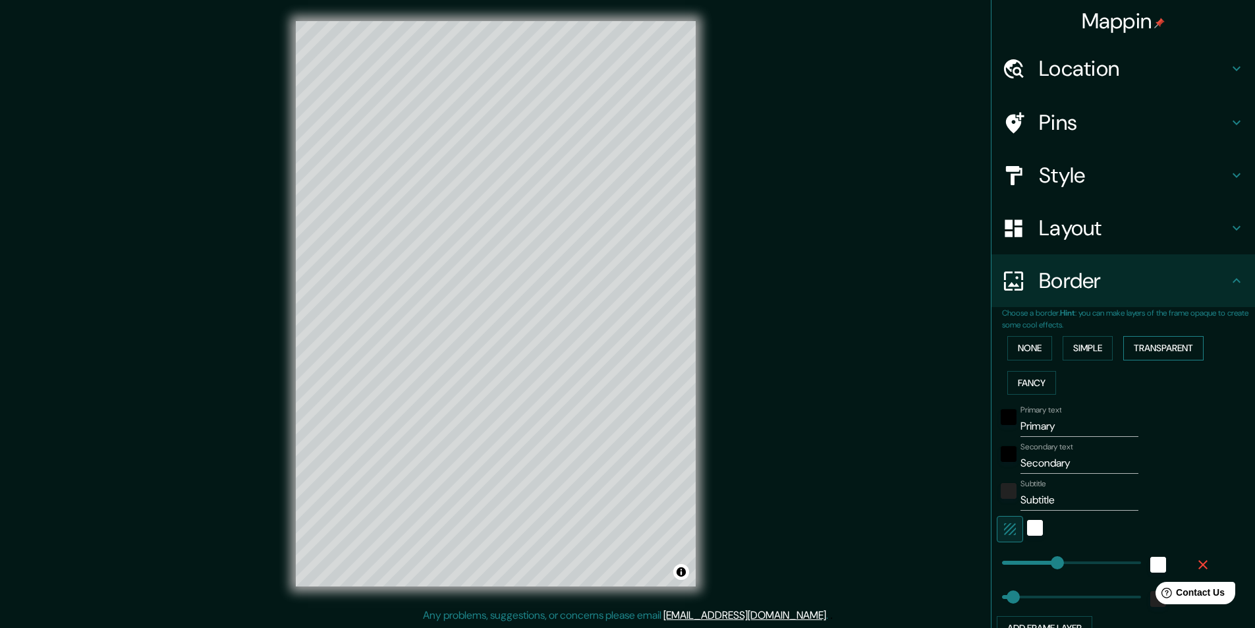
click at [1157, 347] on button "Transparent" at bounding box center [1163, 348] width 80 height 24
click at [1024, 349] on button "None" at bounding box center [1029, 348] width 45 height 24
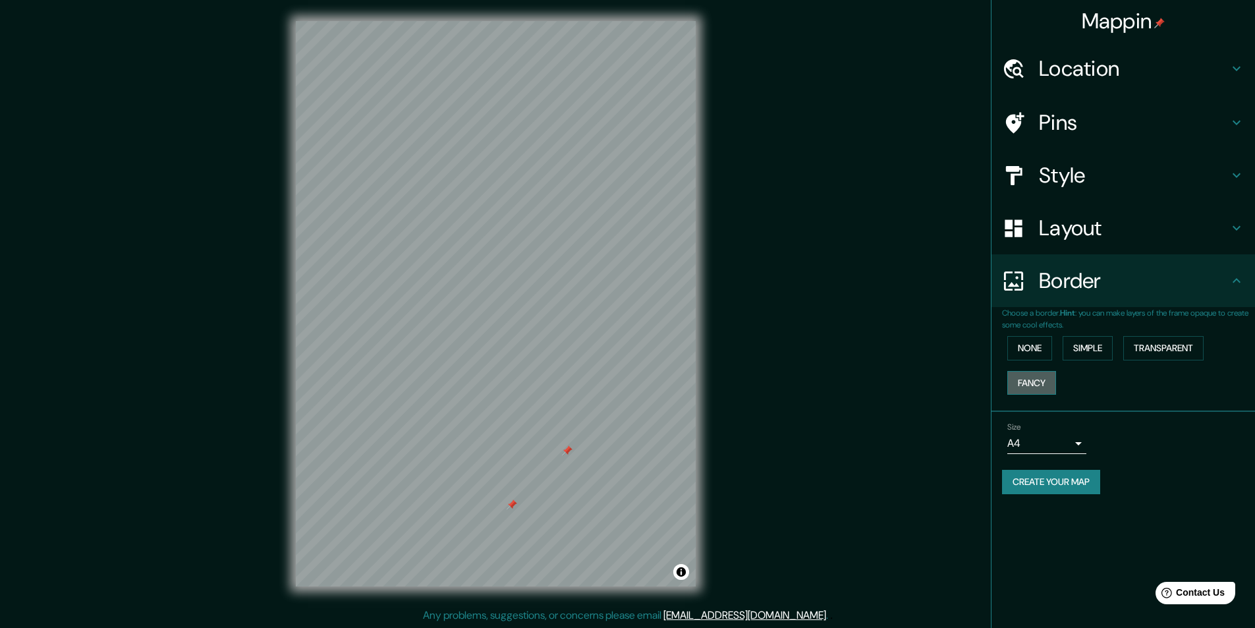
click at [1021, 379] on button "Fancy" at bounding box center [1031, 383] width 49 height 24
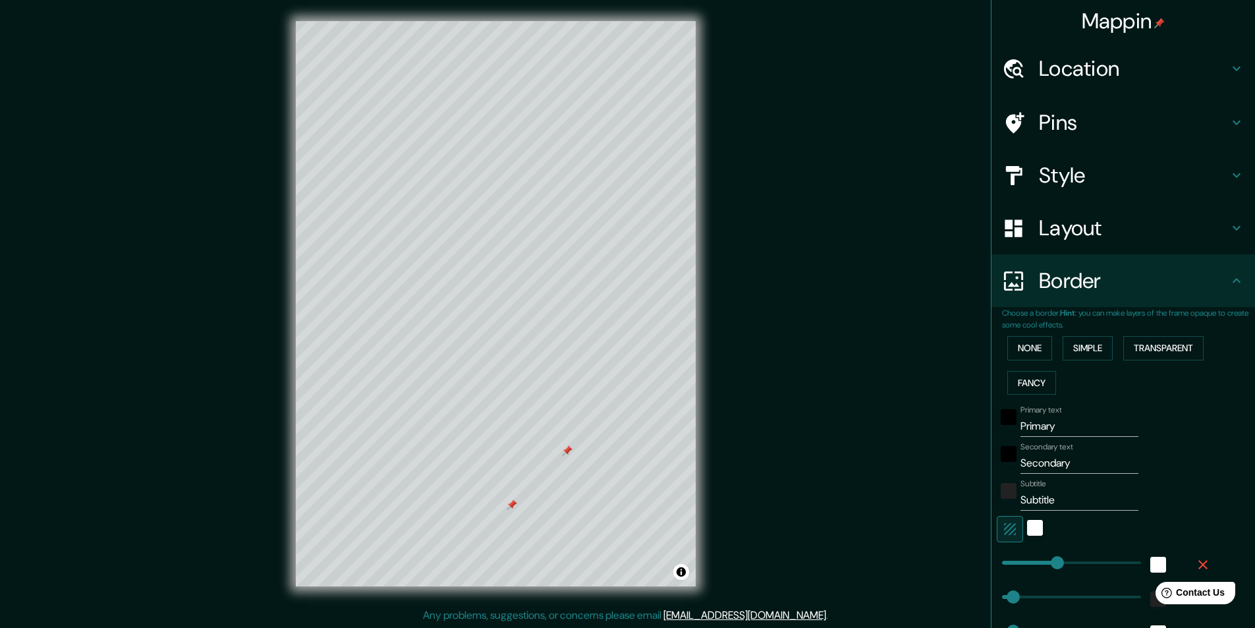
click at [886, 299] on div "Mappin Location [GEOGRAPHIC_DATA], [GEOGRAPHIC_DATA], [GEOGRAPHIC_DATA], [GEOGR…" at bounding box center [627, 314] width 1255 height 628
type input "0"
drag, startPoint x: 1042, startPoint y: 563, endPoint x: 920, endPoint y: 588, distance: 124.4
type input "49"
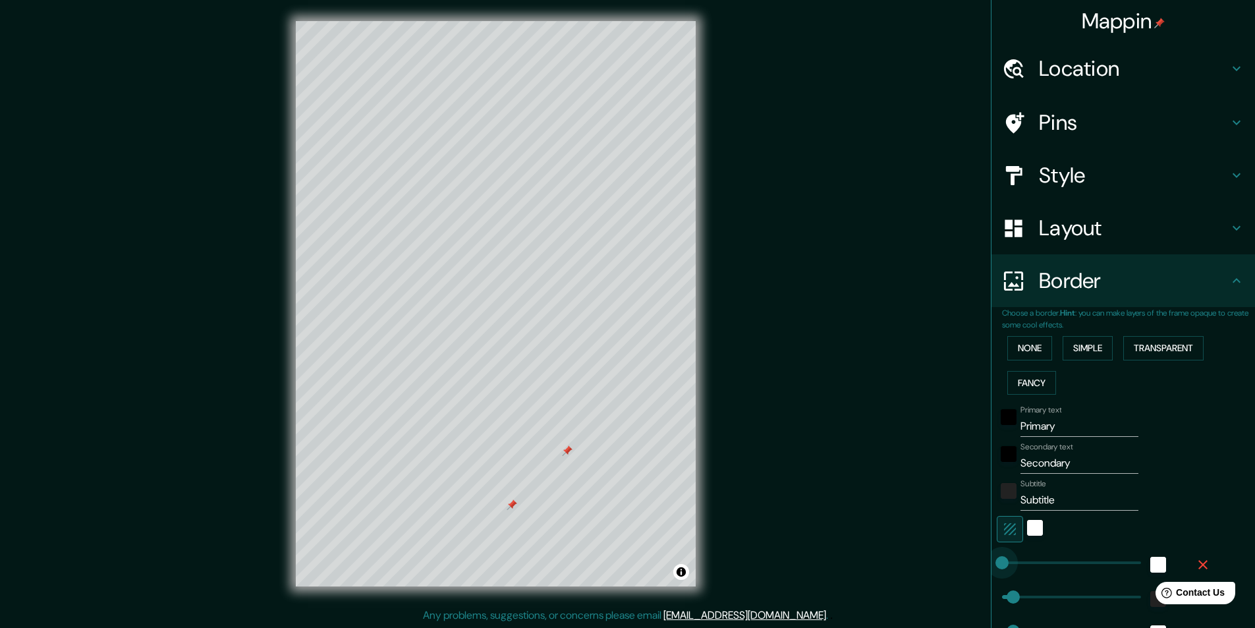
type input "24"
click at [1092, 237] on h4 "Layout" at bounding box center [1134, 228] width 190 height 26
type input "49"
type input "24"
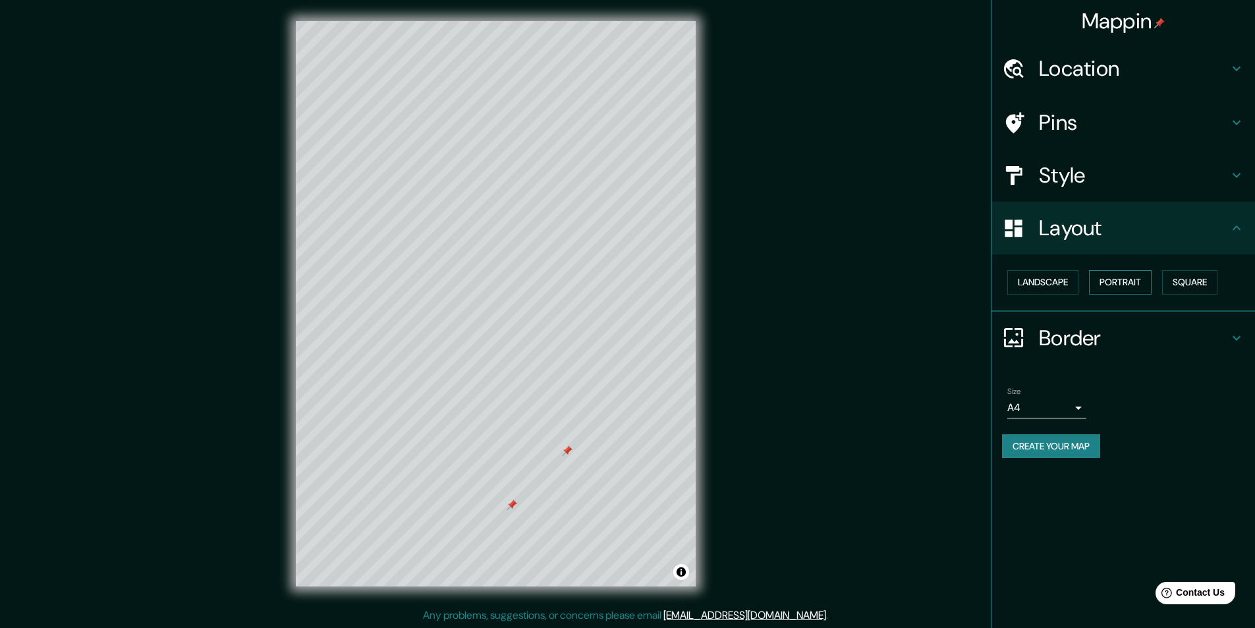
click at [1109, 283] on button "Portrait" at bounding box center [1120, 282] width 63 height 24
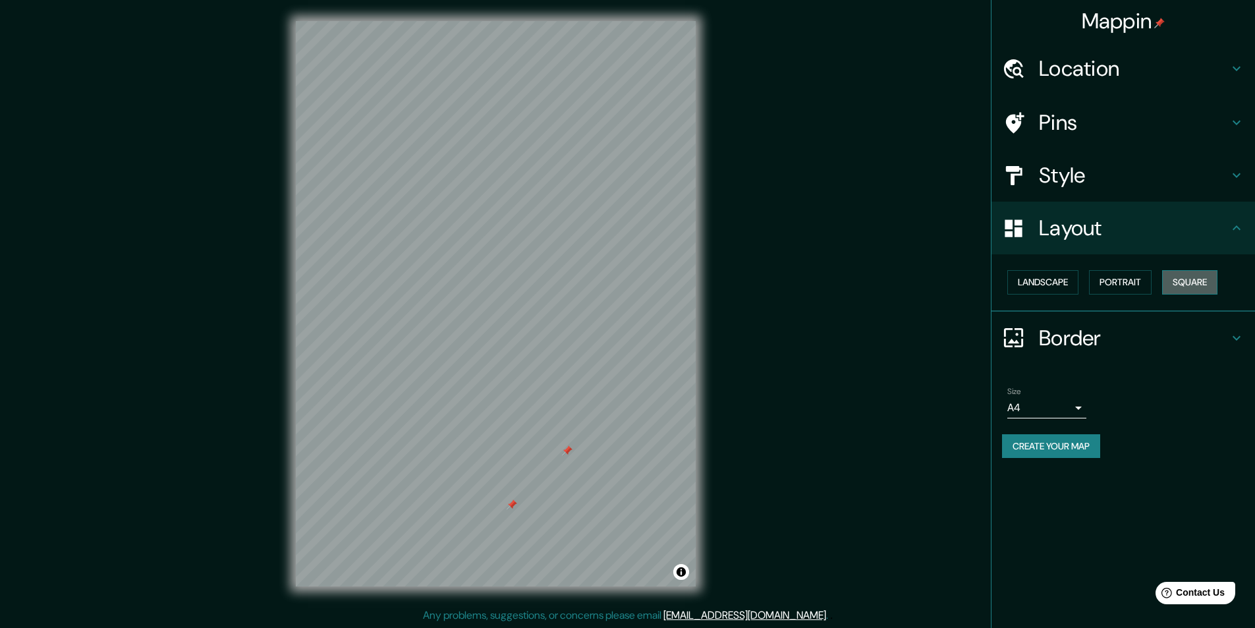
click at [1194, 289] on button "Square" at bounding box center [1189, 282] width 55 height 24
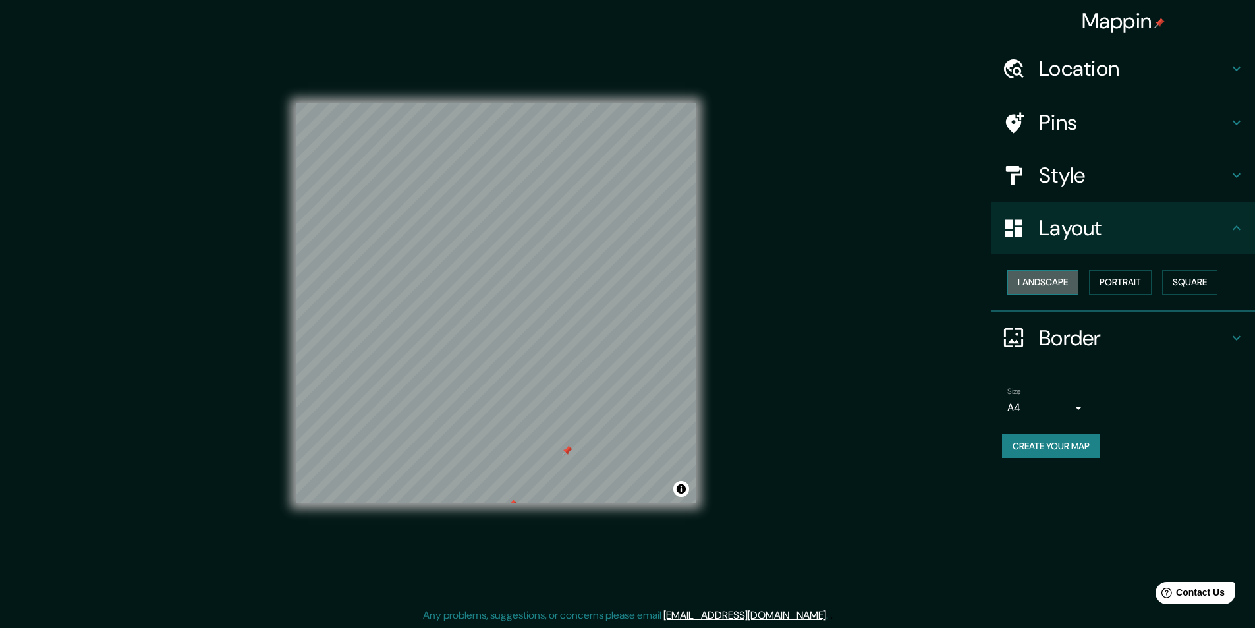
click at [1047, 283] on button "Landscape" at bounding box center [1042, 282] width 71 height 24
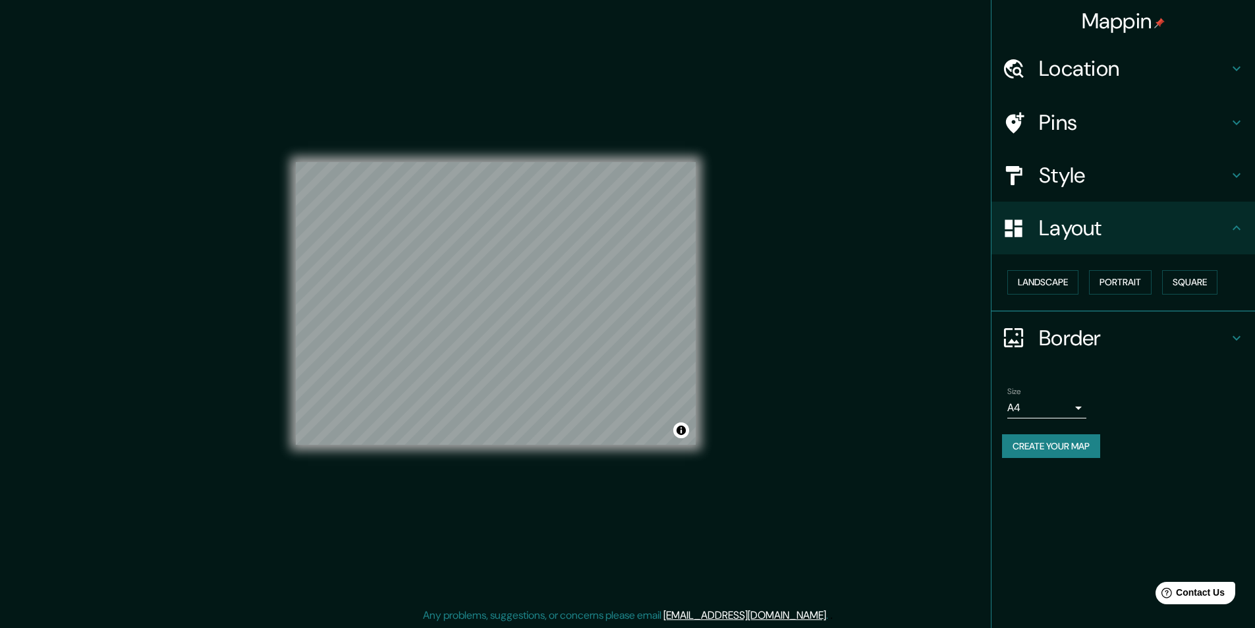
drag, startPoint x: 1127, startPoint y: 282, endPoint x: 1156, endPoint y: 286, distance: 29.9
click at [1128, 282] on button "Portrait" at bounding box center [1120, 282] width 63 height 24
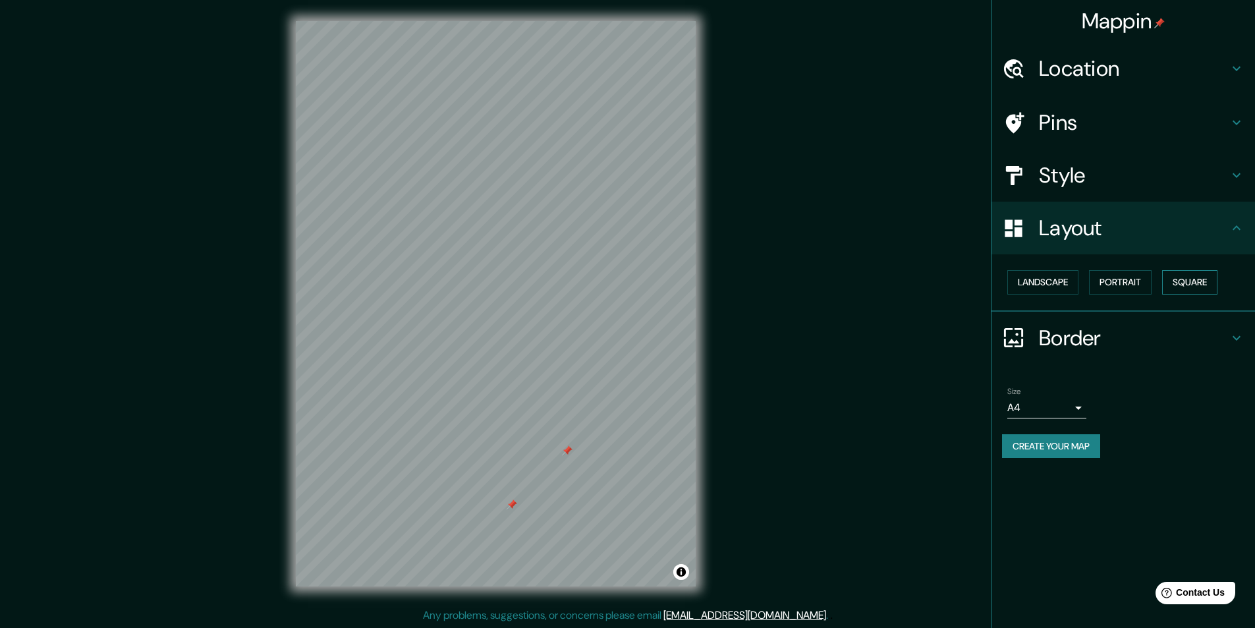
click at [1179, 287] on button "Square" at bounding box center [1189, 282] width 55 height 24
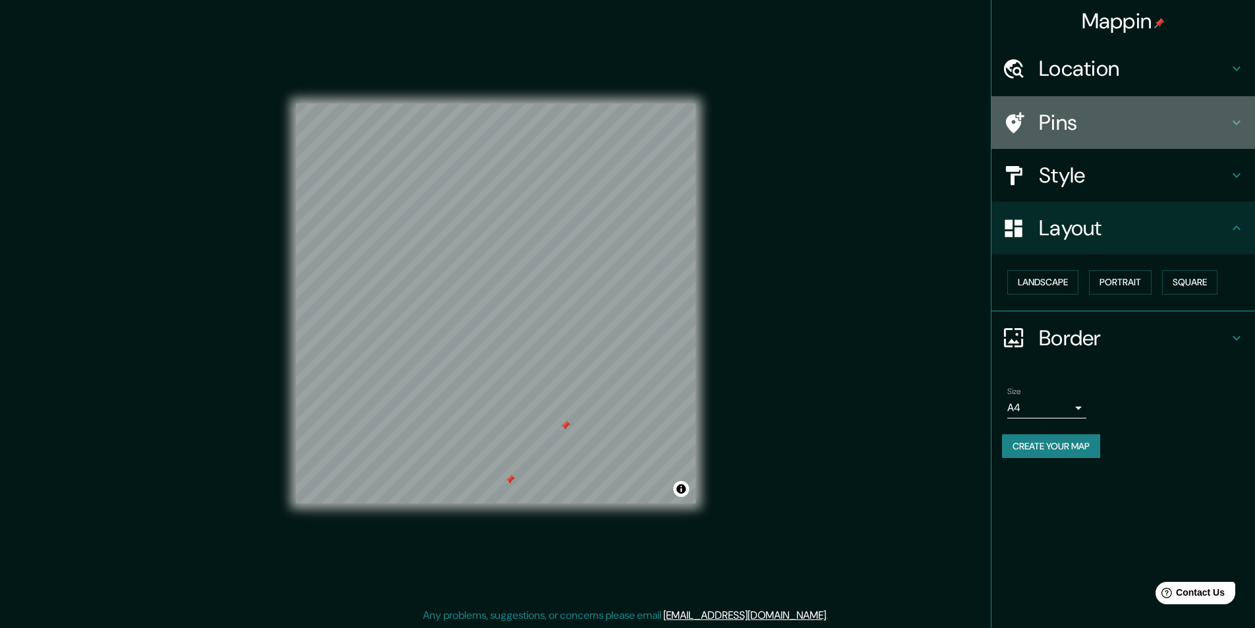
click at [1109, 124] on h4 "Pins" at bounding box center [1134, 122] width 190 height 26
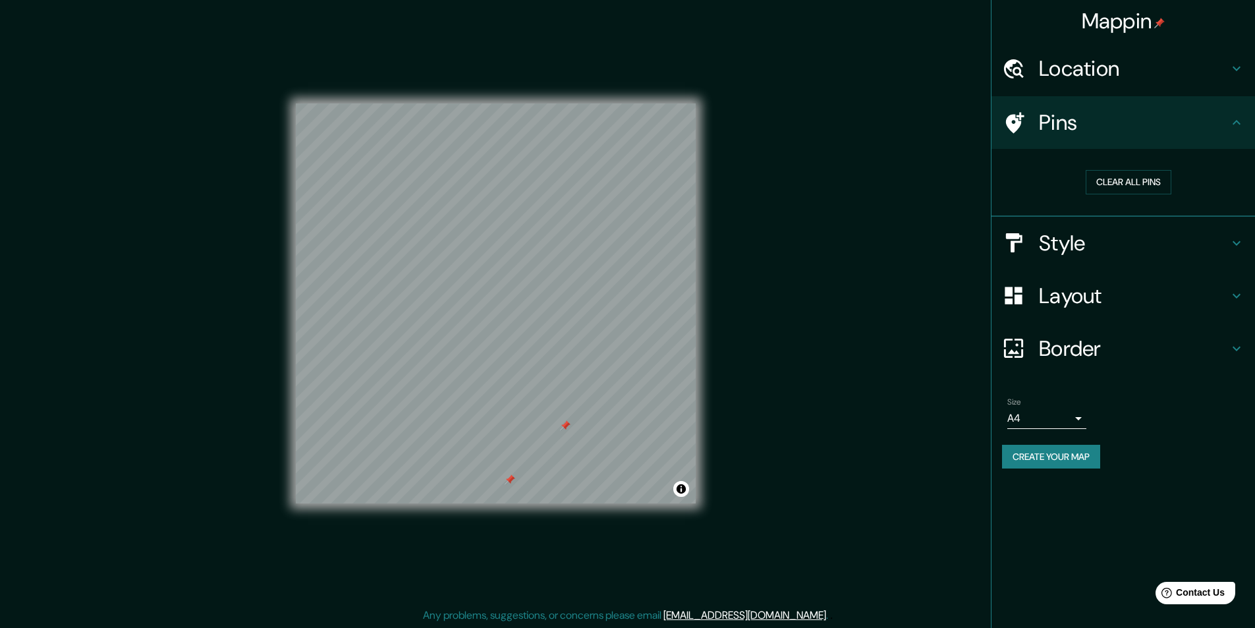
click at [1131, 240] on h4 "Style" at bounding box center [1134, 243] width 190 height 26
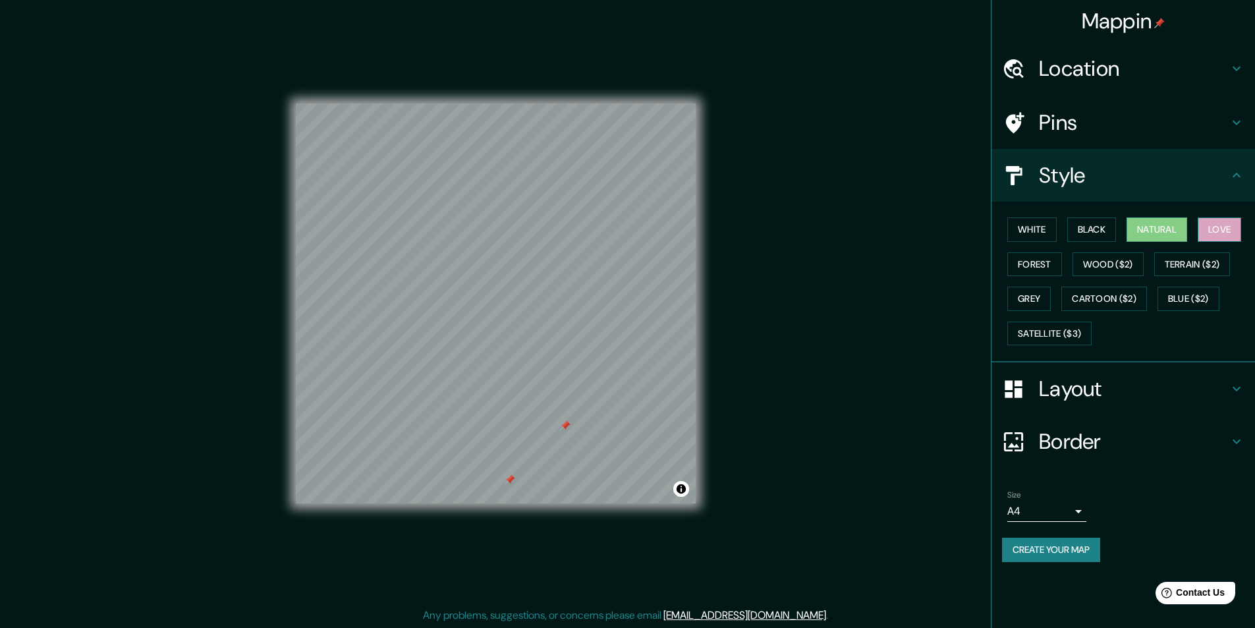
click at [1215, 233] on button "Love" at bounding box center [1219, 229] width 43 height 24
click at [1018, 258] on button "Forest" at bounding box center [1034, 264] width 55 height 24
click at [1091, 263] on button "Wood ($2)" at bounding box center [1107, 264] width 71 height 24
click at [1194, 260] on button "Terrain ($2)" at bounding box center [1192, 264] width 76 height 24
click at [1037, 292] on button "Grey" at bounding box center [1028, 299] width 43 height 24
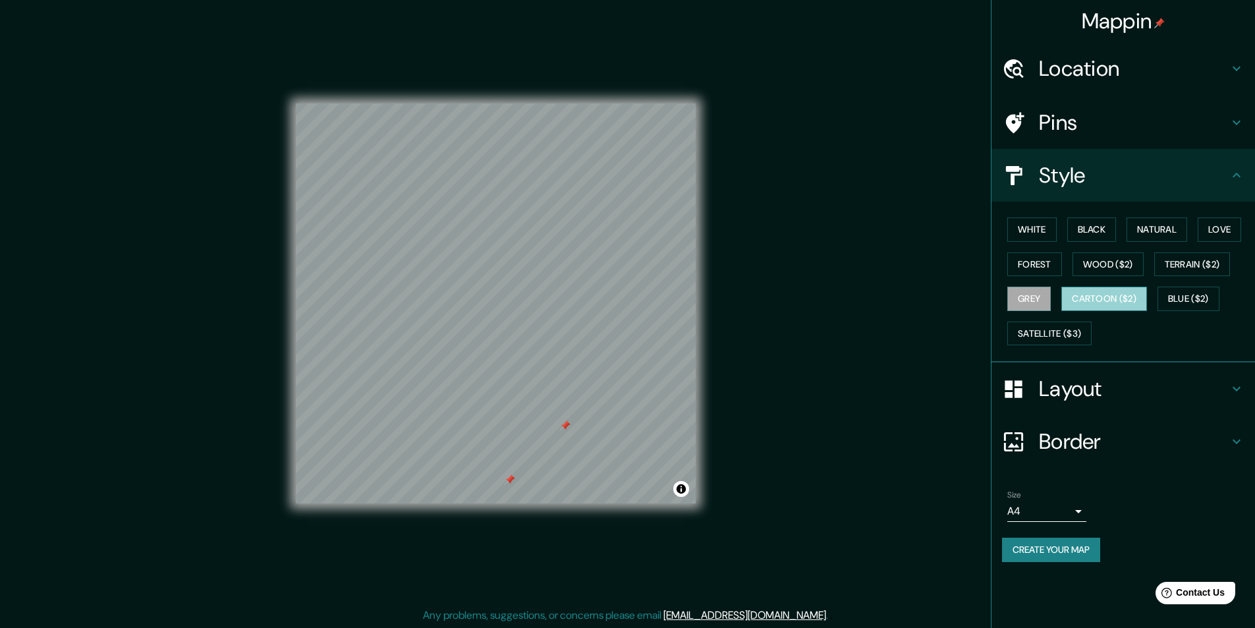
click at [1087, 304] on button "Cartoon ($2)" at bounding box center [1104, 299] width 86 height 24
click at [1050, 330] on button "Satellite ($3)" at bounding box center [1049, 333] width 84 height 24
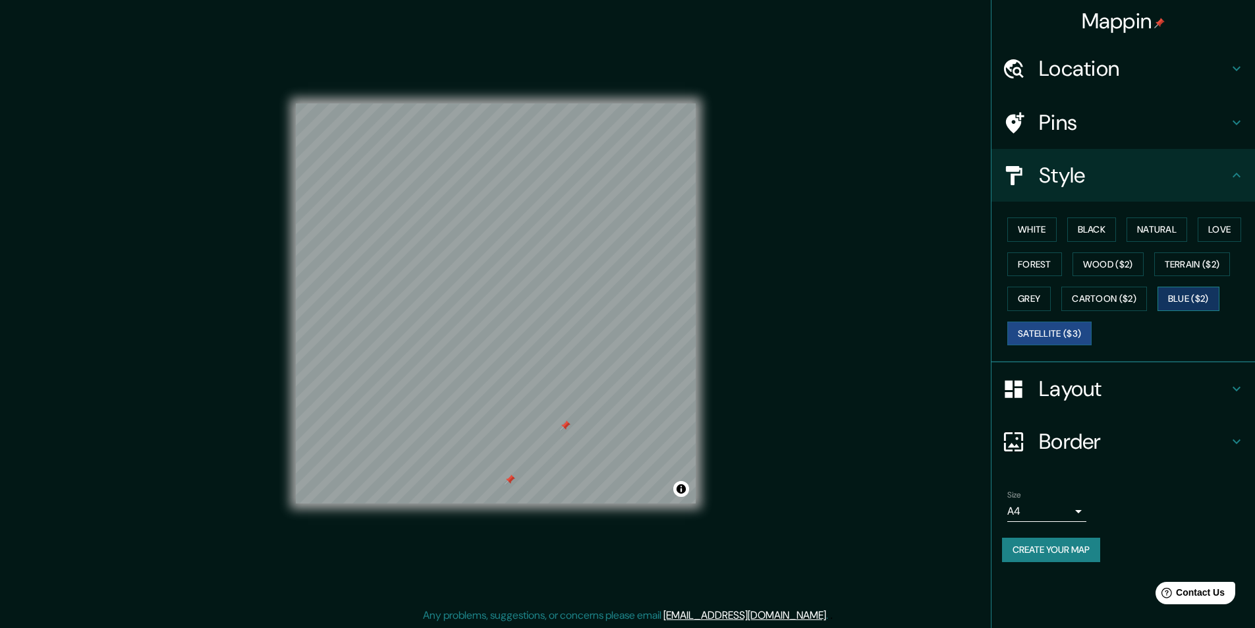
click at [1184, 298] on button "Blue ($2)" at bounding box center [1188, 299] width 62 height 24
click at [1090, 235] on button "Black" at bounding box center [1091, 229] width 49 height 24
click at [1032, 225] on button "White" at bounding box center [1031, 229] width 49 height 24
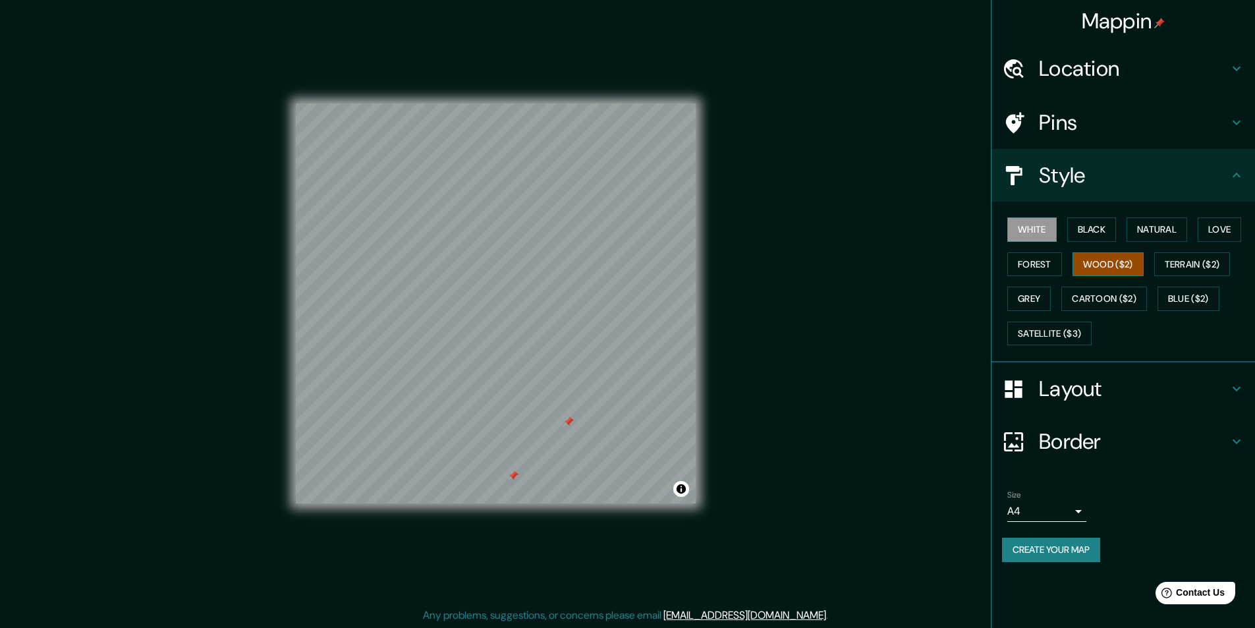
click at [1117, 268] on button "Wood ($2)" at bounding box center [1107, 264] width 71 height 24
click at [1174, 263] on button "Terrain ($2)" at bounding box center [1192, 264] width 76 height 24
click at [1038, 296] on button "Grey" at bounding box center [1028, 299] width 43 height 24
click at [1093, 306] on button "Cartoon ($2)" at bounding box center [1104, 299] width 86 height 24
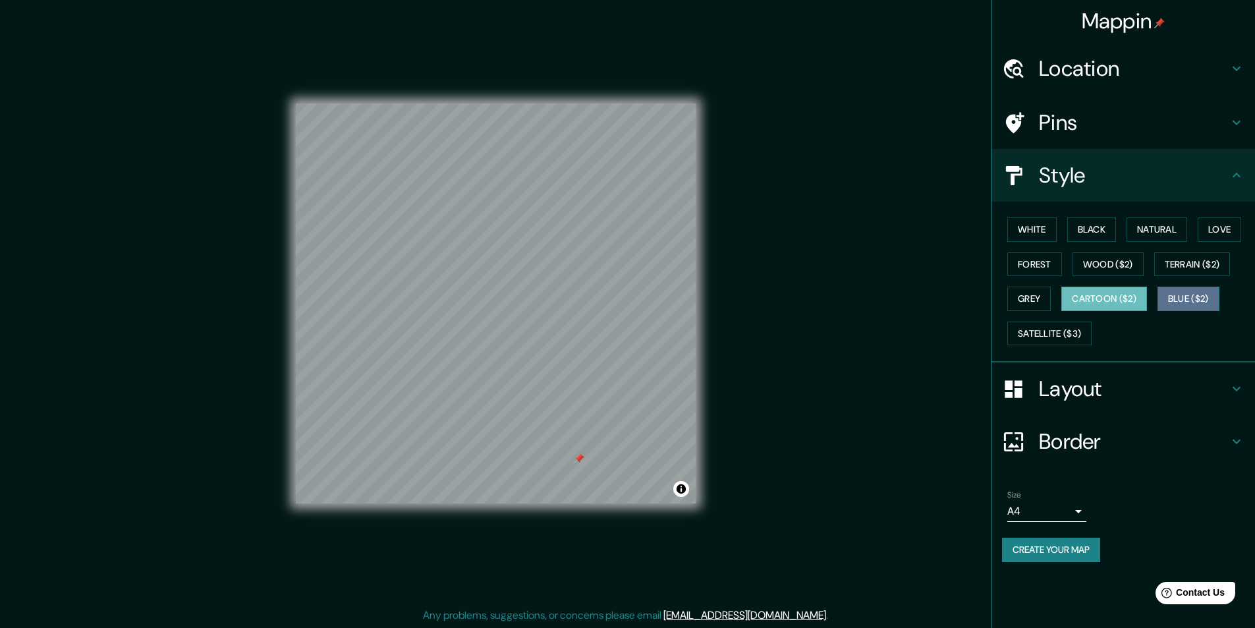
click at [1187, 297] on button "Blue ($2)" at bounding box center [1188, 299] width 62 height 24
click at [1037, 337] on button "Satellite ($3)" at bounding box center [1049, 333] width 84 height 24
click at [1211, 294] on button "Blue ($2)" at bounding box center [1188, 299] width 62 height 24
click at [1107, 292] on button "Cartoon ($2)" at bounding box center [1104, 299] width 86 height 24
drag, startPoint x: 1092, startPoint y: 232, endPoint x: 1061, endPoint y: 308, distance: 82.1
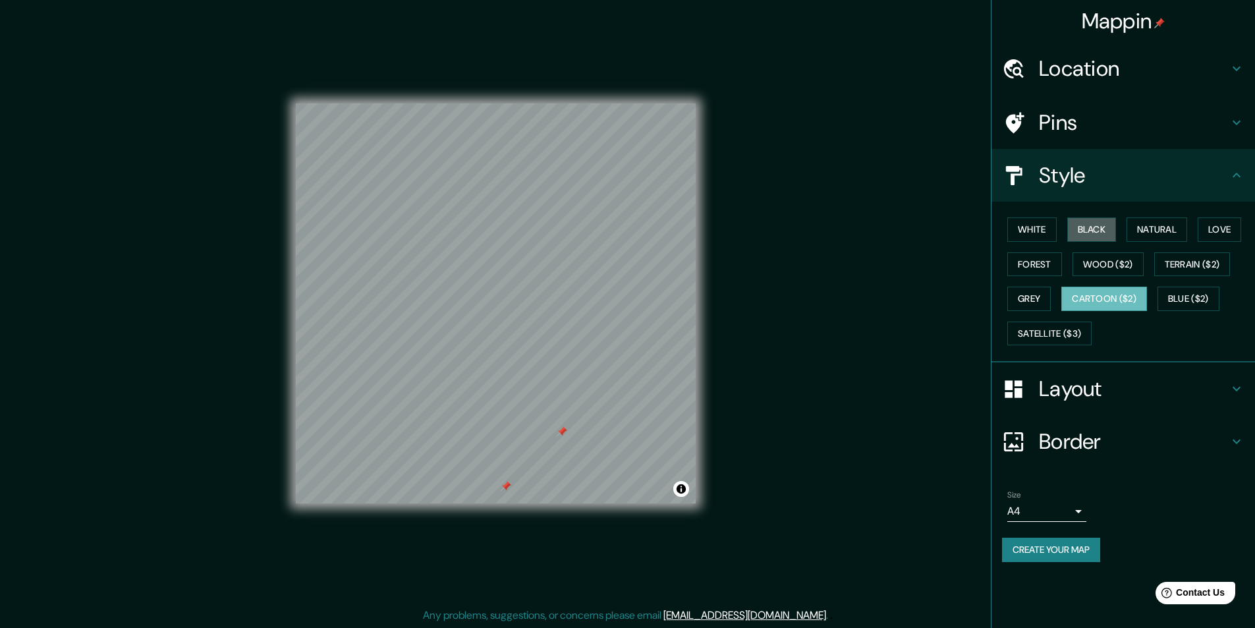
click at [1092, 233] on button "Black" at bounding box center [1091, 229] width 49 height 24
click at [1045, 333] on button "Satellite ($3)" at bounding box center [1049, 333] width 84 height 24
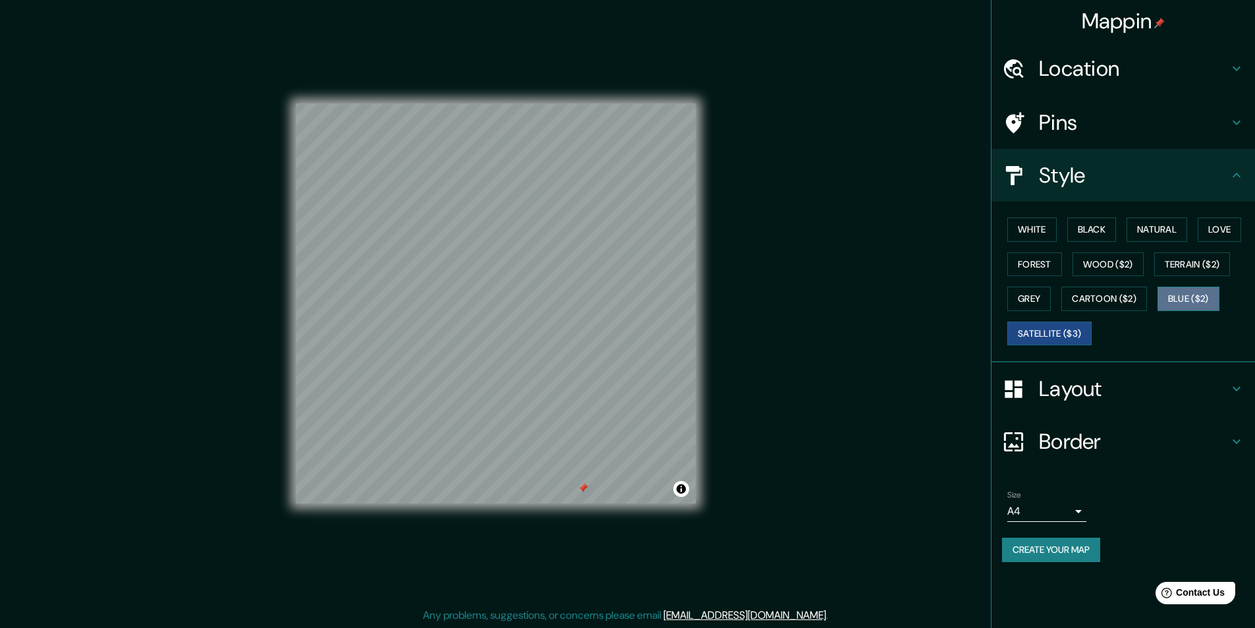
click at [1191, 303] on button "Blue ($2)" at bounding box center [1188, 299] width 62 height 24
click at [1132, 304] on button "Cartoon ($2)" at bounding box center [1104, 299] width 86 height 24
click at [1036, 324] on button "Satellite ($3)" at bounding box center [1049, 333] width 84 height 24
click at [1030, 297] on button "Grey" at bounding box center [1028, 299] width 43 height 24
drag, startPoint x: 1041, startPoint y: 228, endPoint x: 1059, endPoint y: 235, distance: 19.6
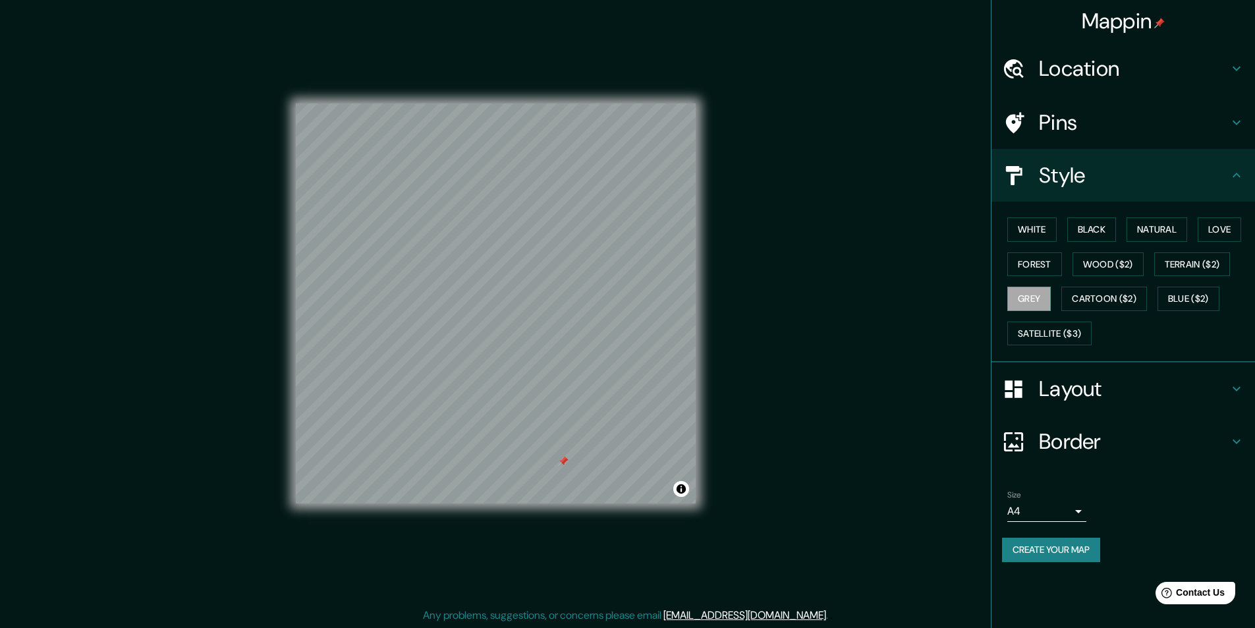
click at [1042, 229] on button "White" at bounding box center [1031, 229] width 49 height 24
click at [1074, 229] on button "Black" at bounding box center [1091, 229] width 49 height 24
click at [1040, 227] on button "White" at bounding box center [1031, 229] width 49 height 24
click at [1079, 228] on button "Black" at bounding box center [1091, 229] width 49 height 24
